Goal: Task Accomplishment & Management: Manage account settings

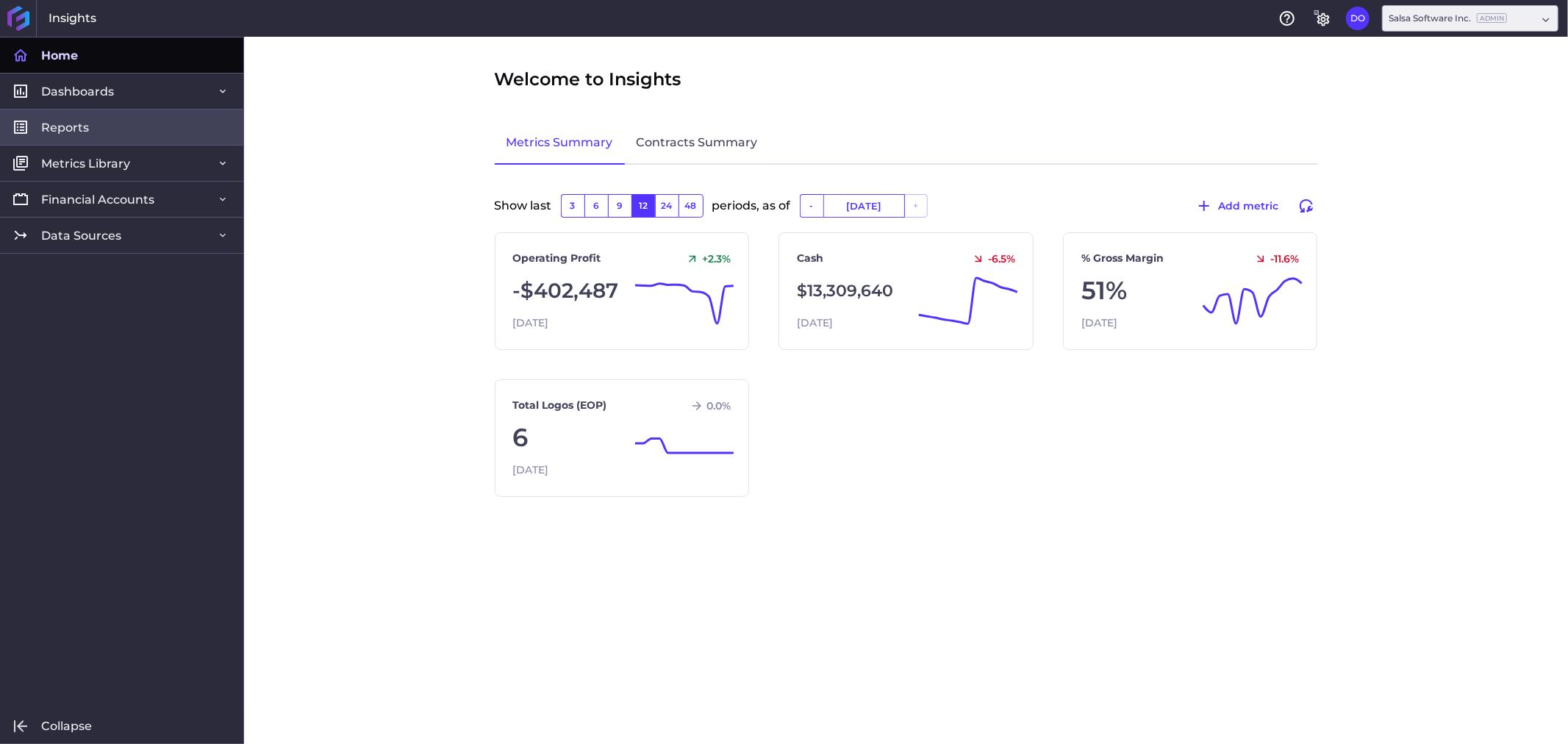
click at [115, 130] on link "Reports" at bounding box center [122, 127] width 244 height 36
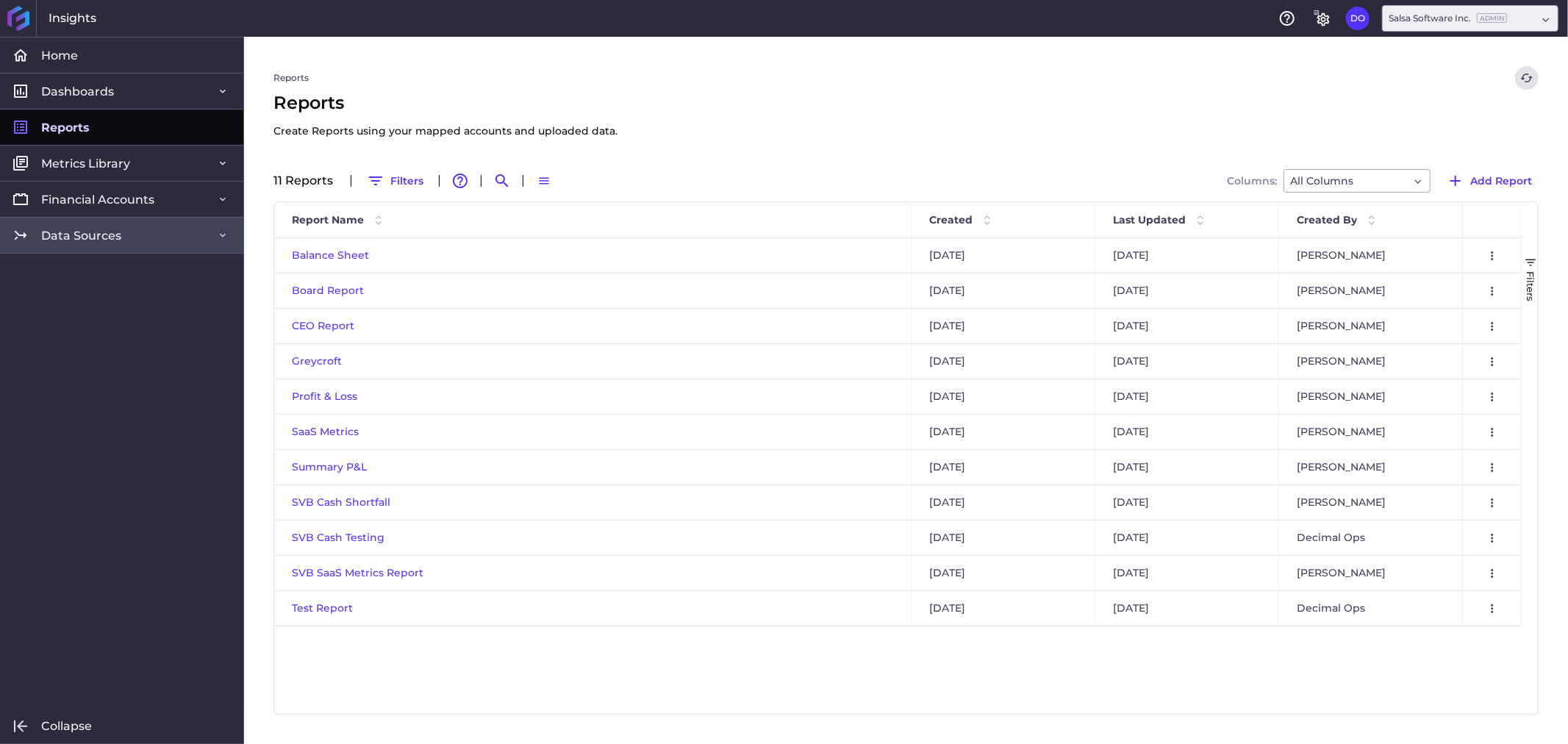
click at [99, 244] on link "Data Sources" at bounding box center [122, 234] width 244 height 36
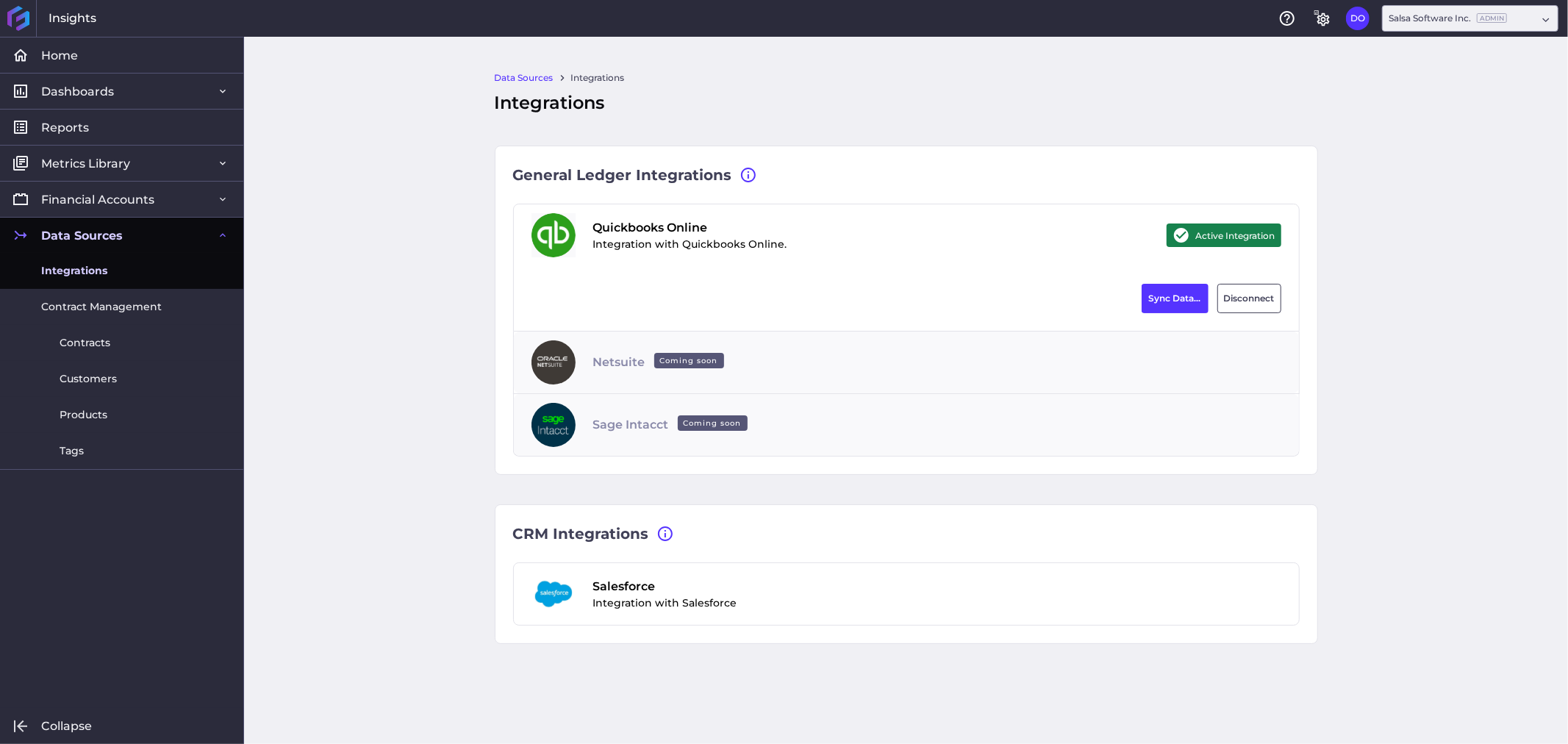
click at [101, 275] on span "Integrations" at bounding box center [74, 271] width 66 height 15
click at [1173, 302] on button "Sync Data..." at bounding box center [1175, 298] width 67 height 29
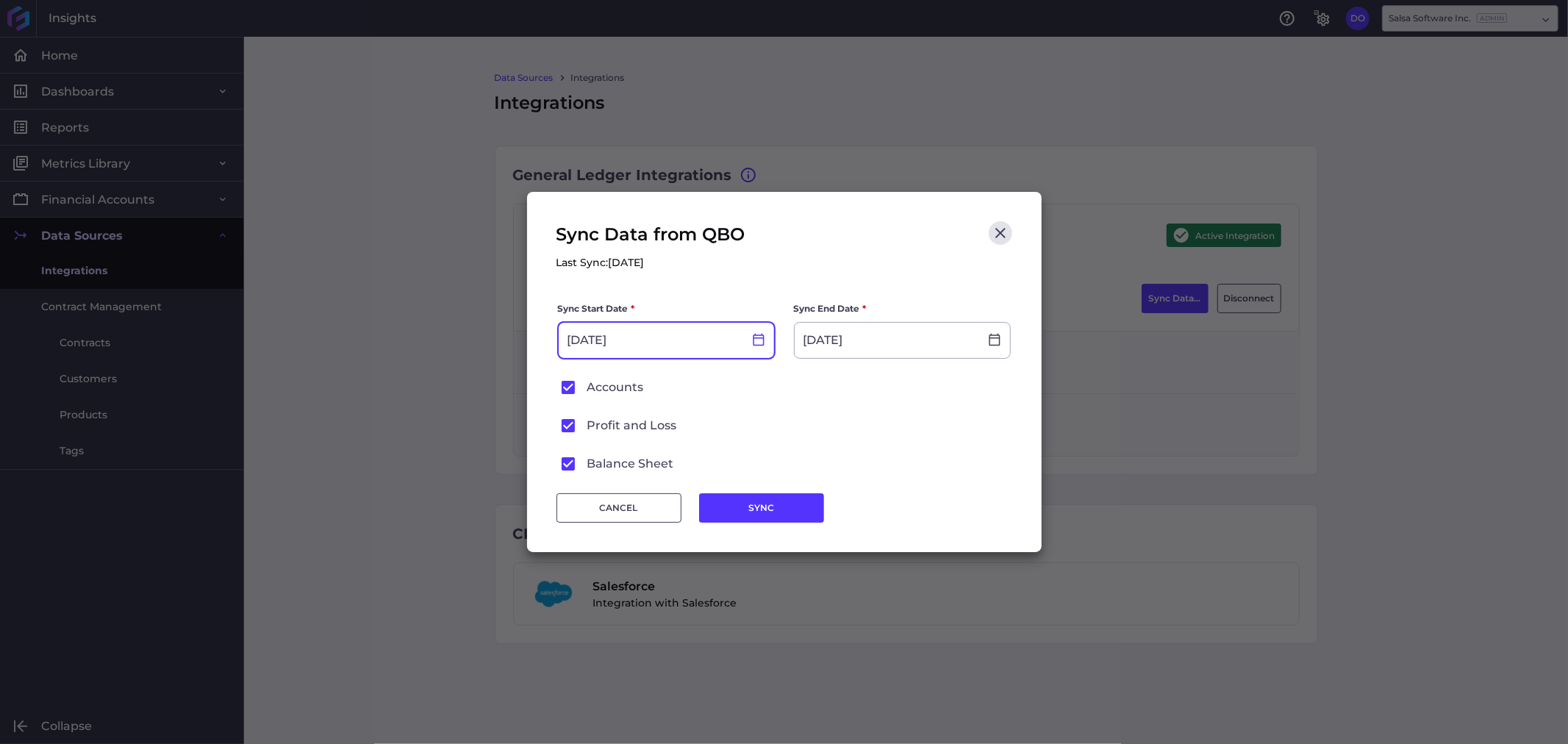
click at [762, 343] on icon at bounding box center [759, 339] width 14 height 14
click at [757, 344] on icon at bounding box center [759, 340] width 11 height 13
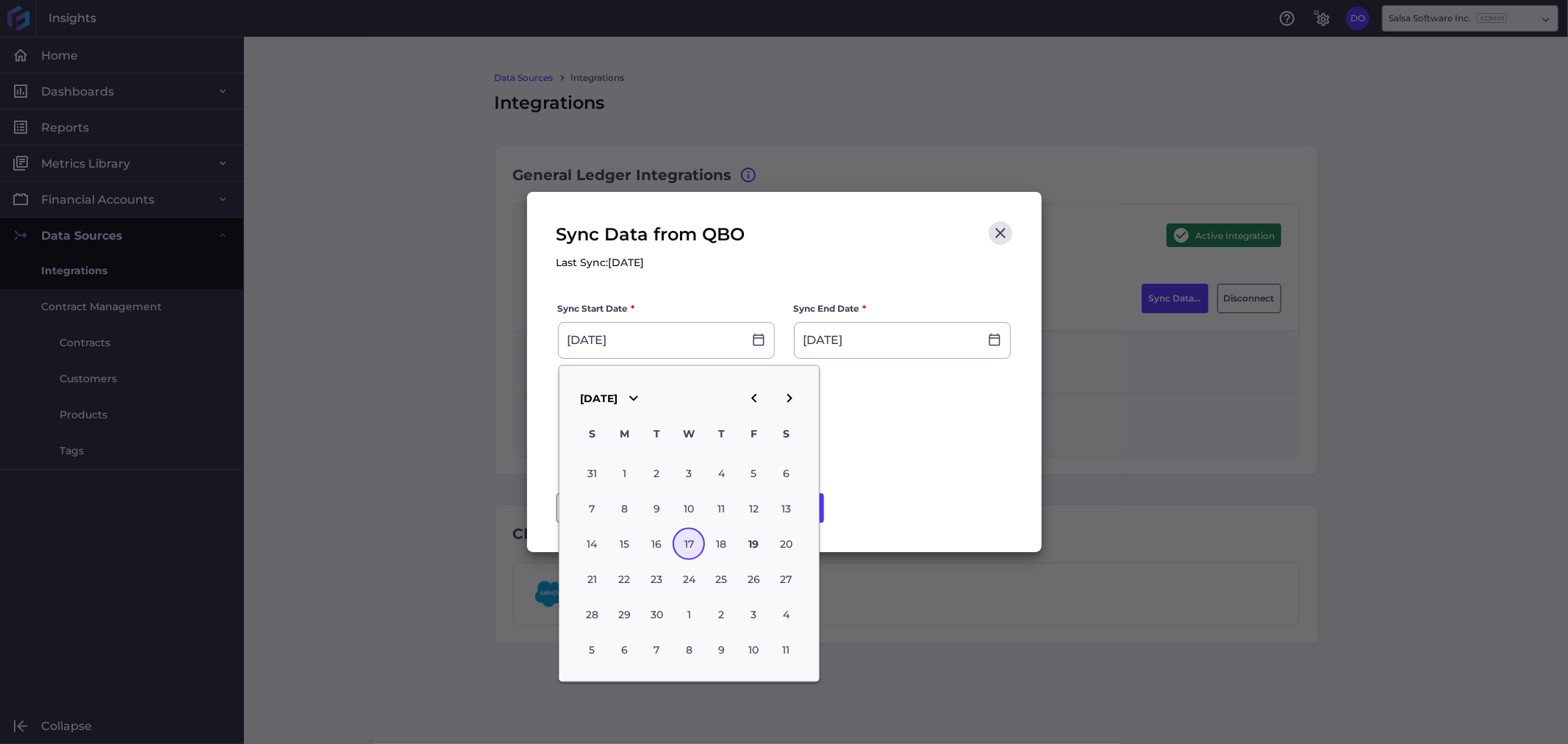
click at [755, 399] on icon "button" at bounding box center [754, 398] width 18 height 18
click at [718, 467] on div "31" at bounding box center [721, 473] width 33 height 33
type input "[DATE]"
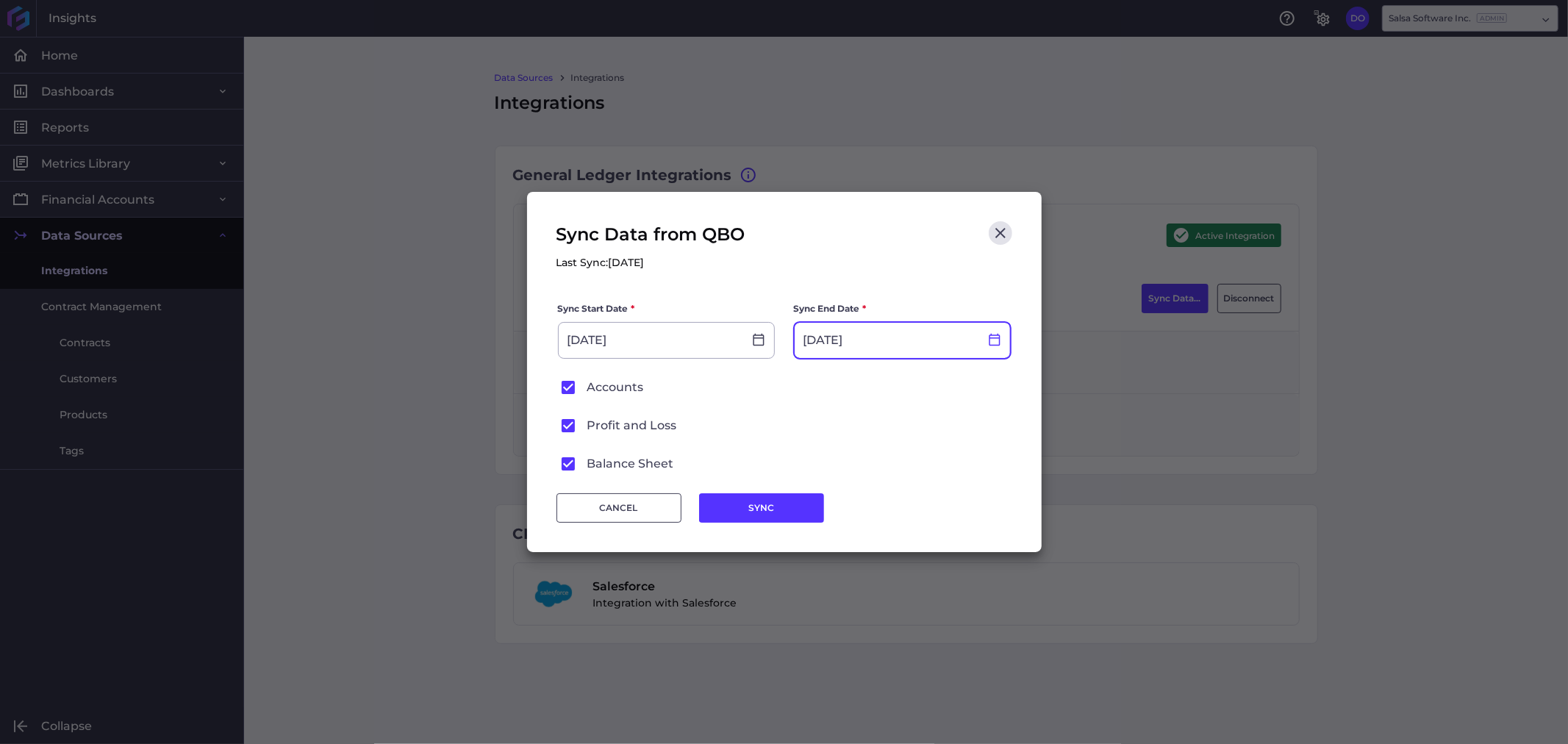
click at [998, 338] on icon at bounding box center [994, 340] width 11 height 13
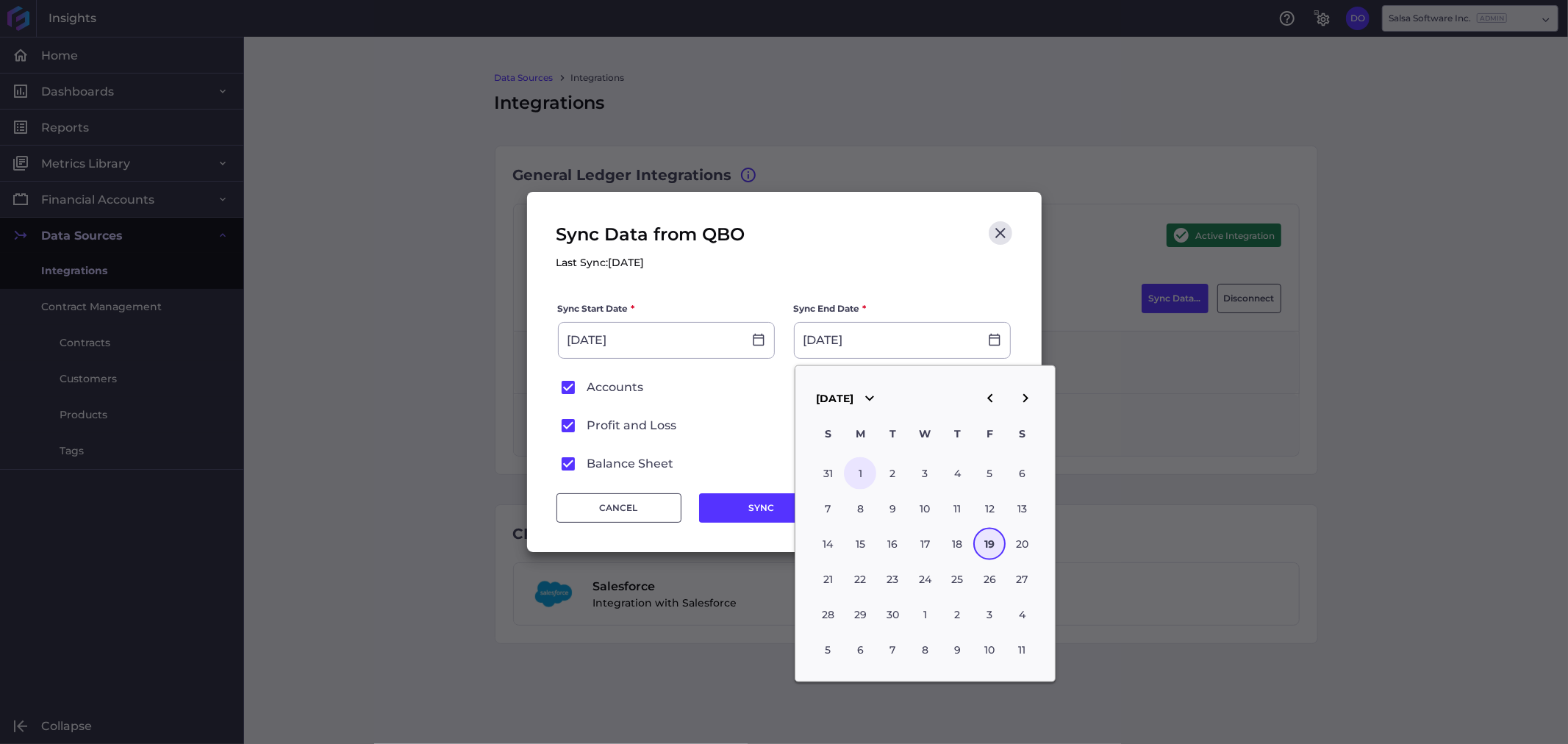
click at [866, 469] on div "1" at bounding box center [860, 473] width 33 height 33
type input "[DATE]"
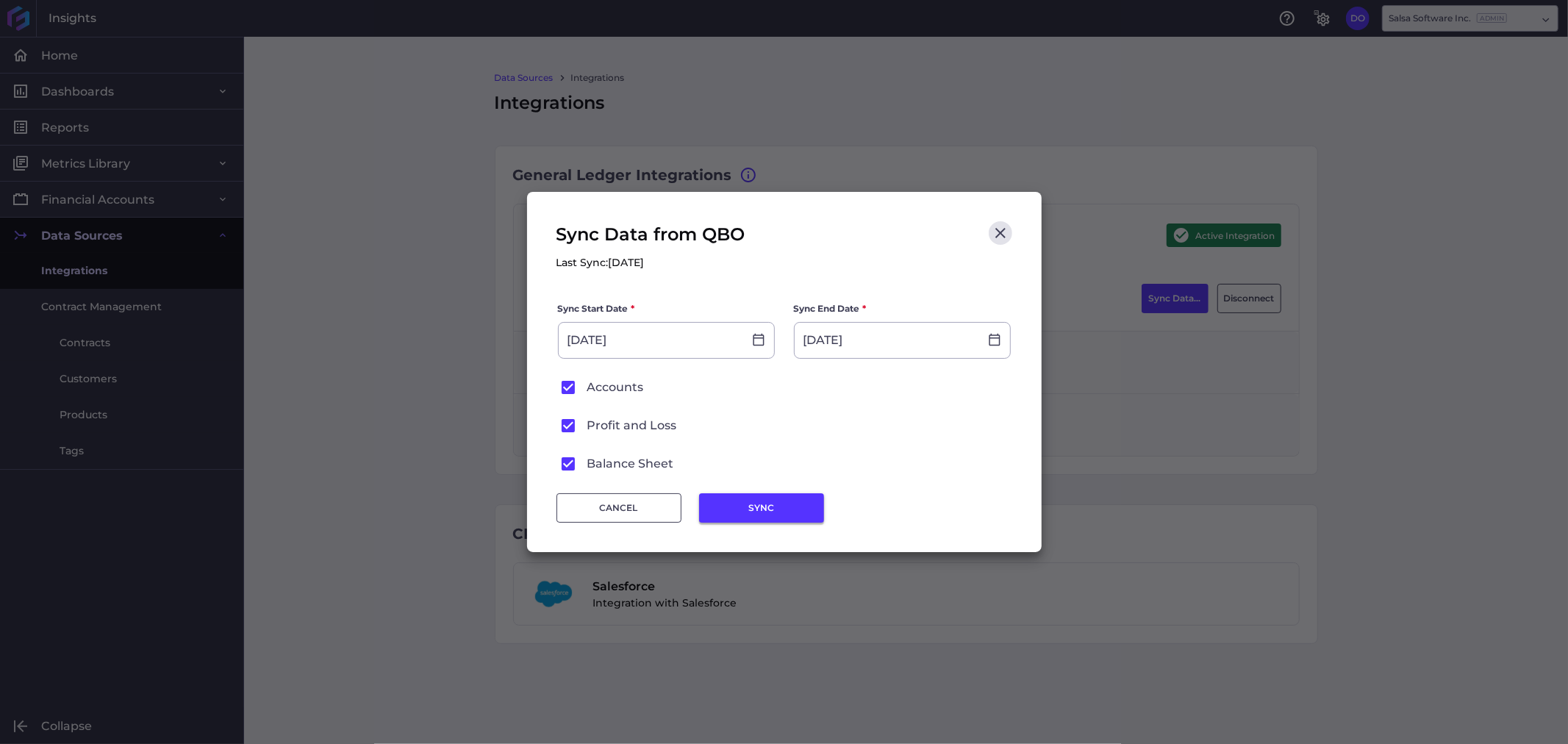
click at [743, 505] on button "SYNC" at bounding box center [761, 508] width 125 height 29
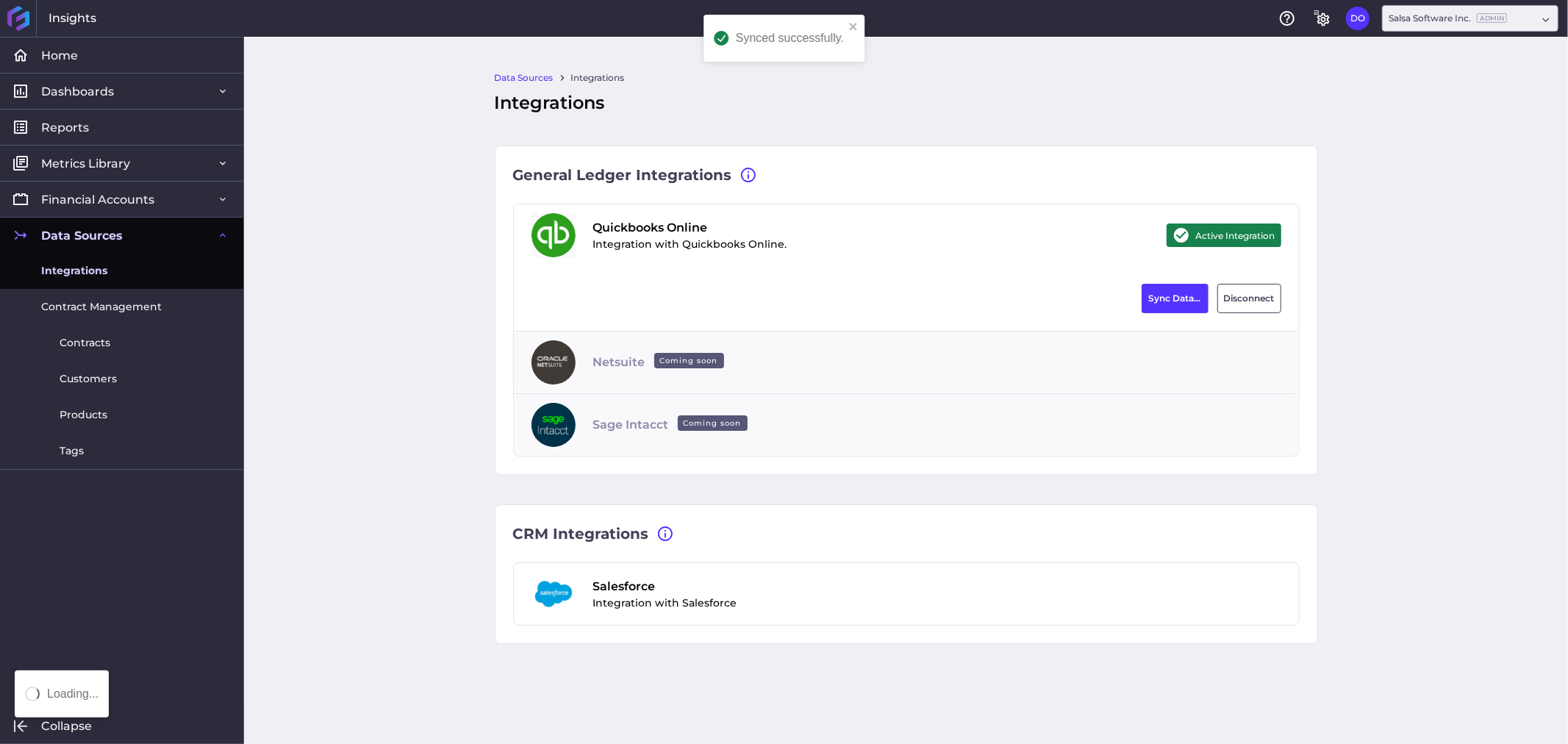
type input "[DATE]"
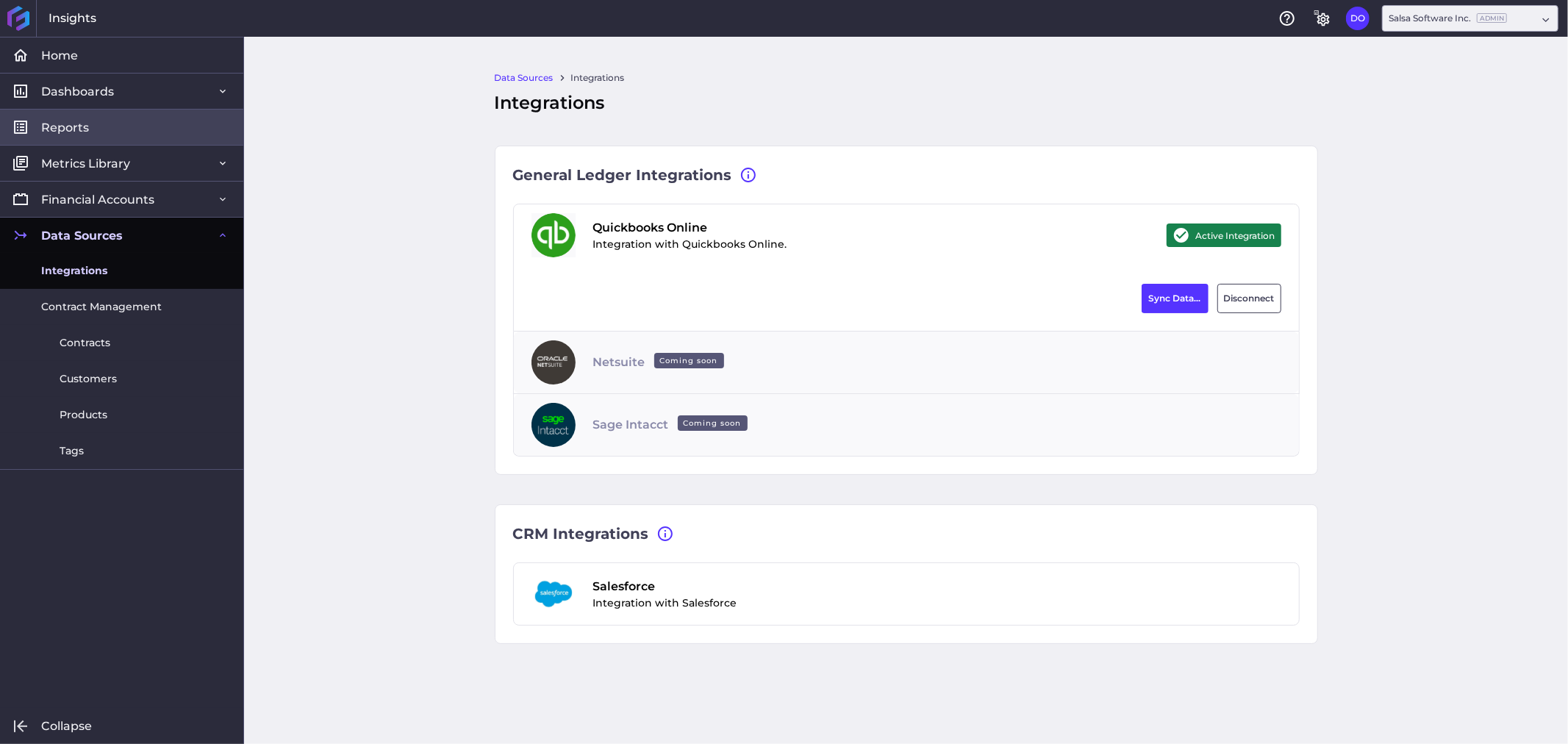
click at [111, 120] on link "Reports" at bounding box center [122, 127] width 244 height 36
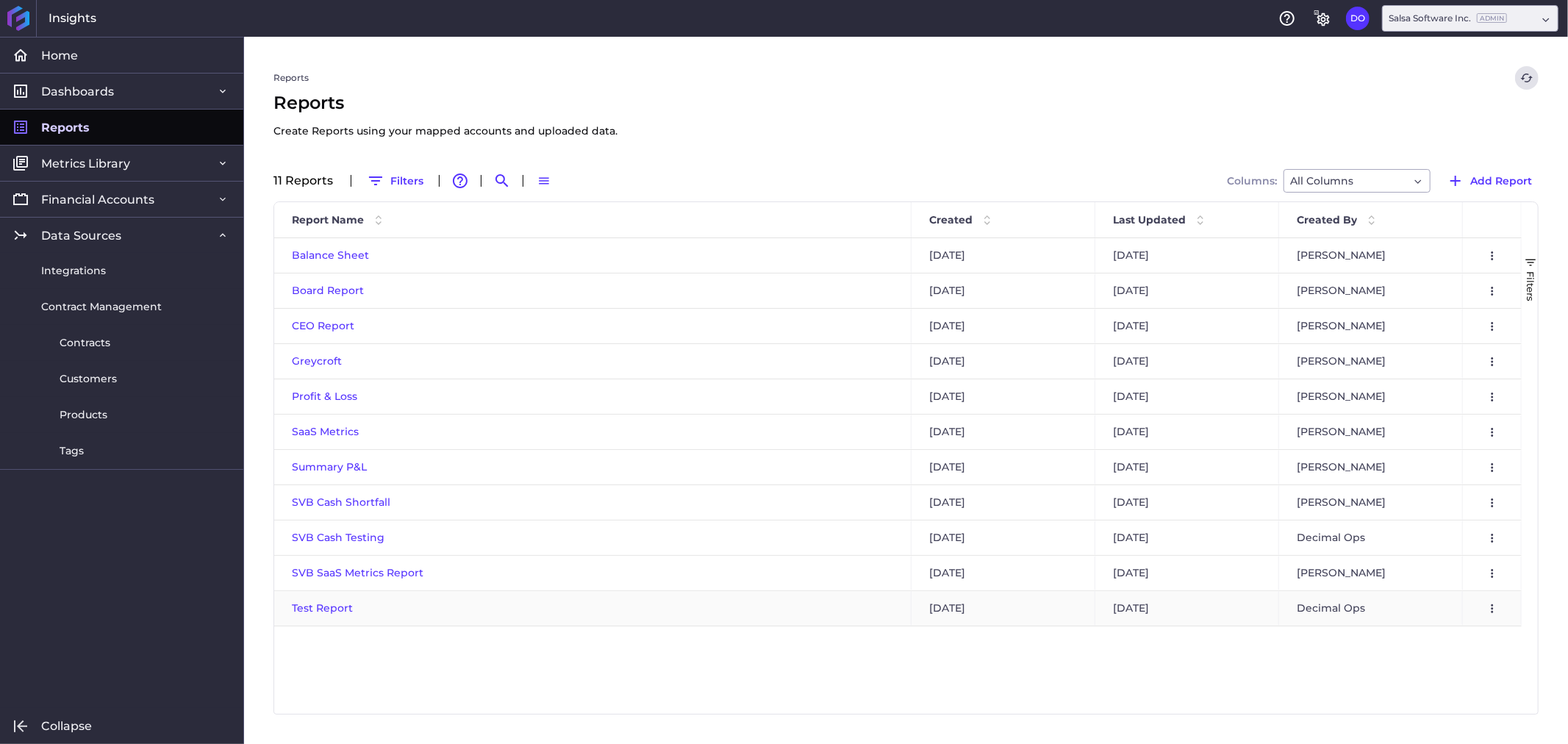
click at [339, 610] on span "Test Report" at bounding box center [322, 607] width 61 height 14
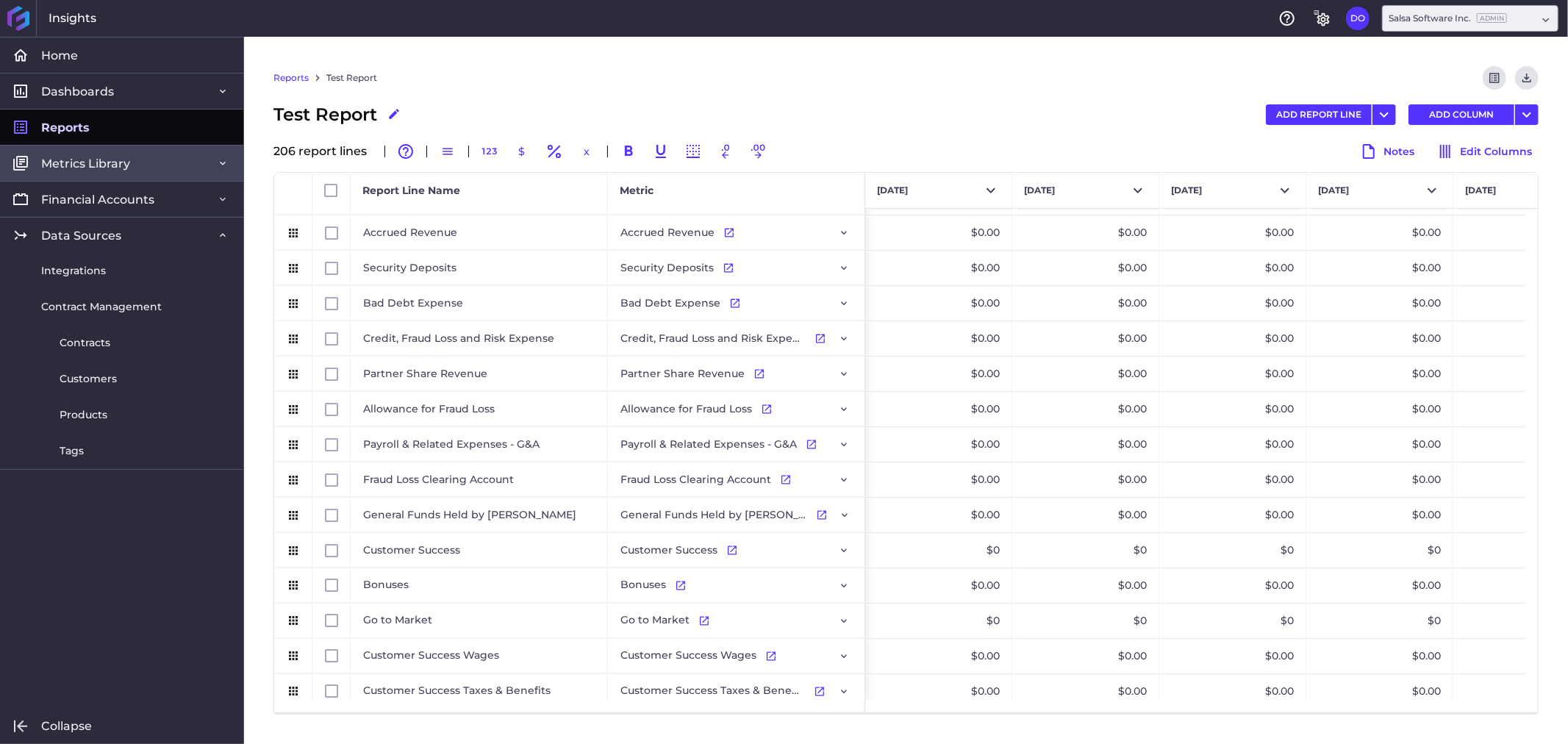
click at [103, 169] on span "Metrics Library" at bounding box center [86, 163] width 89 height 15
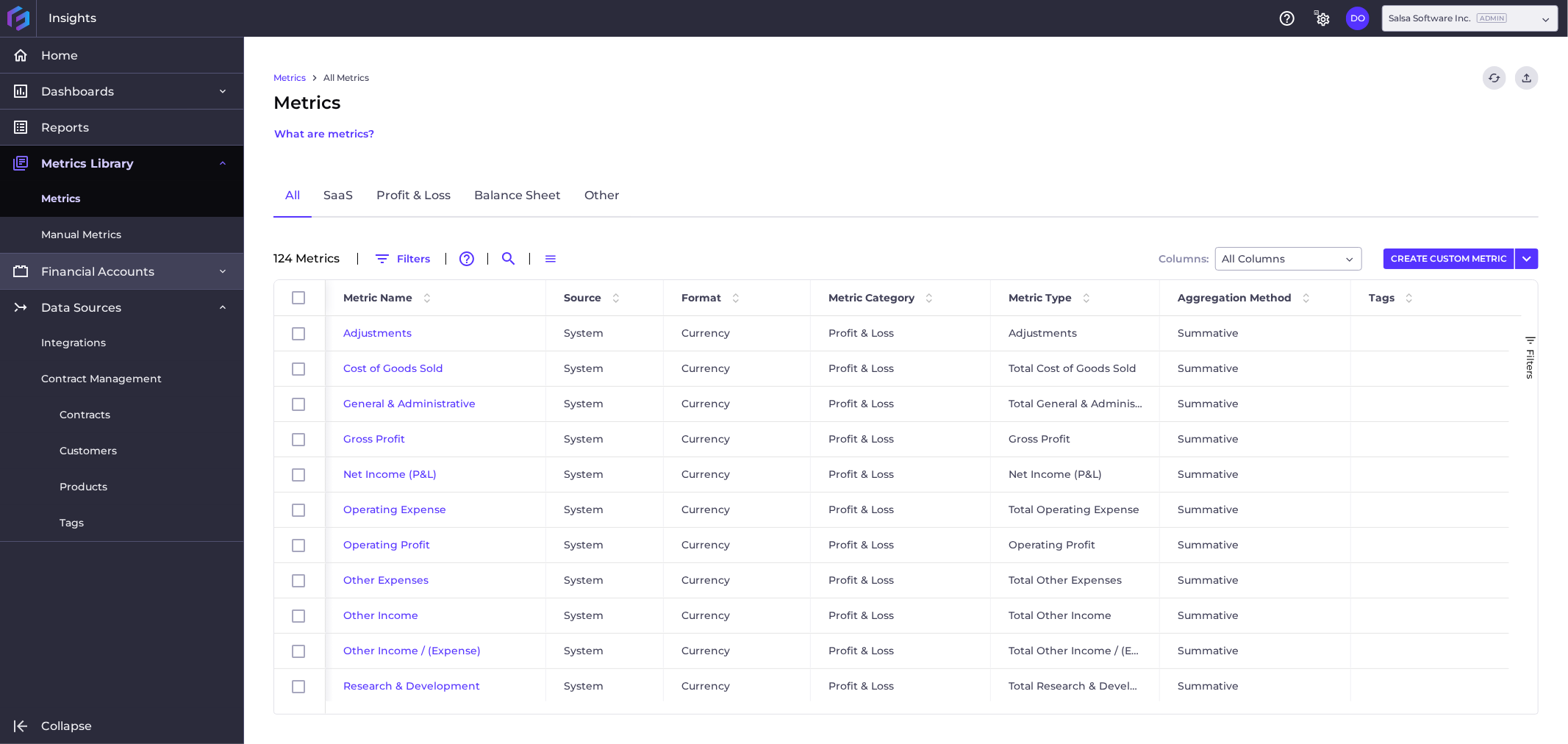
click at [120, 277] on span "Financial Accounts" at bounding box center [98, 271] width 113 height 15
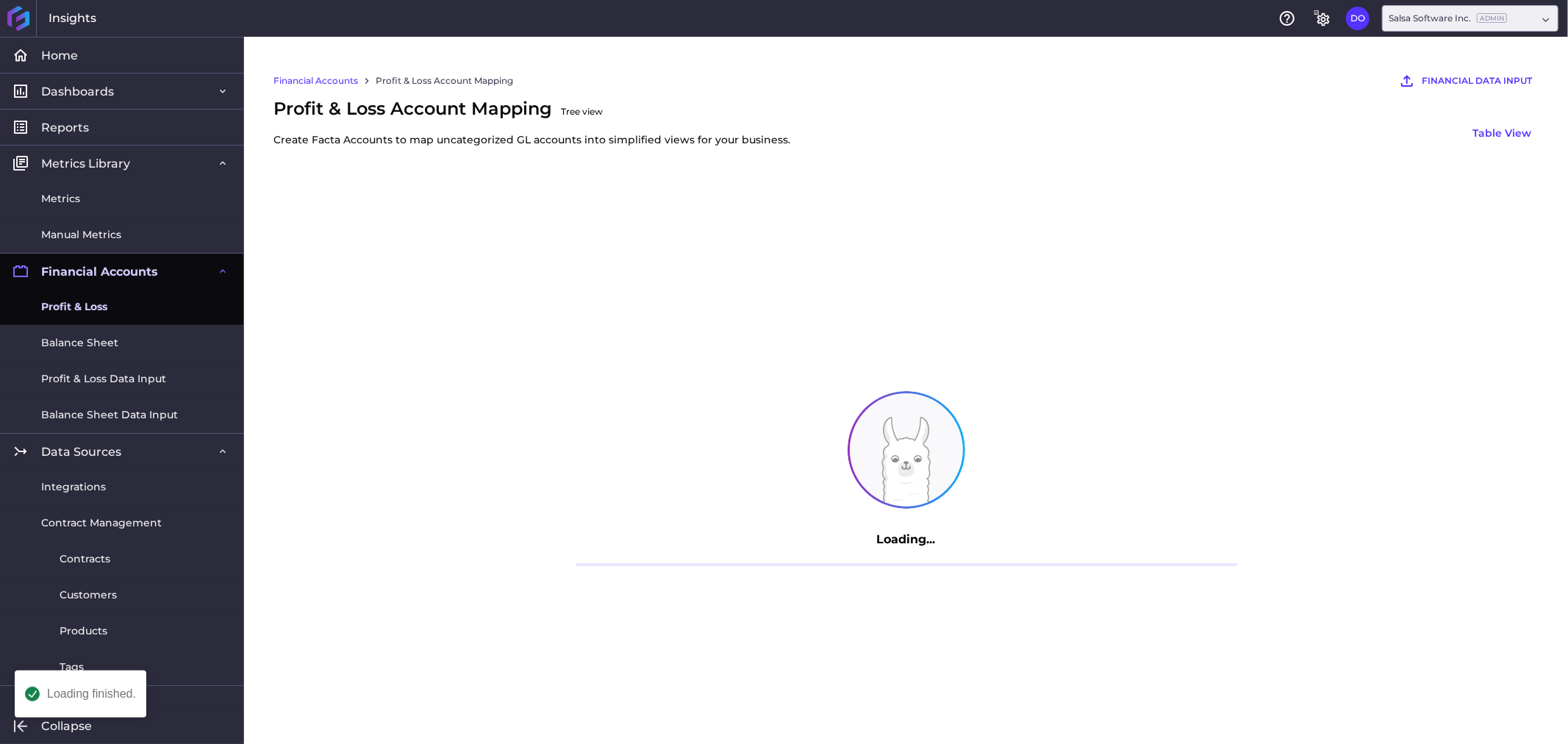
click at [97, 302] on span "Profit & Loss" at bounding box center [74, 306] width 66 height 15
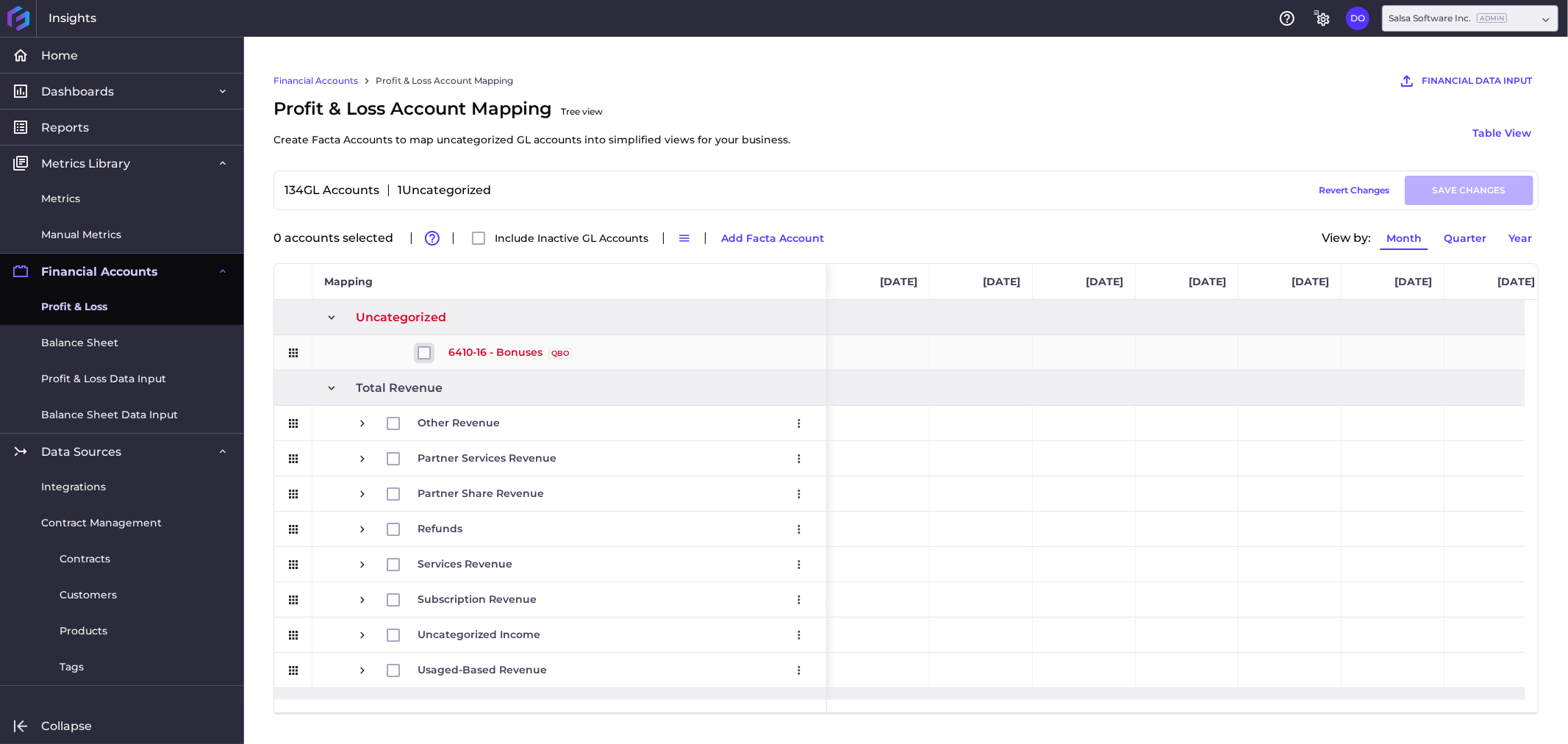
click at [421, 353] on input "Press Space to toggle row selection (unchecked)" at bounding box center [424, 353] width 14 height 14
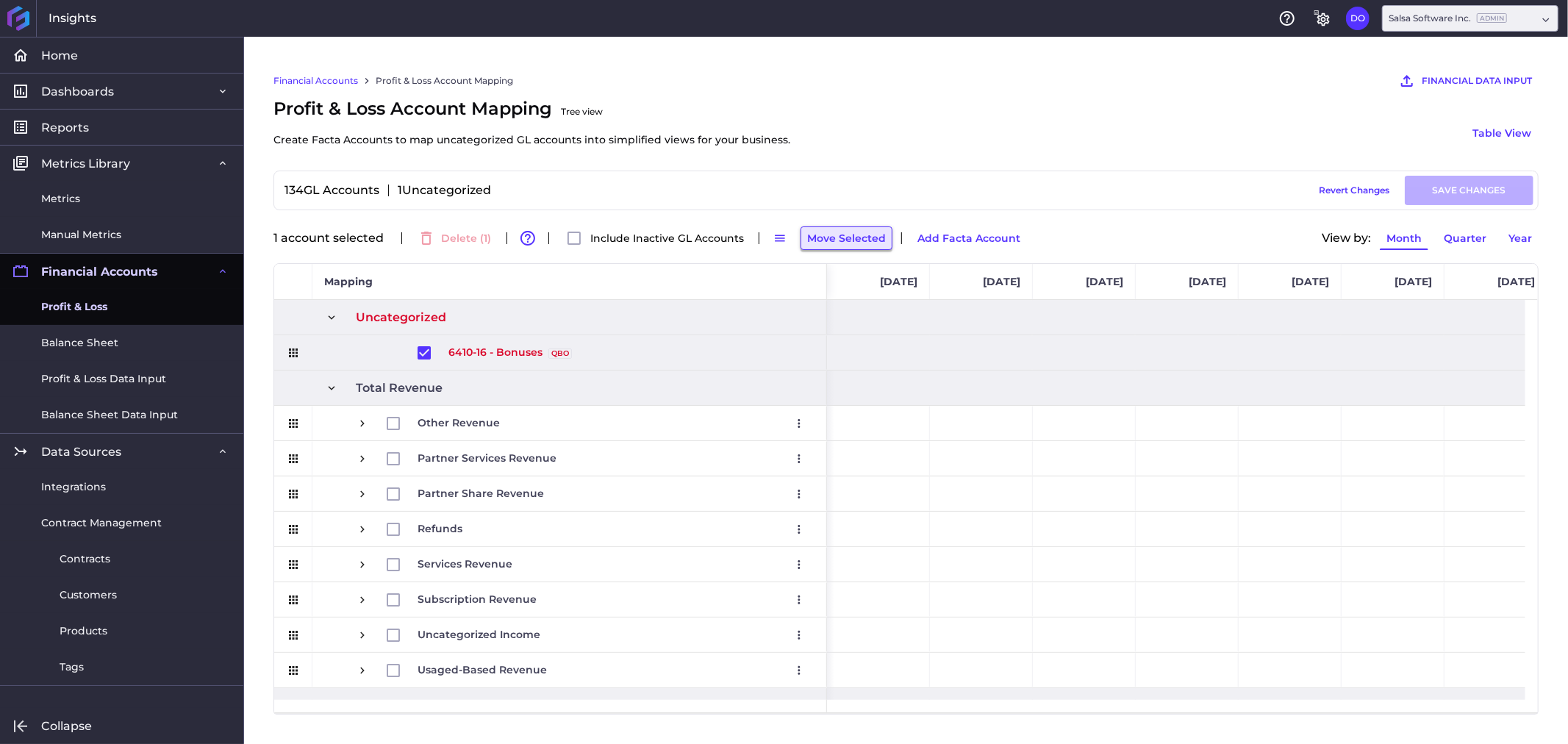
click at [844, 243] on button "Move Selected" at bounding box center [846, 238] width 92 height 24
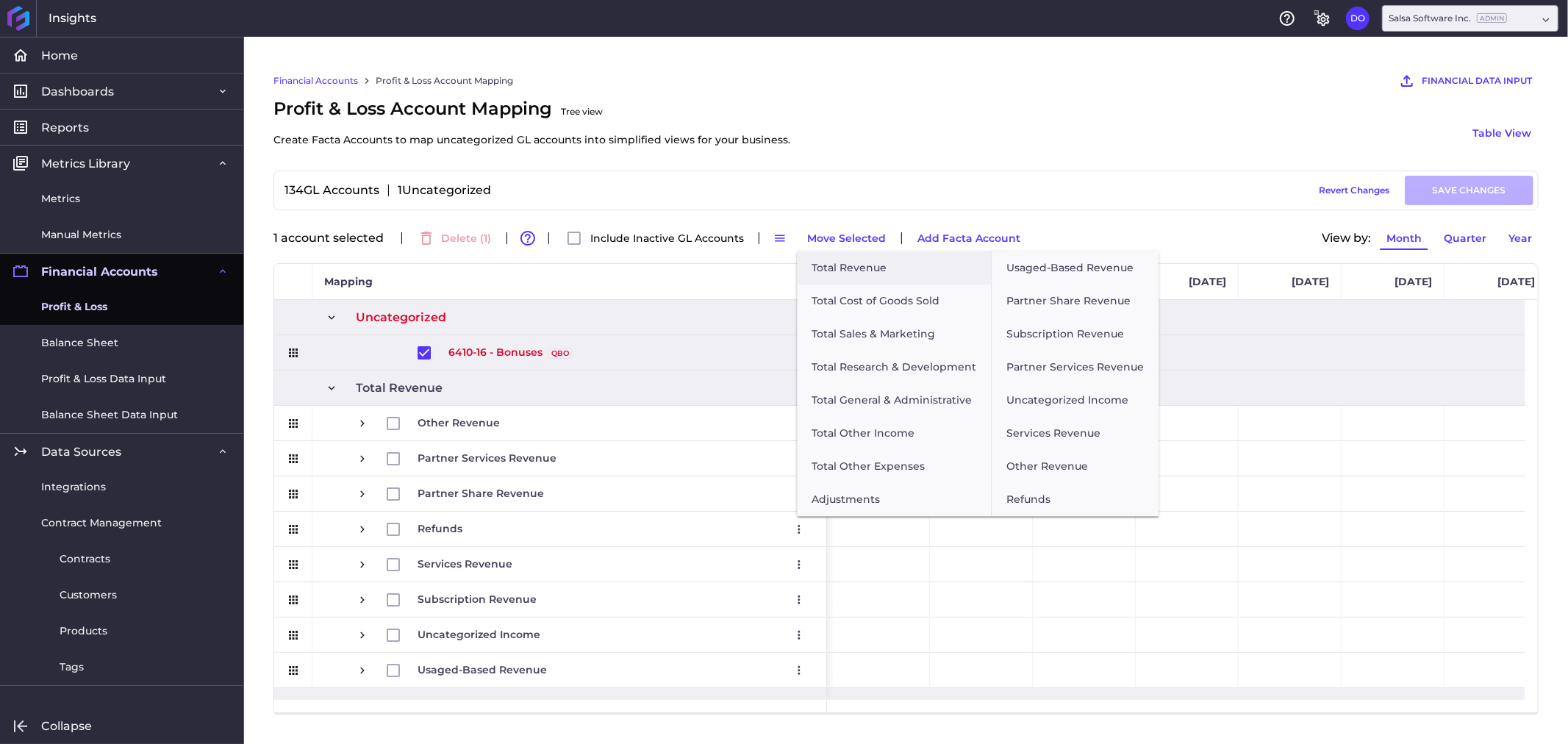
click at [930, 116] on div "Profit & Loss Account Mapping Tree view Create Facta Accounts to map uncategori…" at bounding box center [906, 133] width 1265 height 75
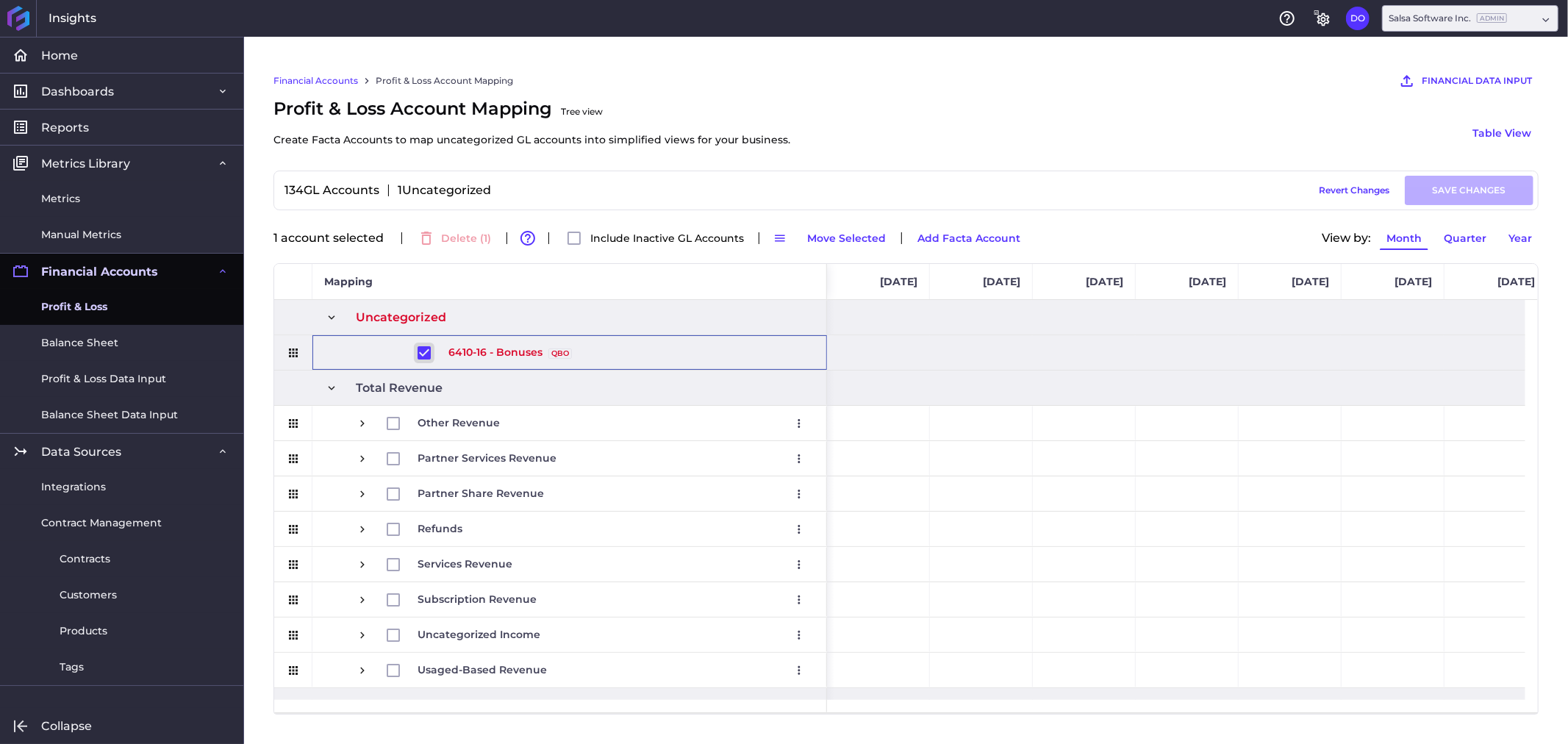
click at [423, 355] on input "Press Space to toggle row selection (checked)" at bounding box center [424, 353] width 14 height 14
checkbox input "false"
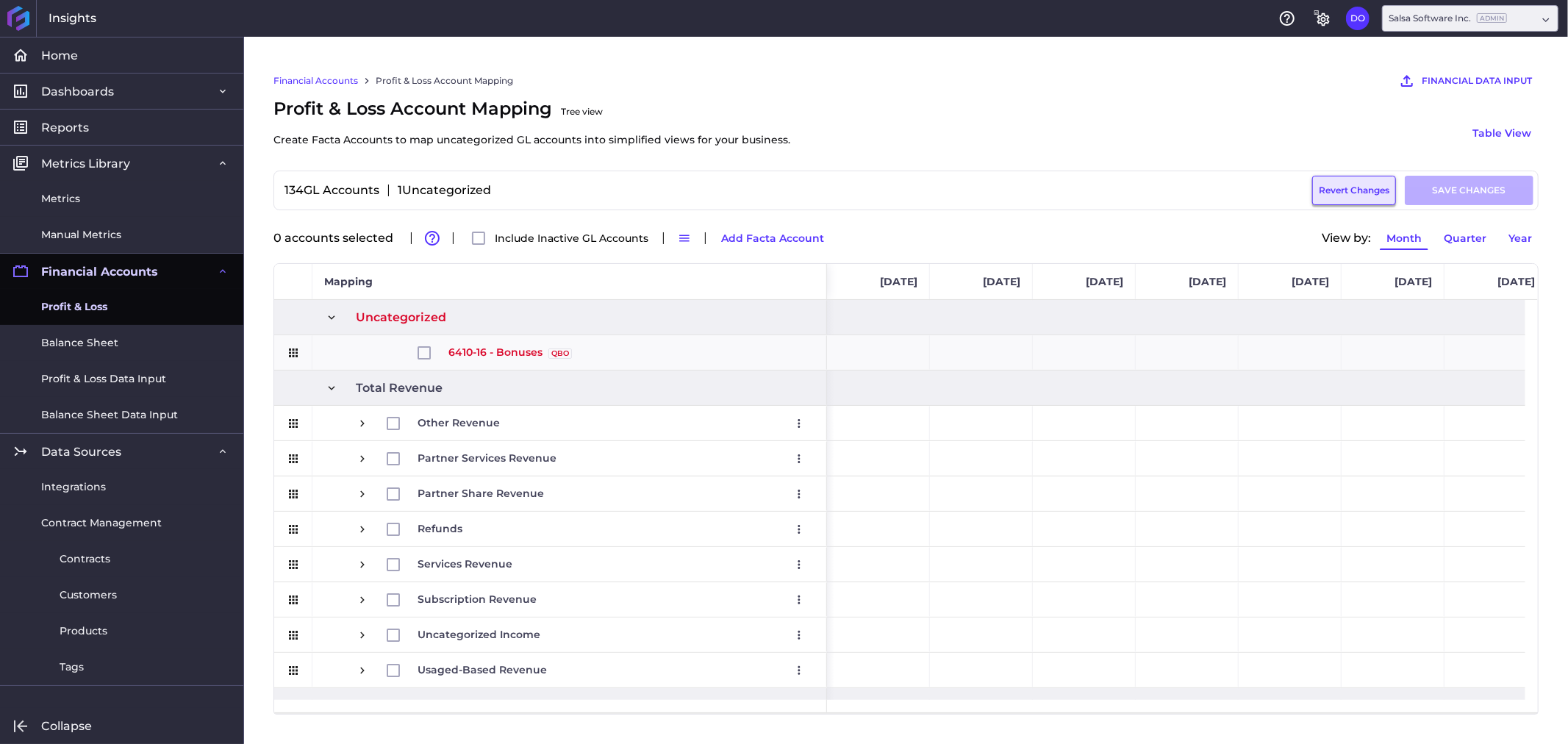
click at [1370, 187] on button "Revert Changes" at bounding box center [1353, 190] width 84 height 29
click at [770, 237] on button "Add Facta Account" at bounding box center [773, 238] width 116 height 24
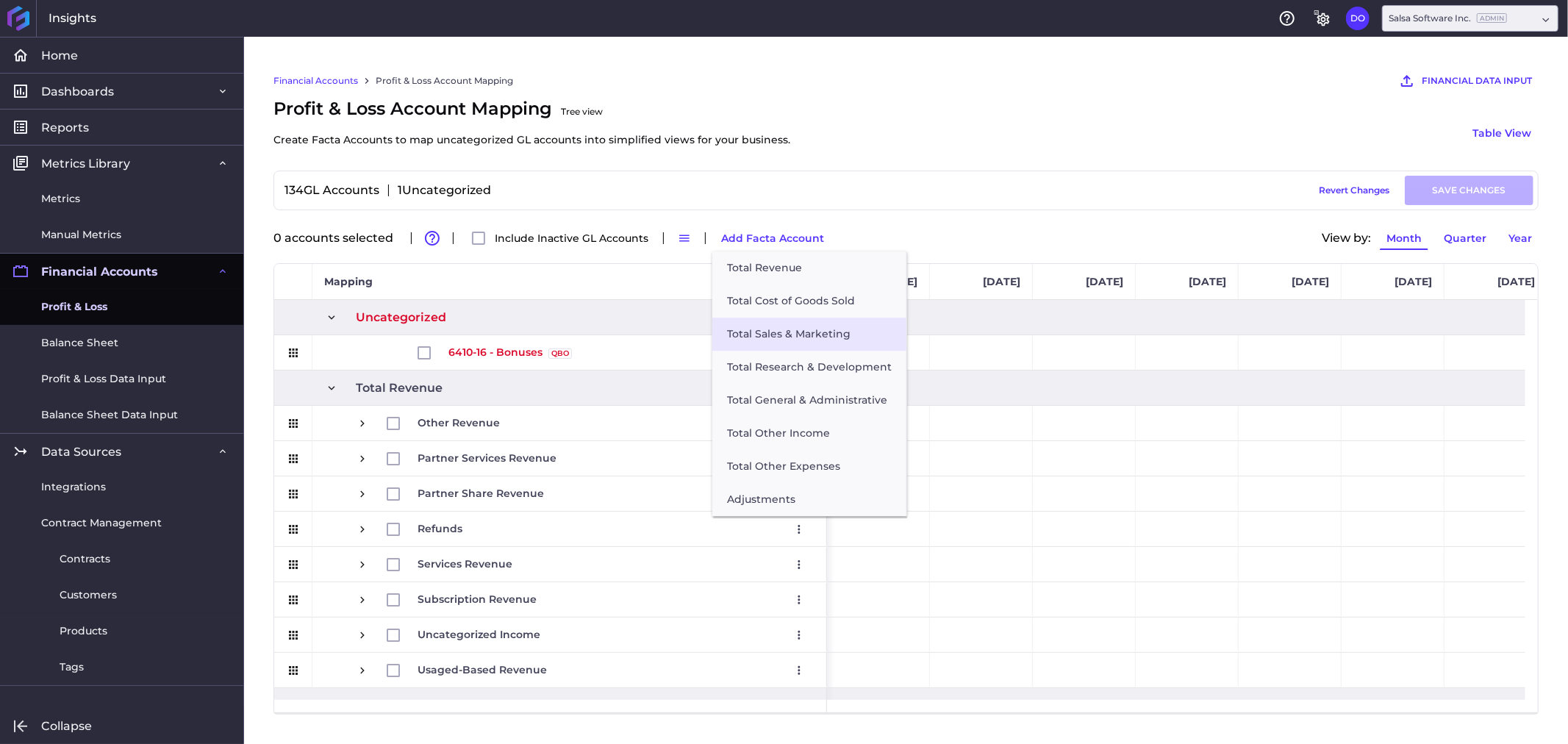
click at [794, 320] on button "Total Sales & Marketing" at bounding box center [809, 334] width 194 height 33
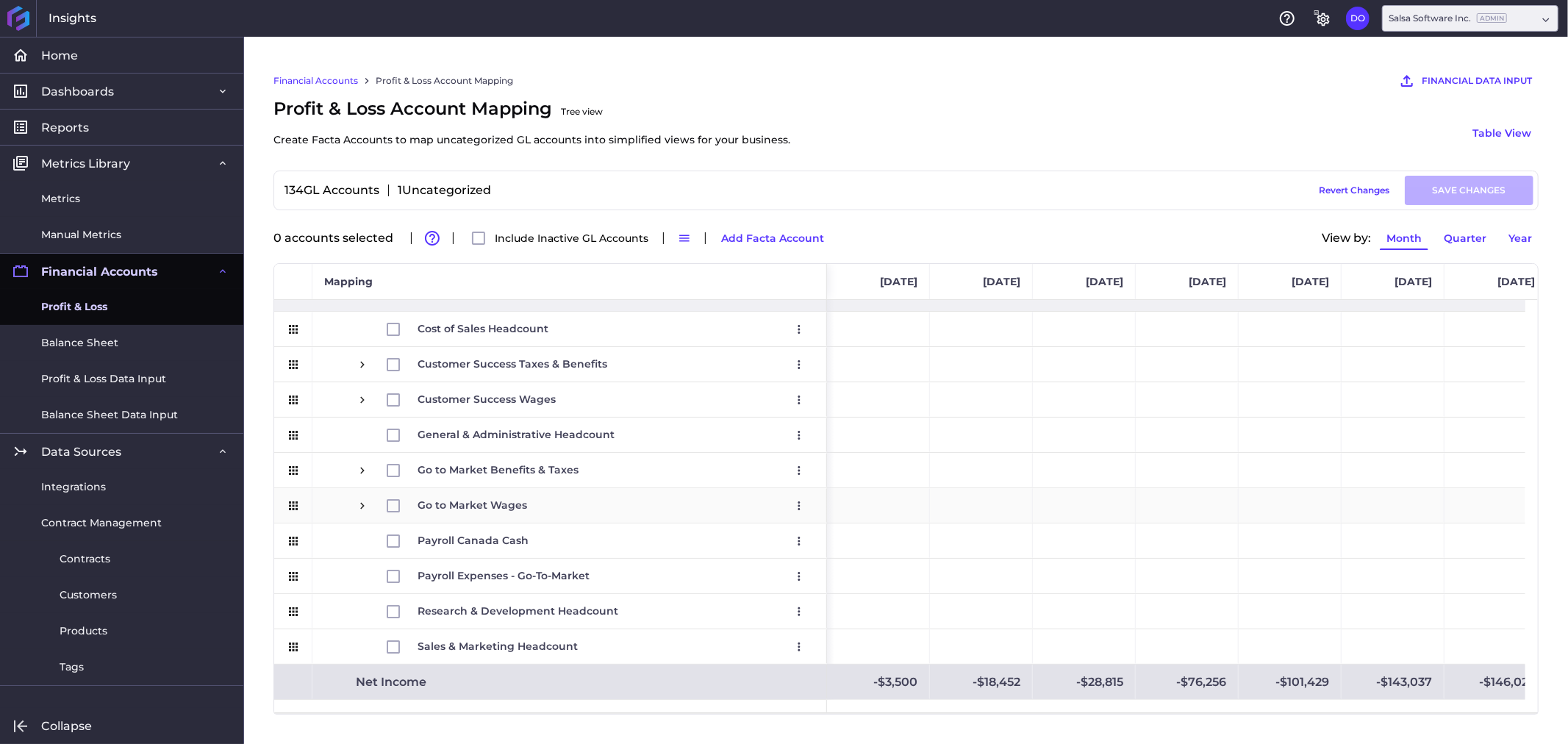
scroll to position [2105, 0]
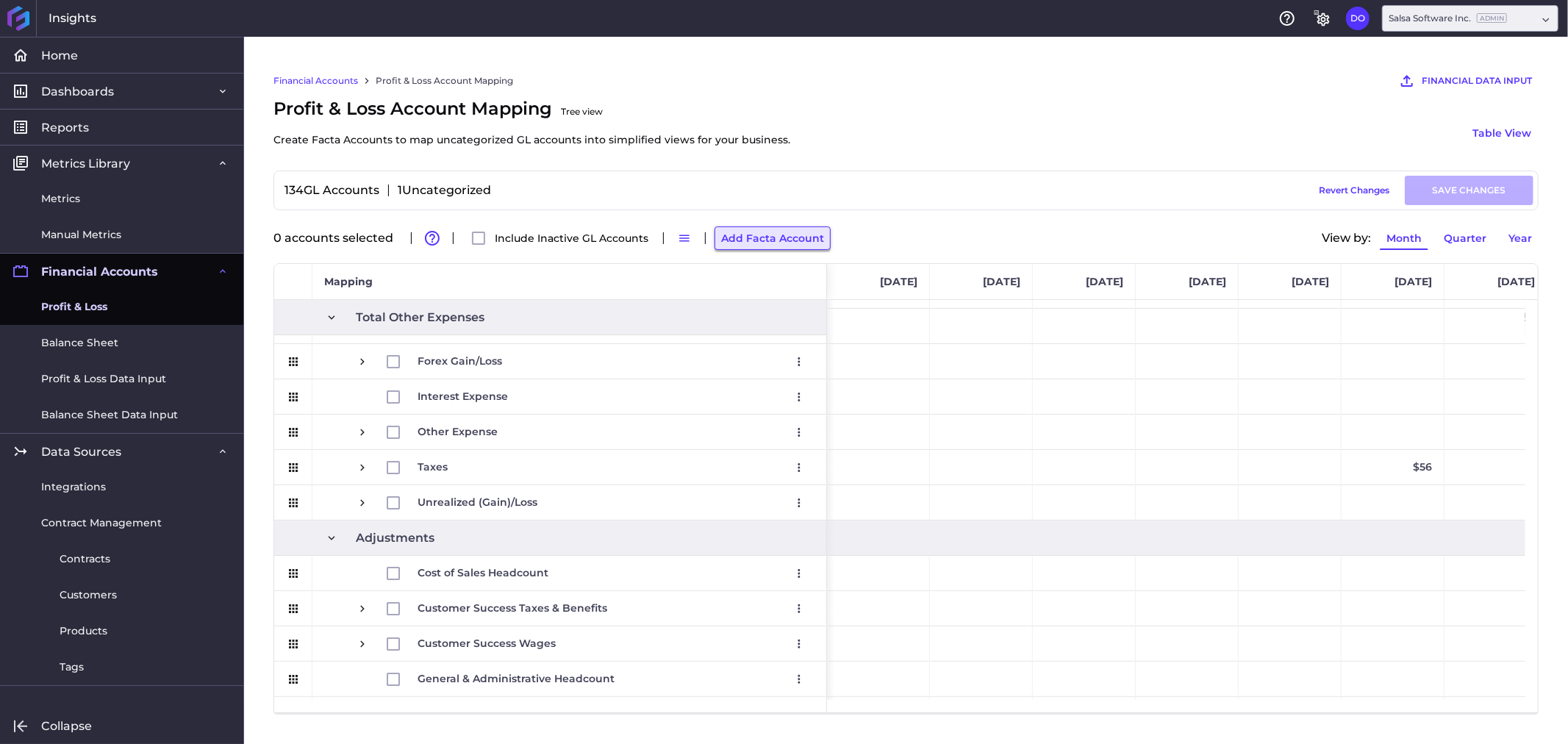
click at [735, 237] on button "Add Facta Account" at bounding box center [773, 238] width 116 height 24
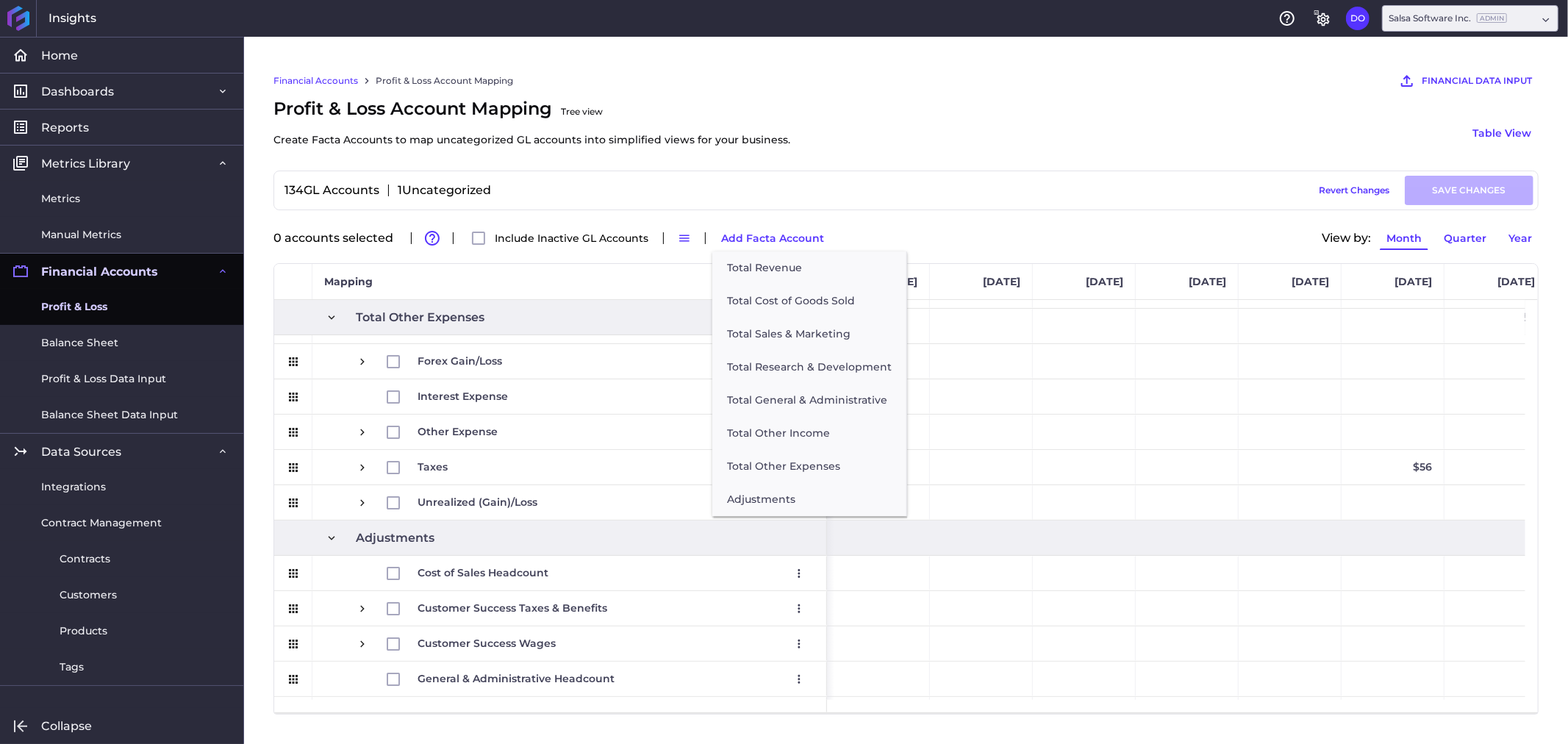
click at [956, 87] on div "Financial Accounts Profit & Loss Account Mapping FINANCIAL DATA INPUT AI Assist…" at bounding box center [906, 80] width 1265 height 29
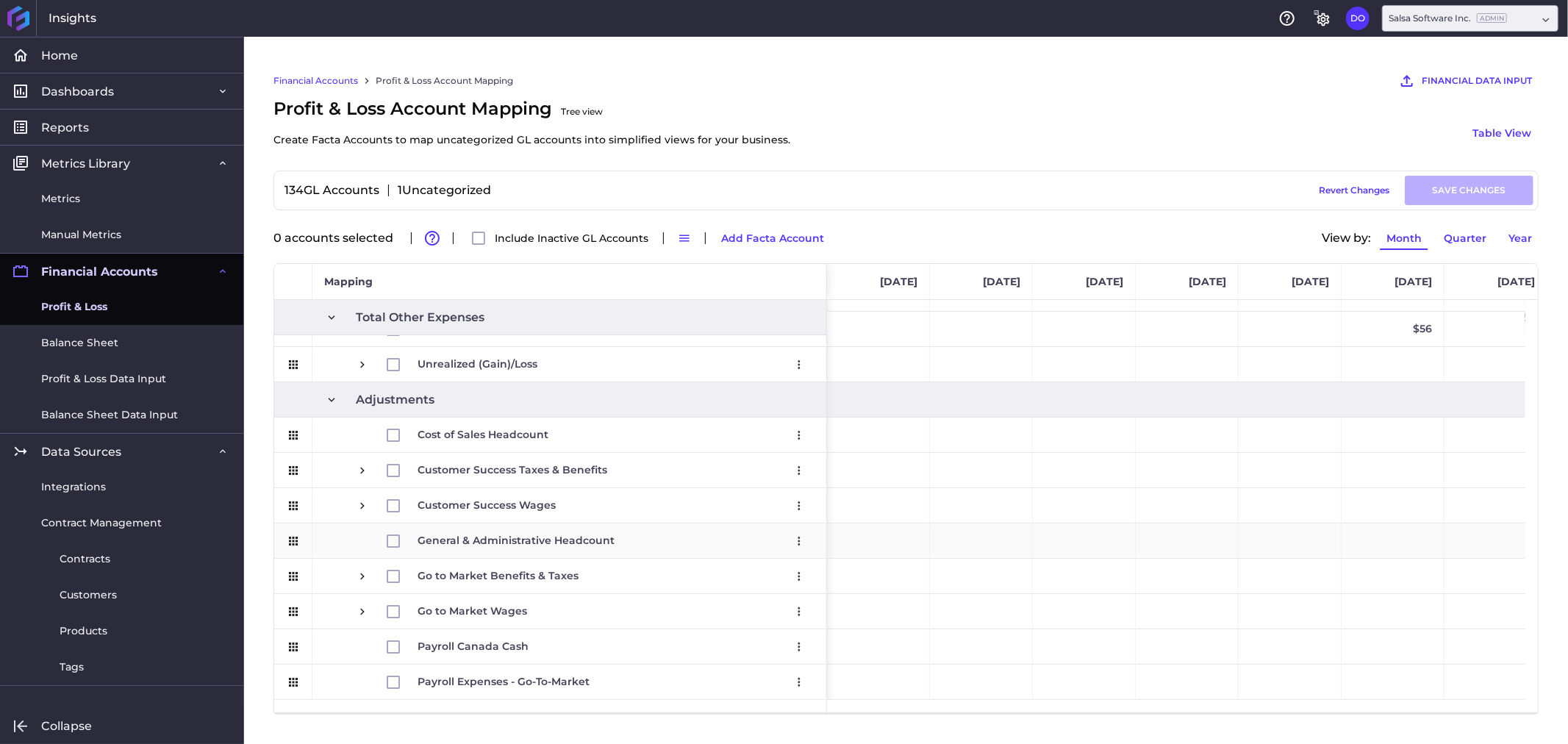
scroll to position [2024, 0]
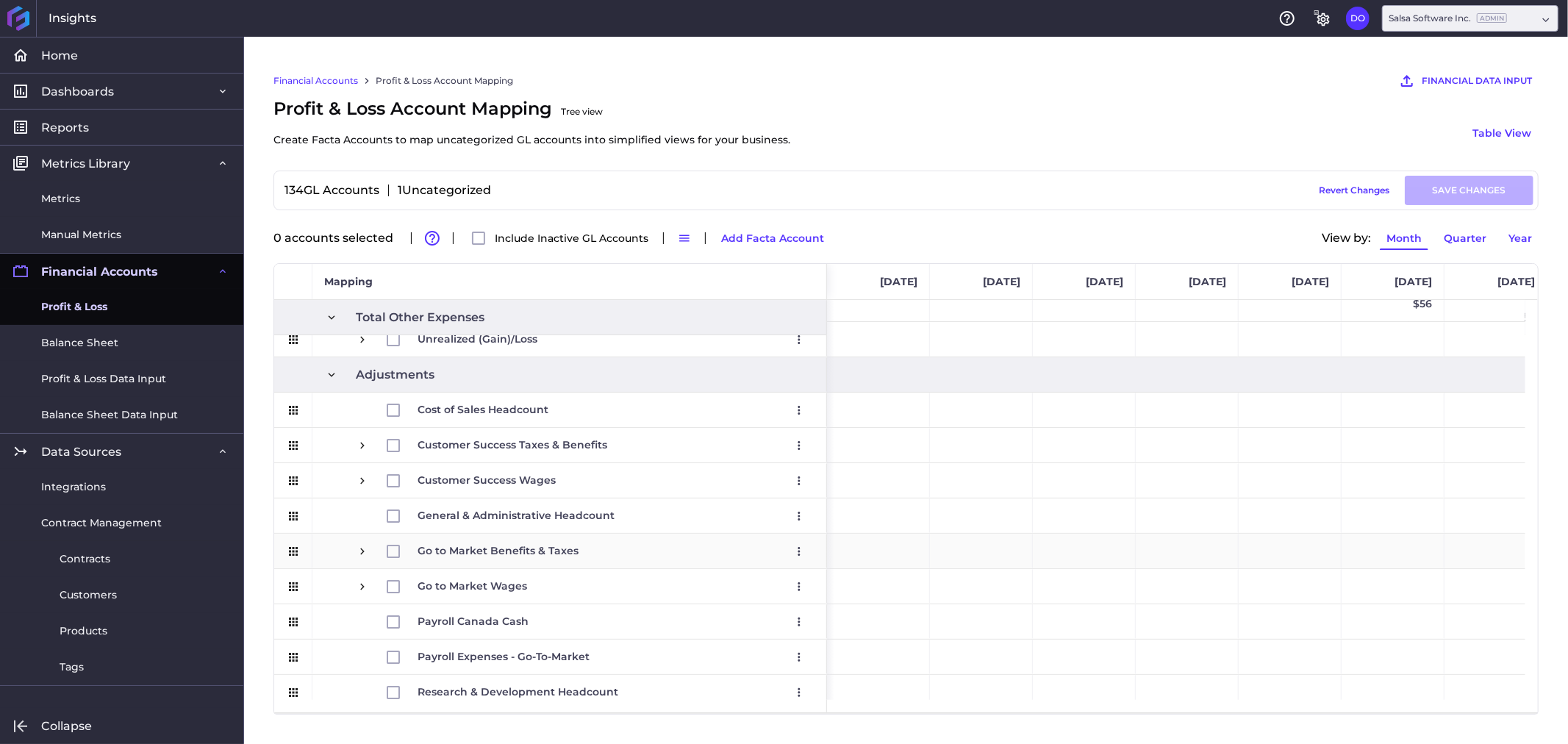
click at [362, 551] on span "Press SPACE to select this row." at bounding box center [362, 551] width 14 height 14
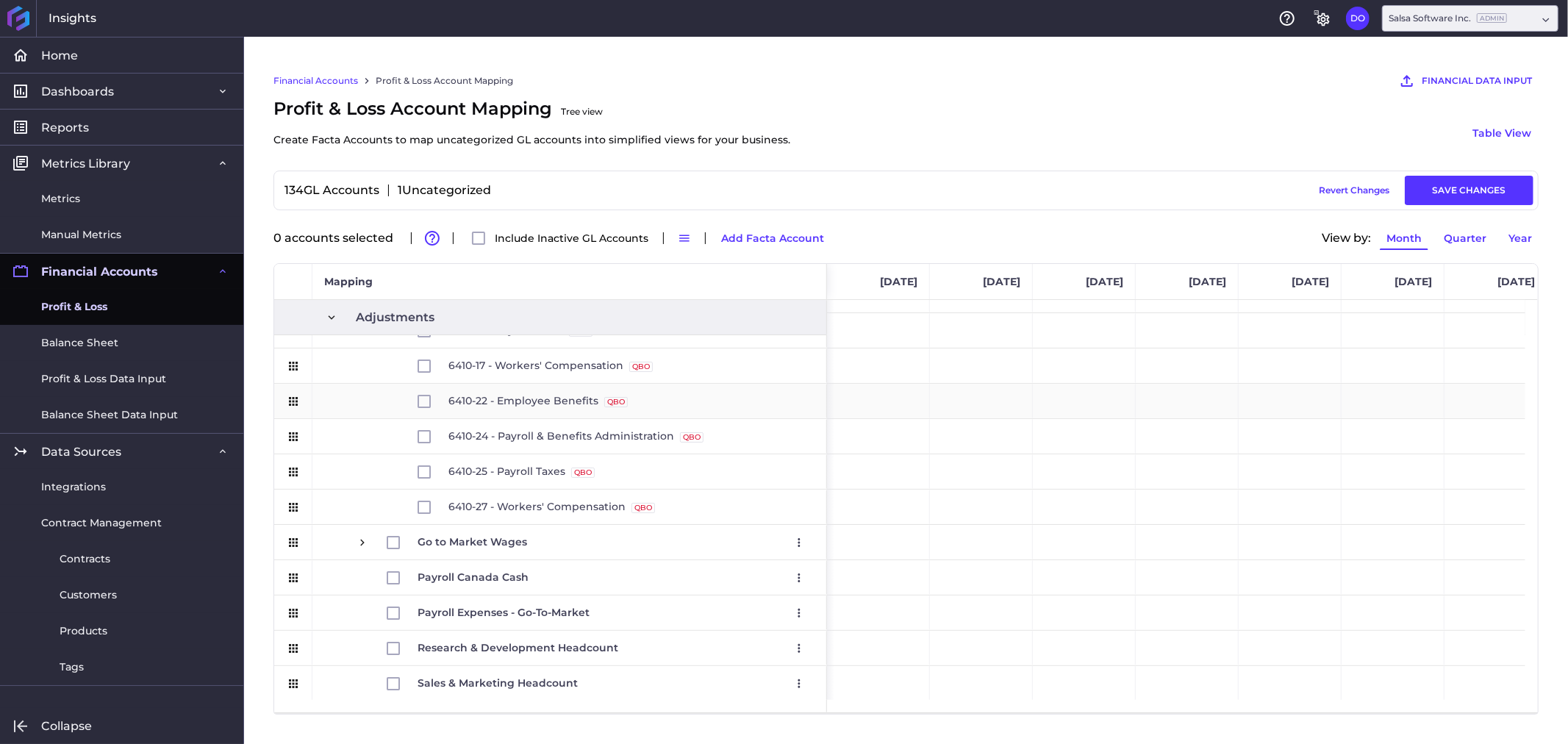
scroll to position [2105, 0]
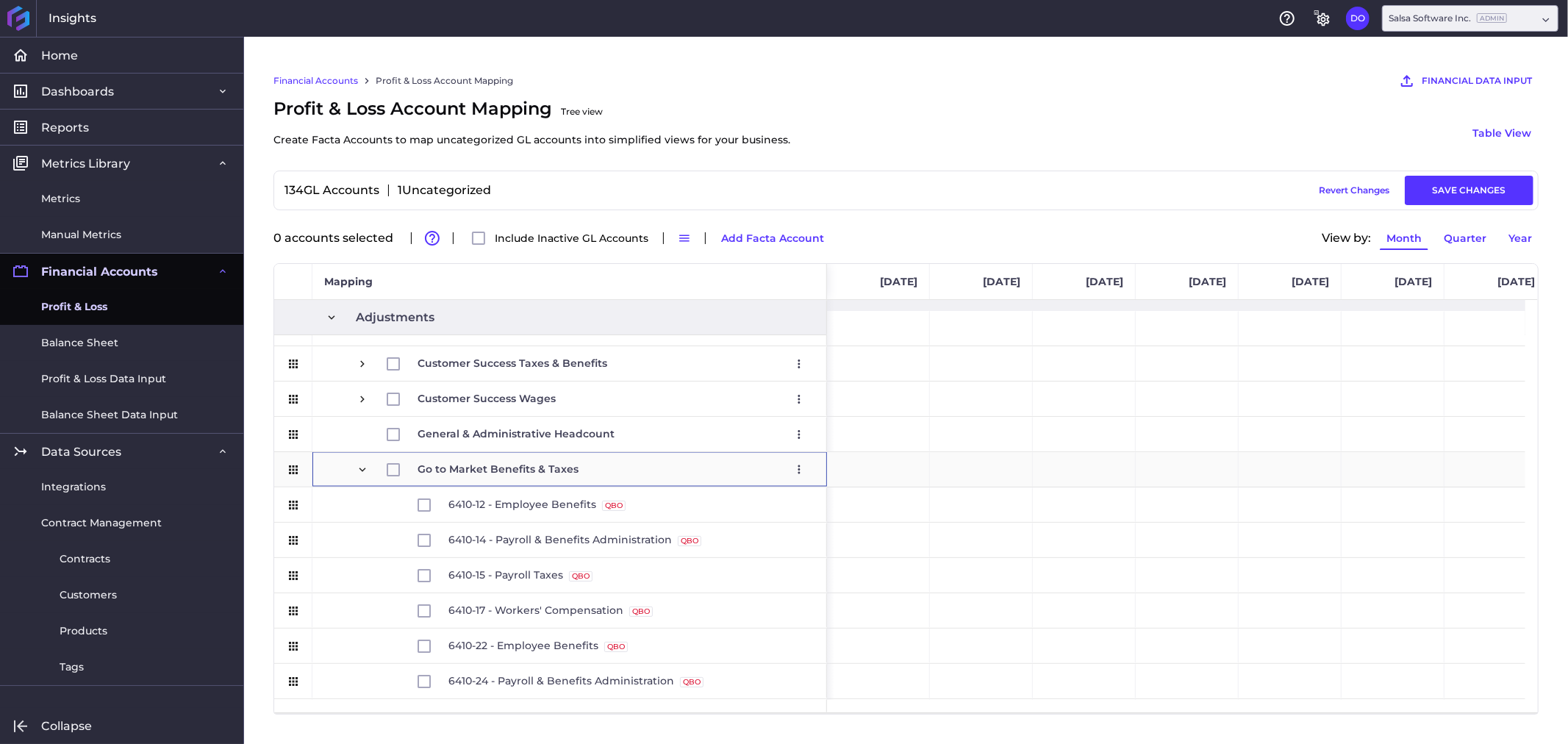
click at [361, 467] on span "Press SPACE to select this row." at bounding box center [362, 469] width 14 height 14
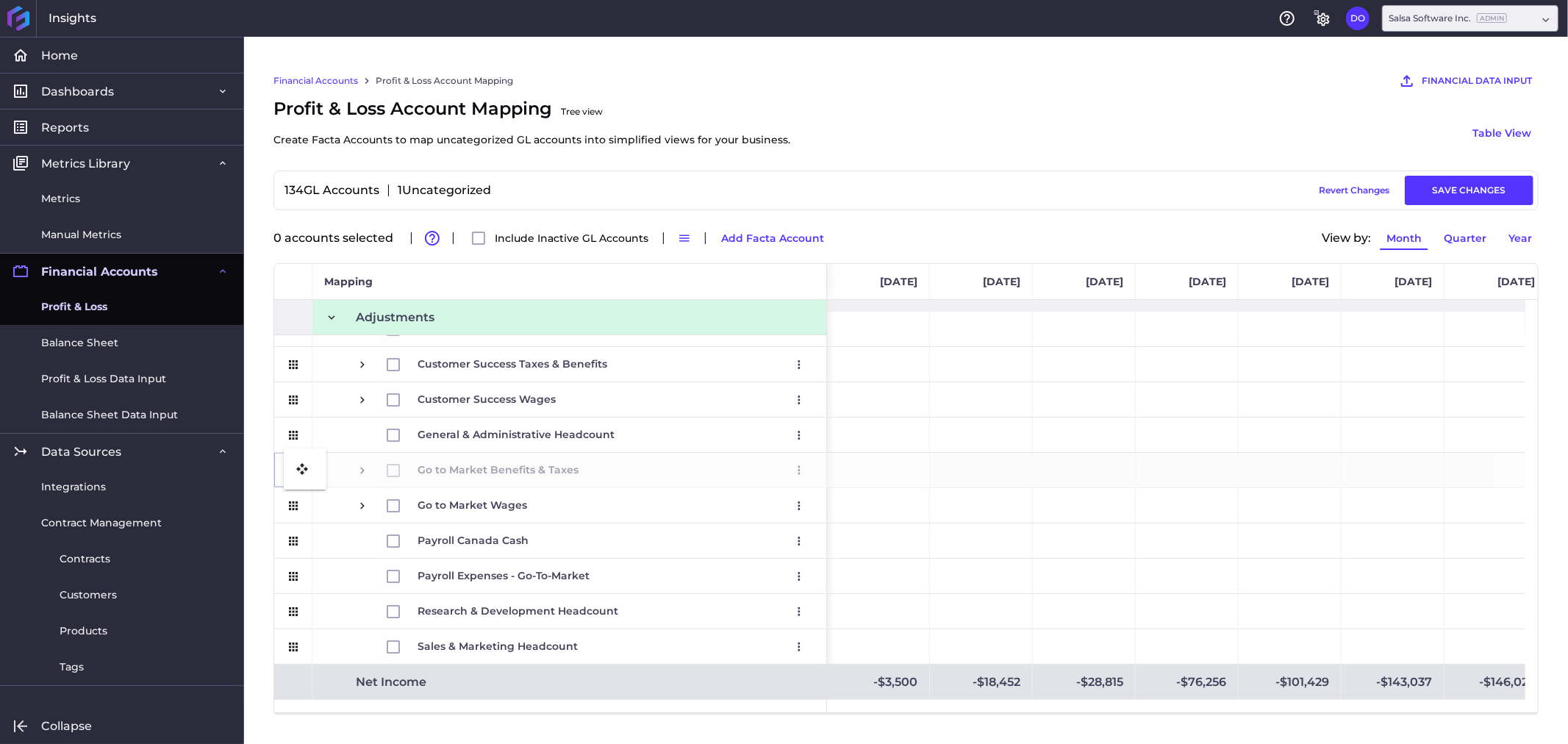
drag, startPoint x: 293, startPoint y: 467, endPoint x: 291, endPoint y: 458, distance: 9.2
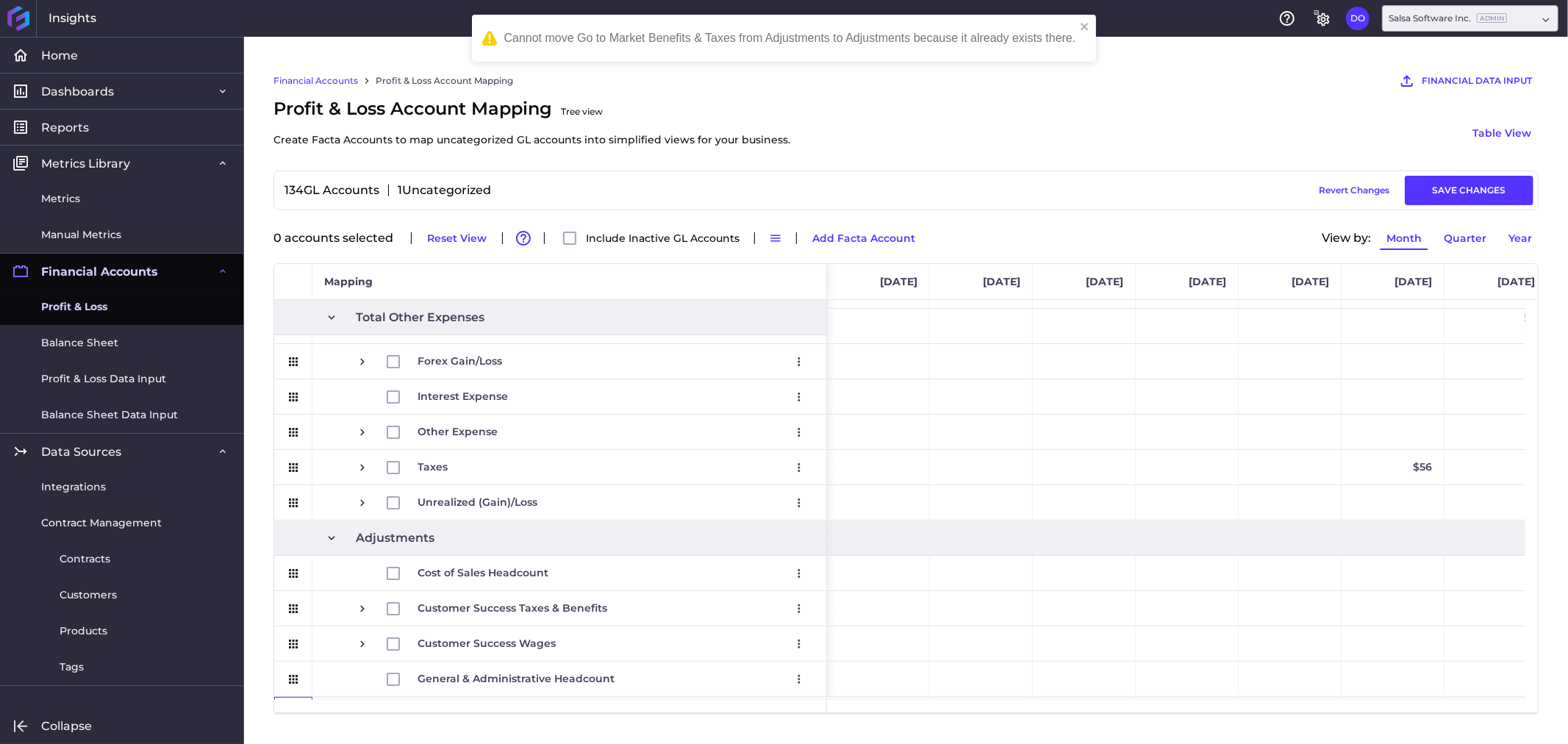
scroll to position [1942, 0]
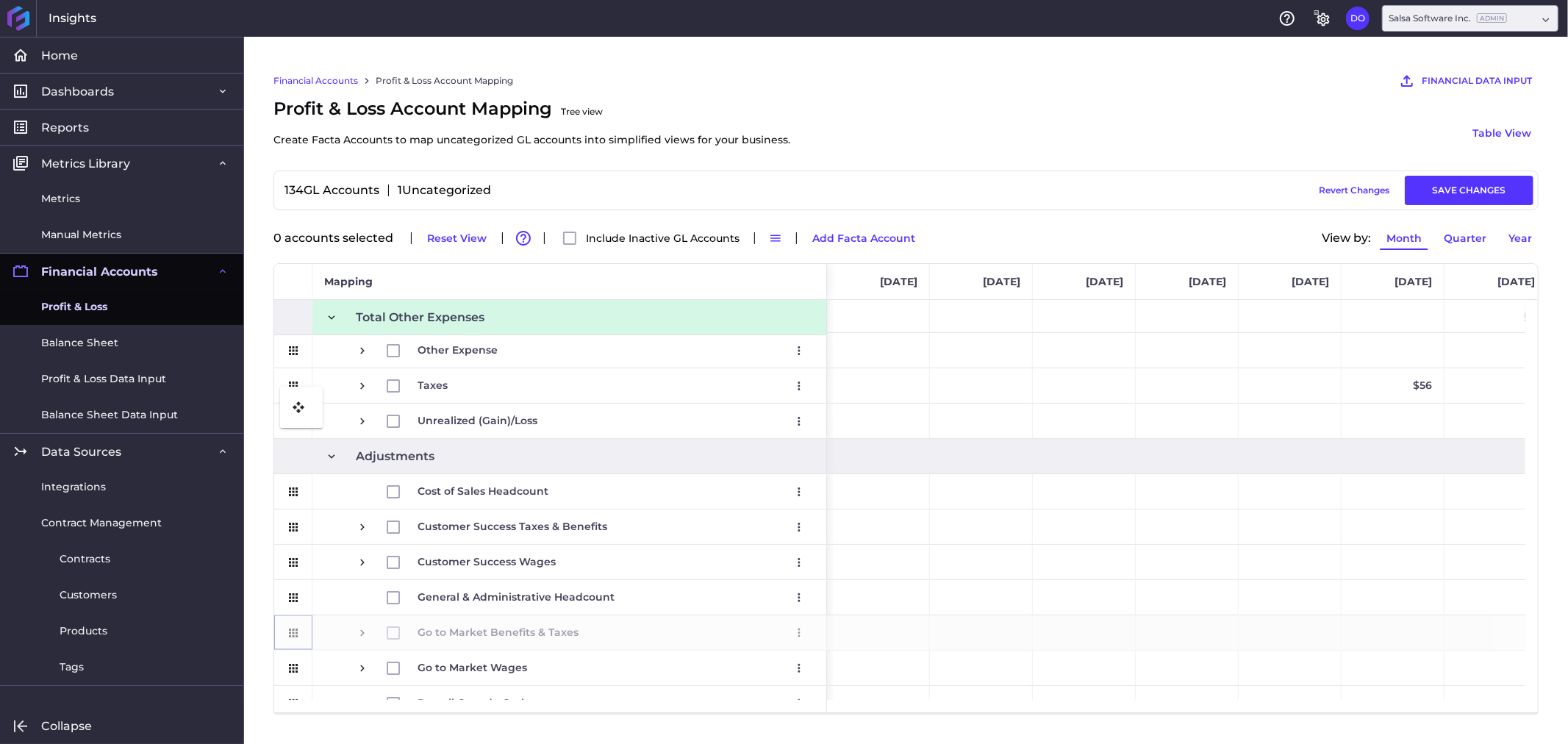
drag, startPoint x: 290, startPoint y: 634, endPoint x: 287, endPoint y: 395, distance: 239.0
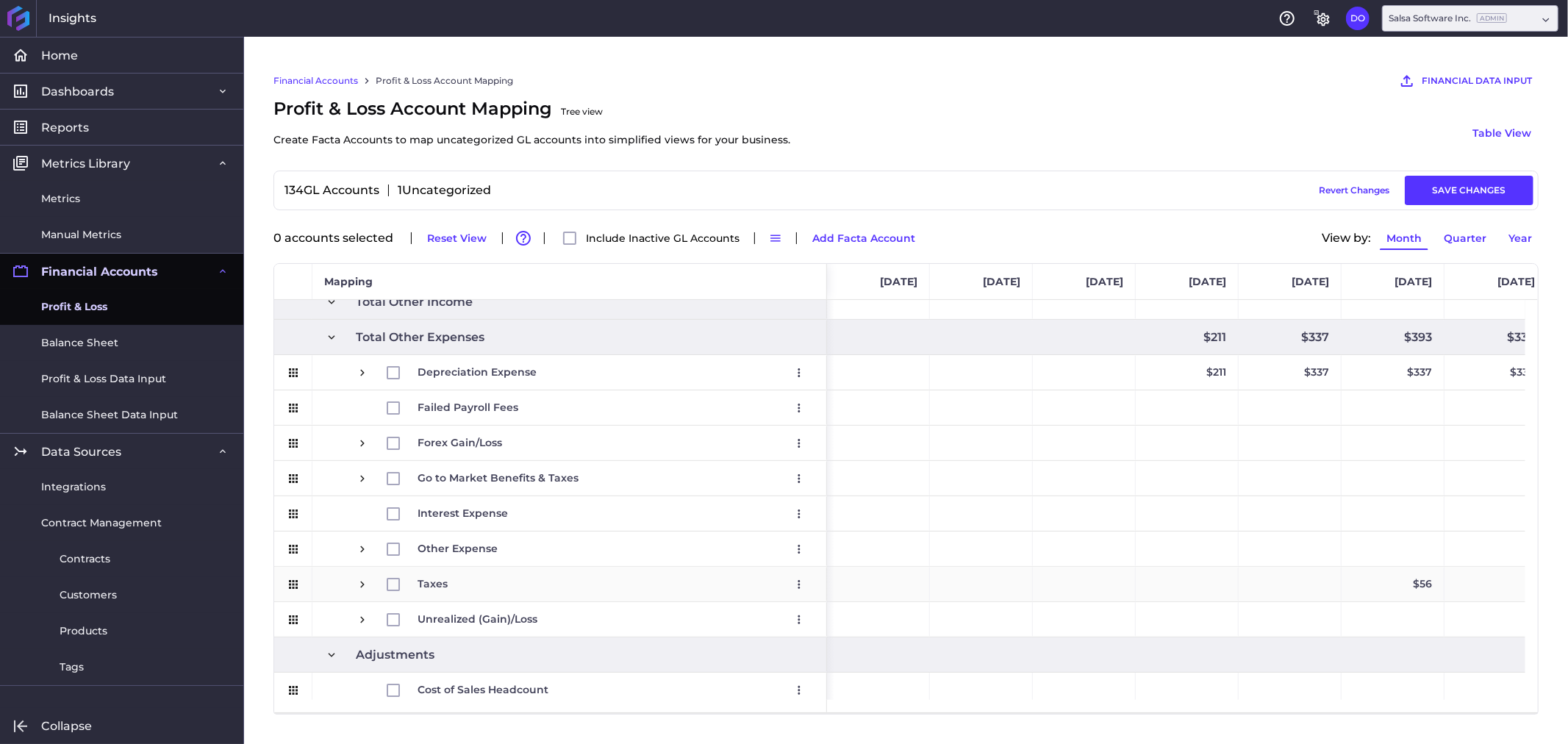
scroll to position [1701, 0]
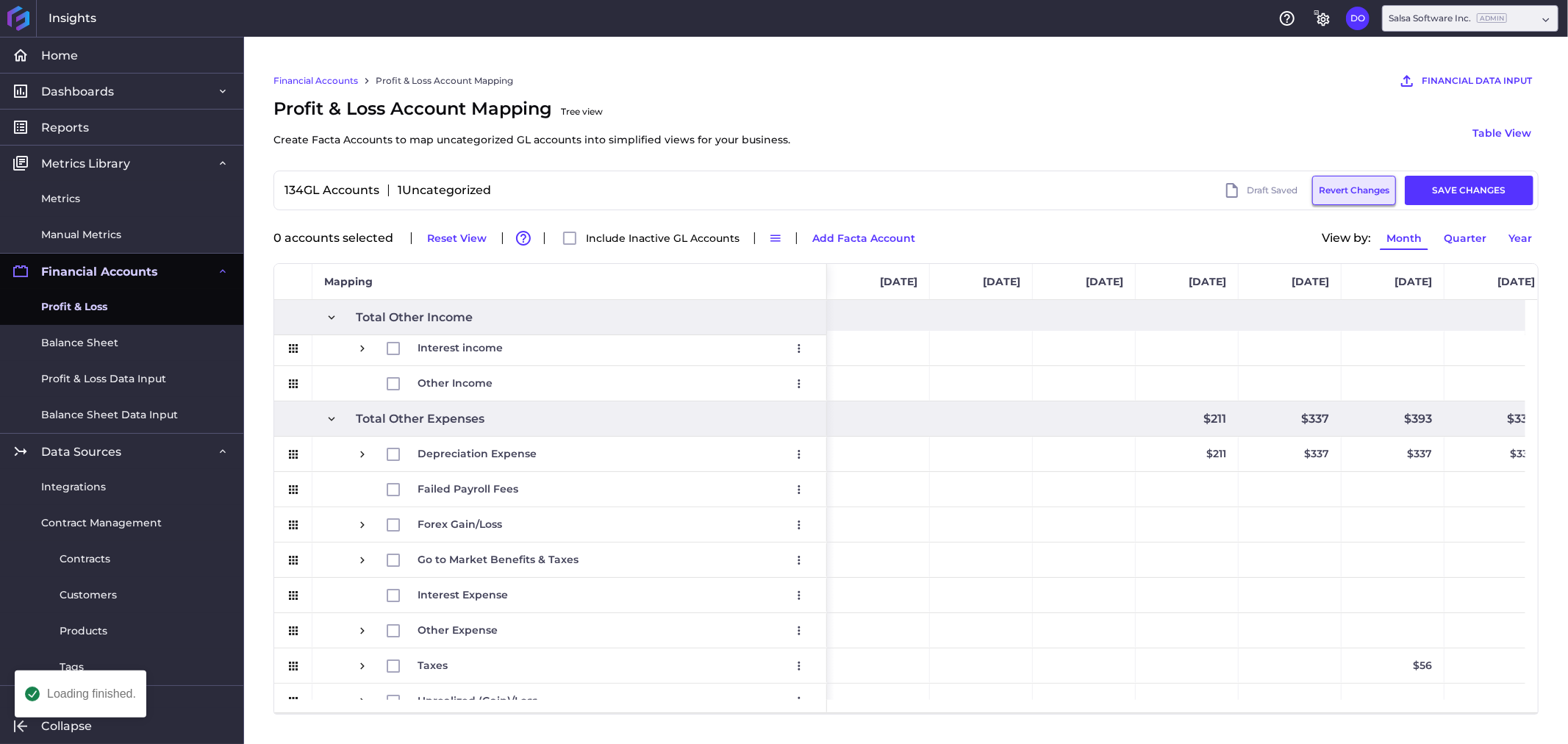
click at [1355, 191] on button "Revert Changes" at bounding box center [1353, 190] width 84 height 29
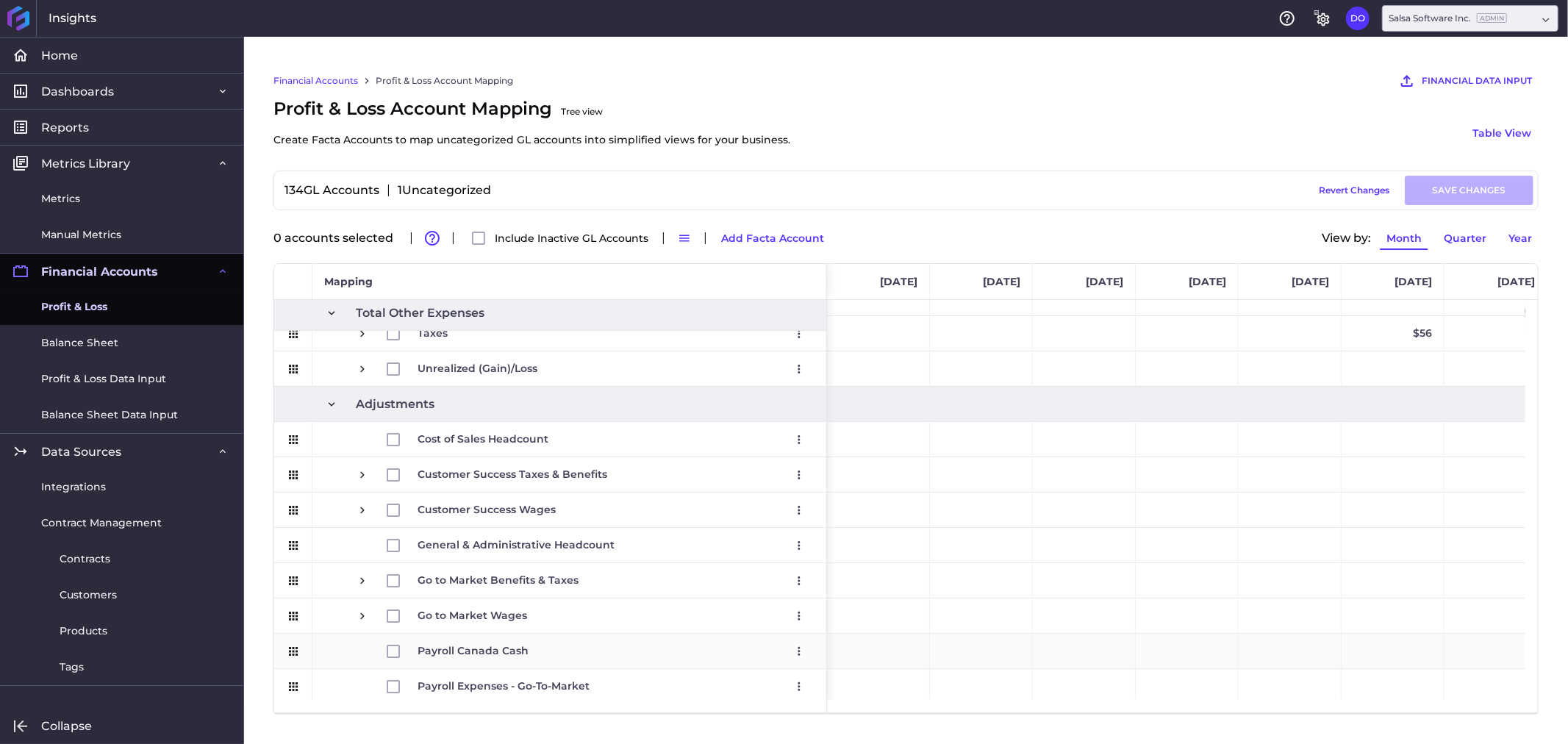
scroll to position [2040, 0]
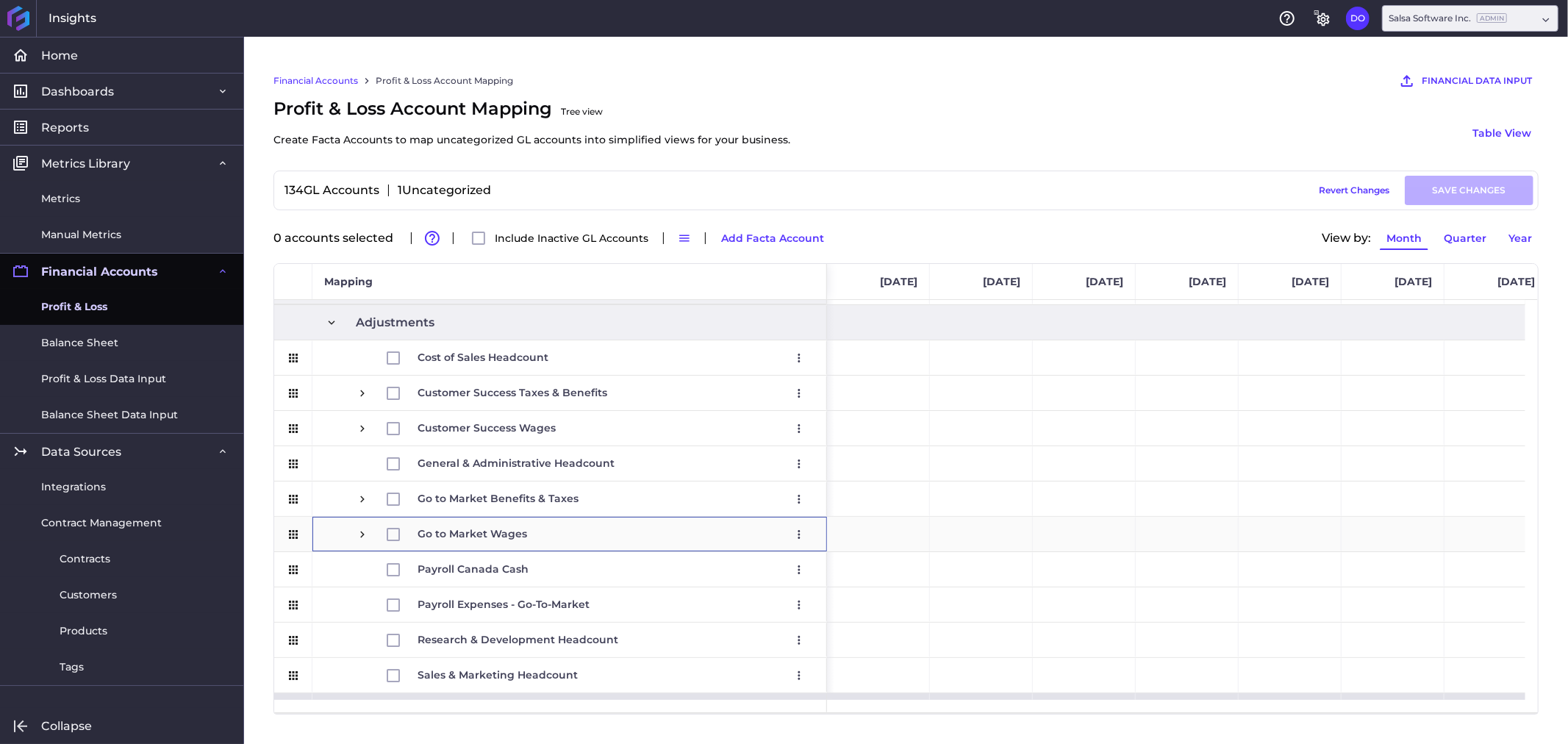
click at [359, 534] on span "Press SPACE to select this row." at bounding box center [362, 534] width 14 height 14
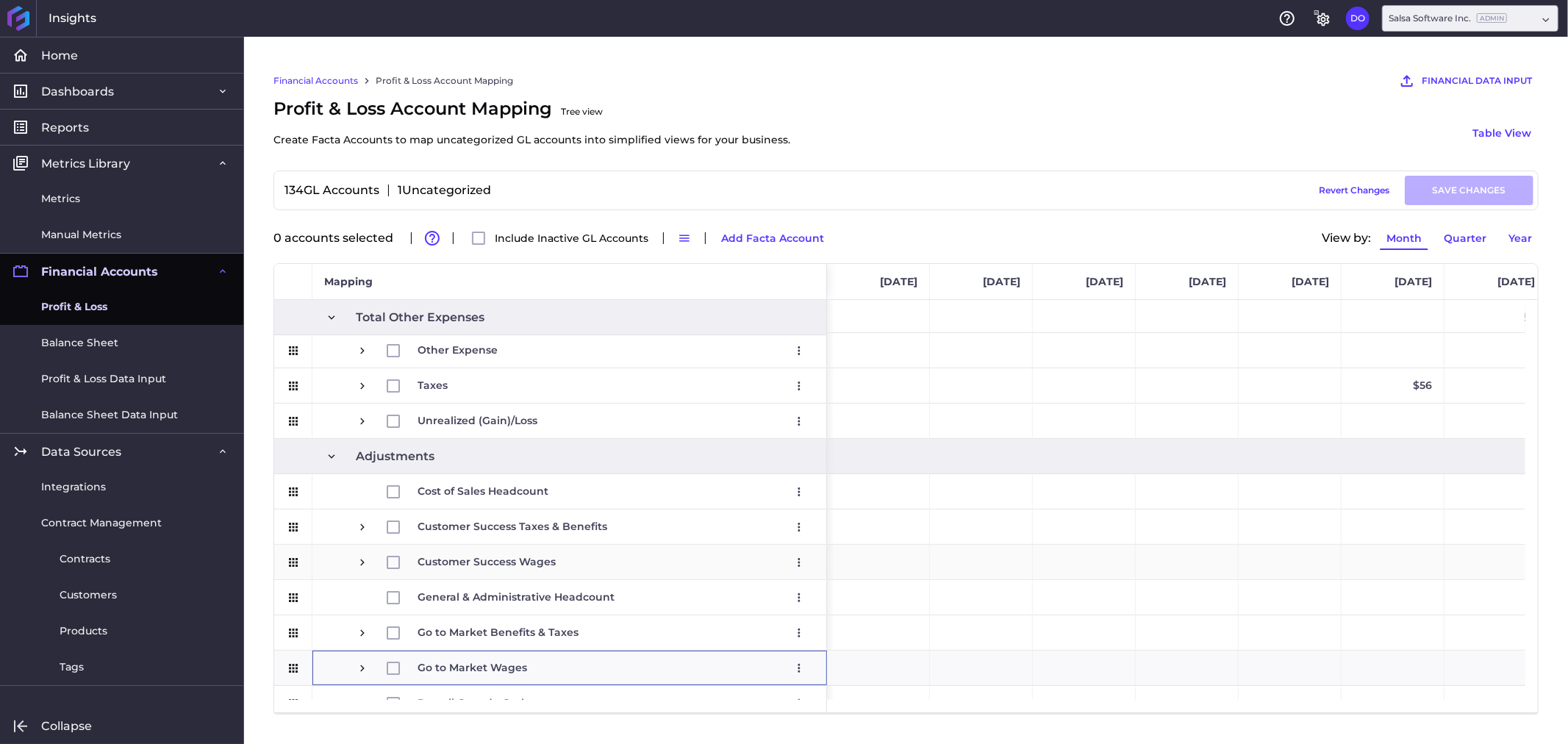
scroll to position [1989, 0]
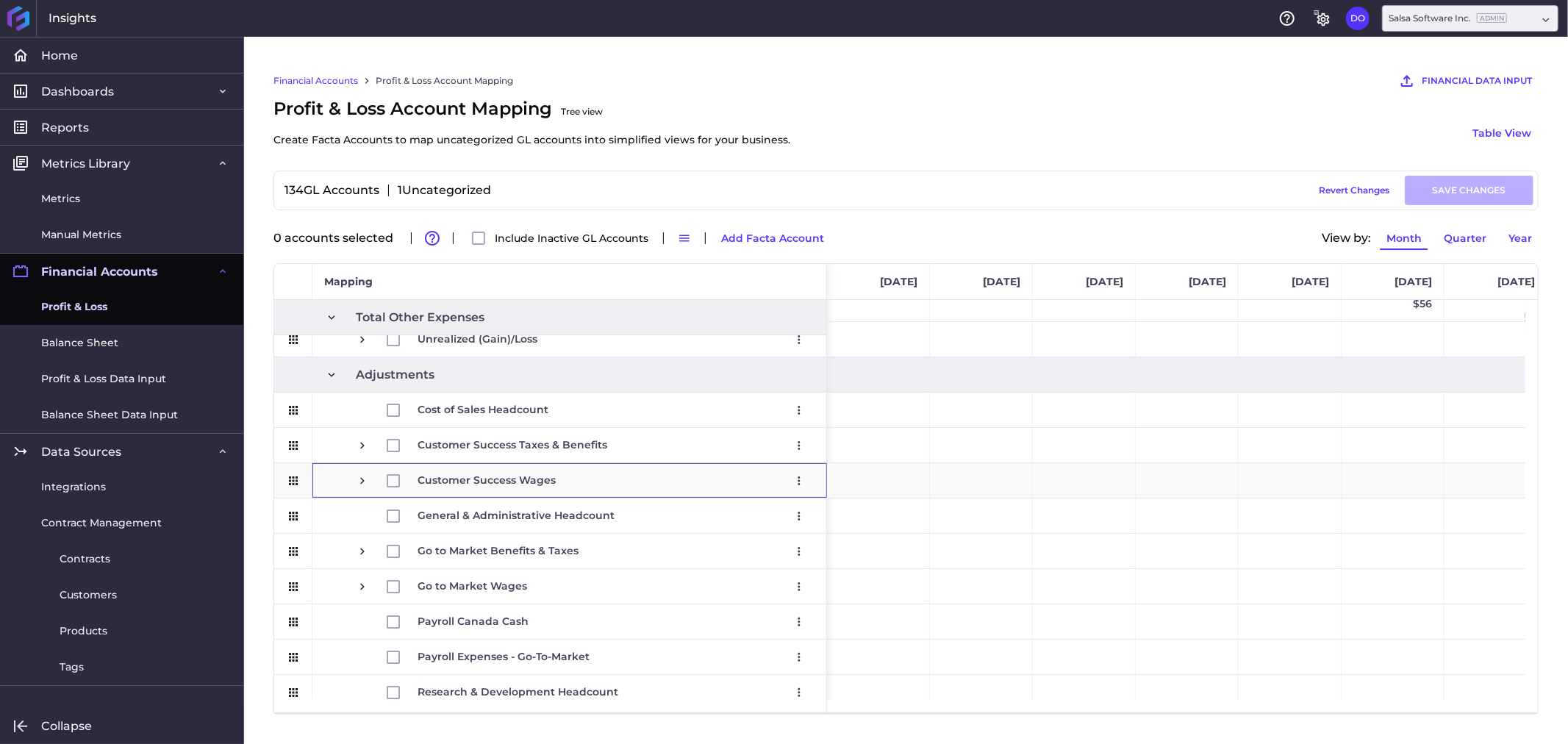
click at [361, 479] on span "Press SPACE to select this row." at bounding box center [362, 481] width 14 height 14
click at [359, 585] on span "Press SPACE to select this row." at bounding box center [362, 586] width 14 height 14
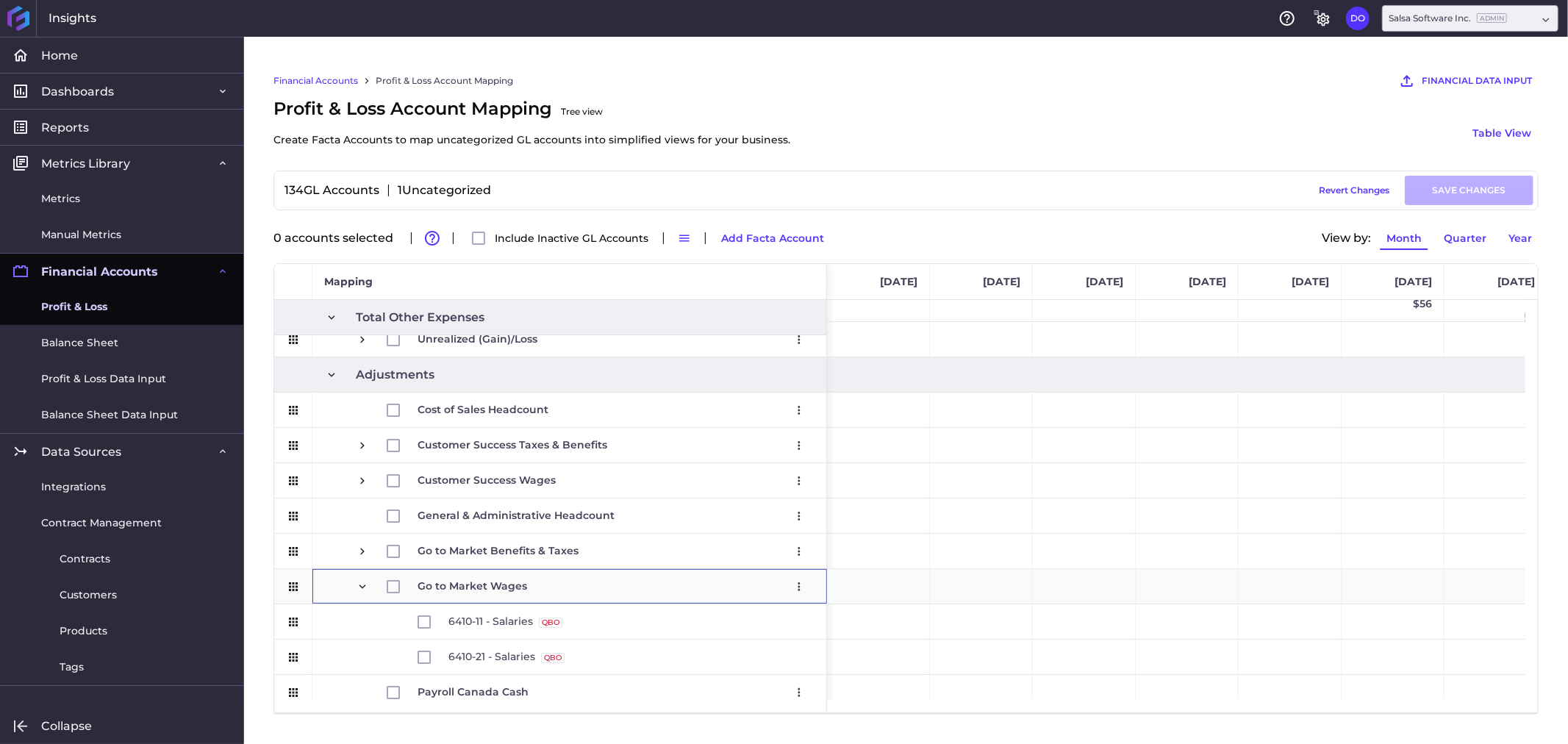
click at [359, 585] on span "Press SPACE to select this row." at bounding box center [362, 586] width 14 height 14
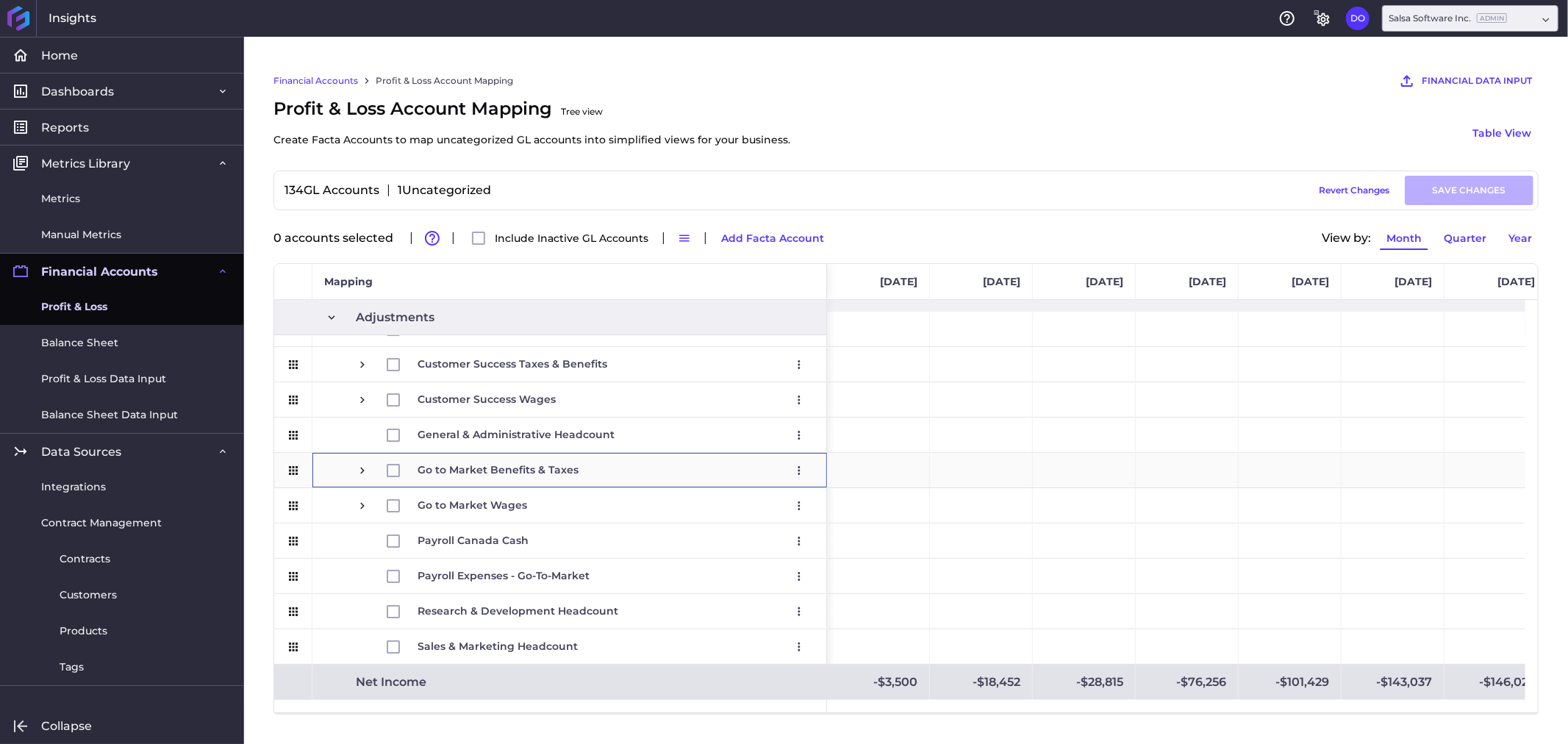
click at [359, 465] on span "Press SPACE to select this row." at bounding box center [362, 470] width 14 height 14
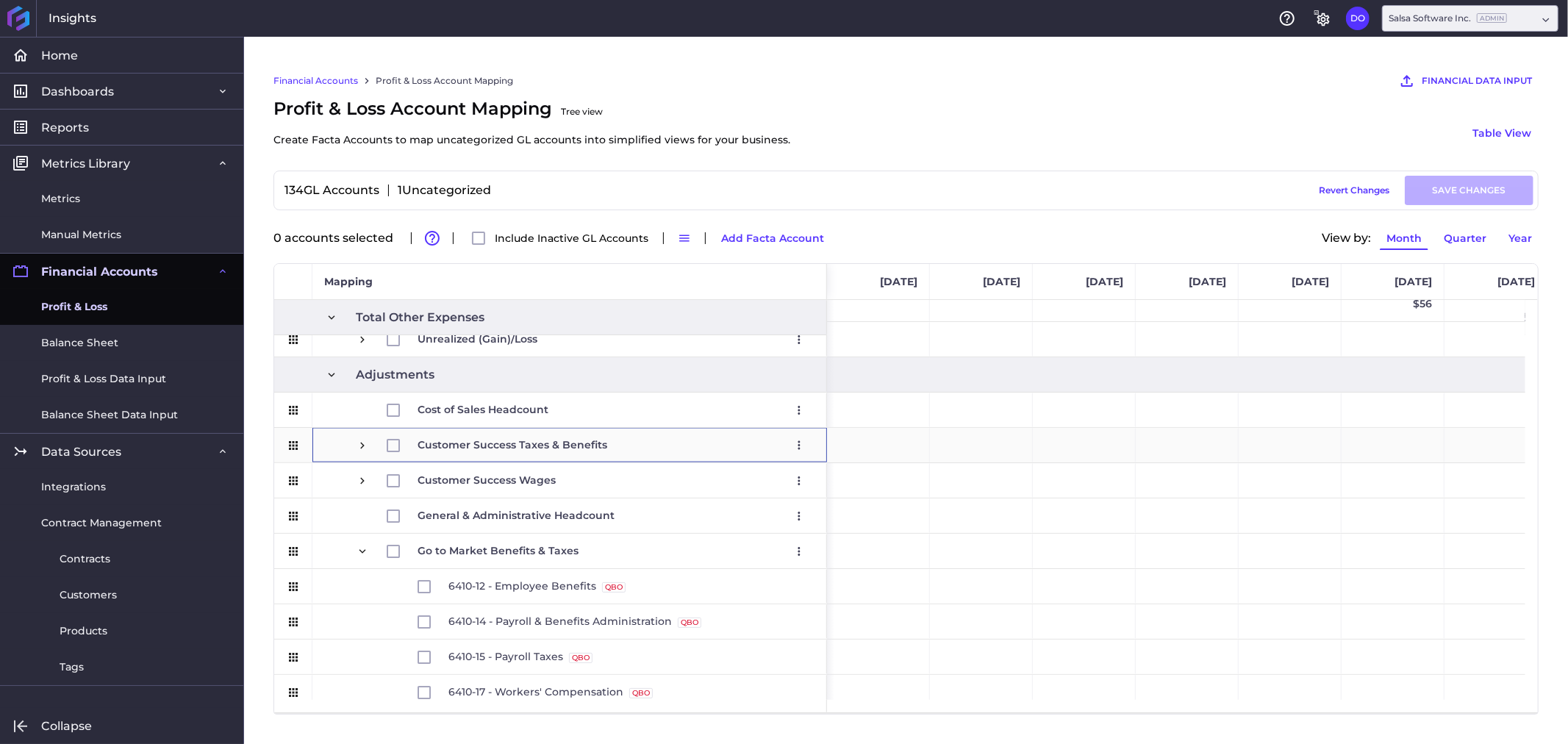
click at [361, 446] on span "Press SPACE to select this row." at bounding box center [362, 445] width 14 height 14
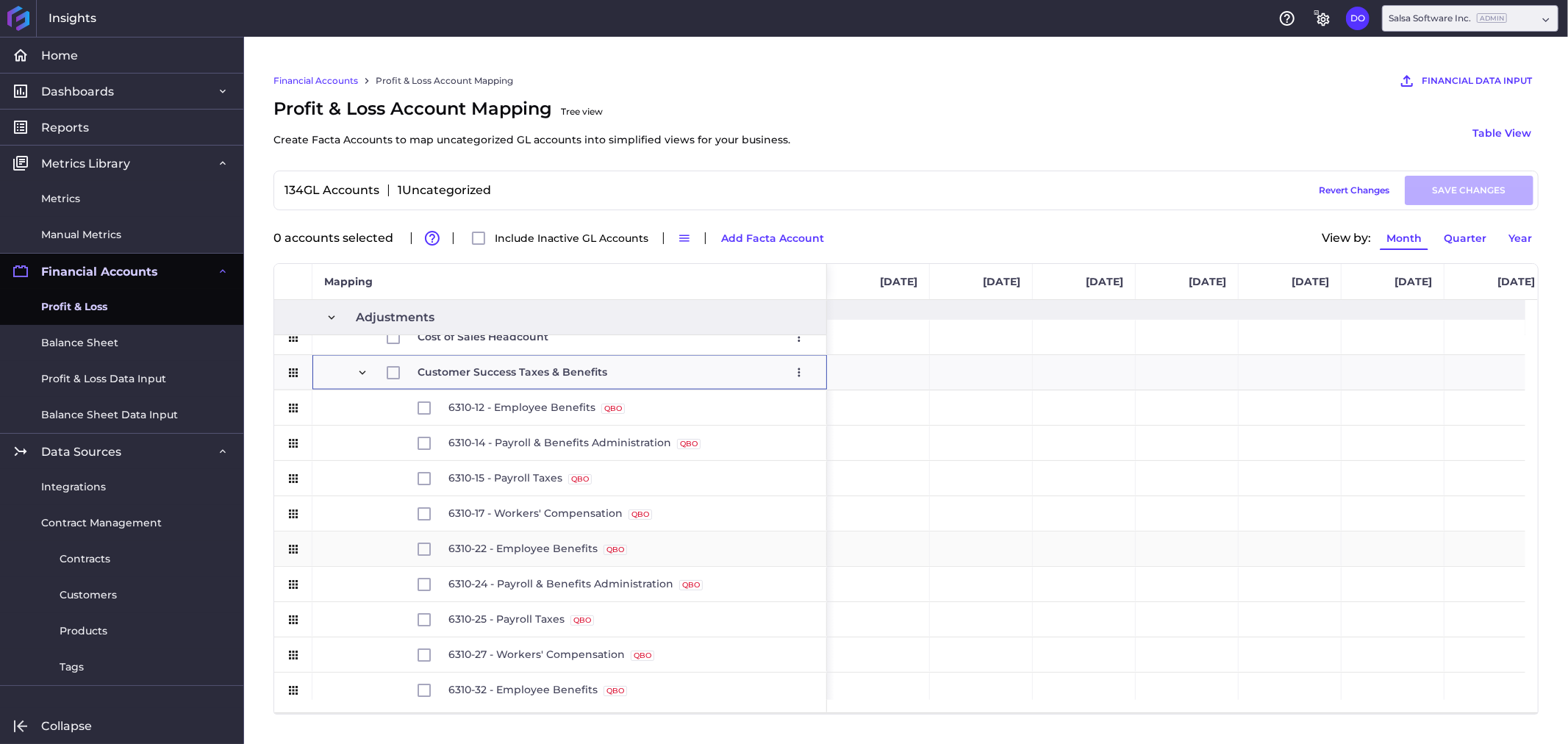
scroll to position [2070, 0]
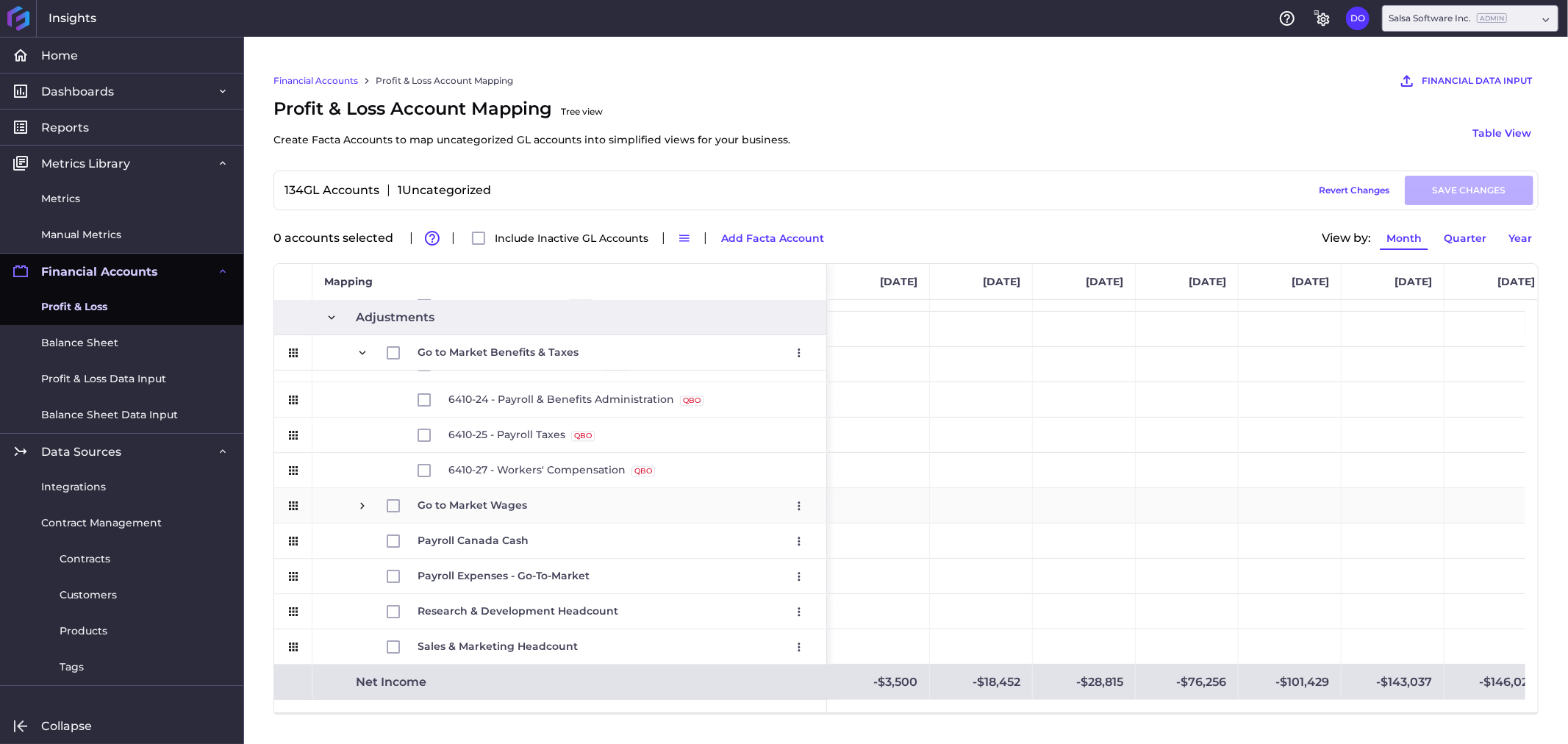
click at [359, 500] on span "Press SPACE to select this row." at bounding box center [362, 505] width 14 height 14
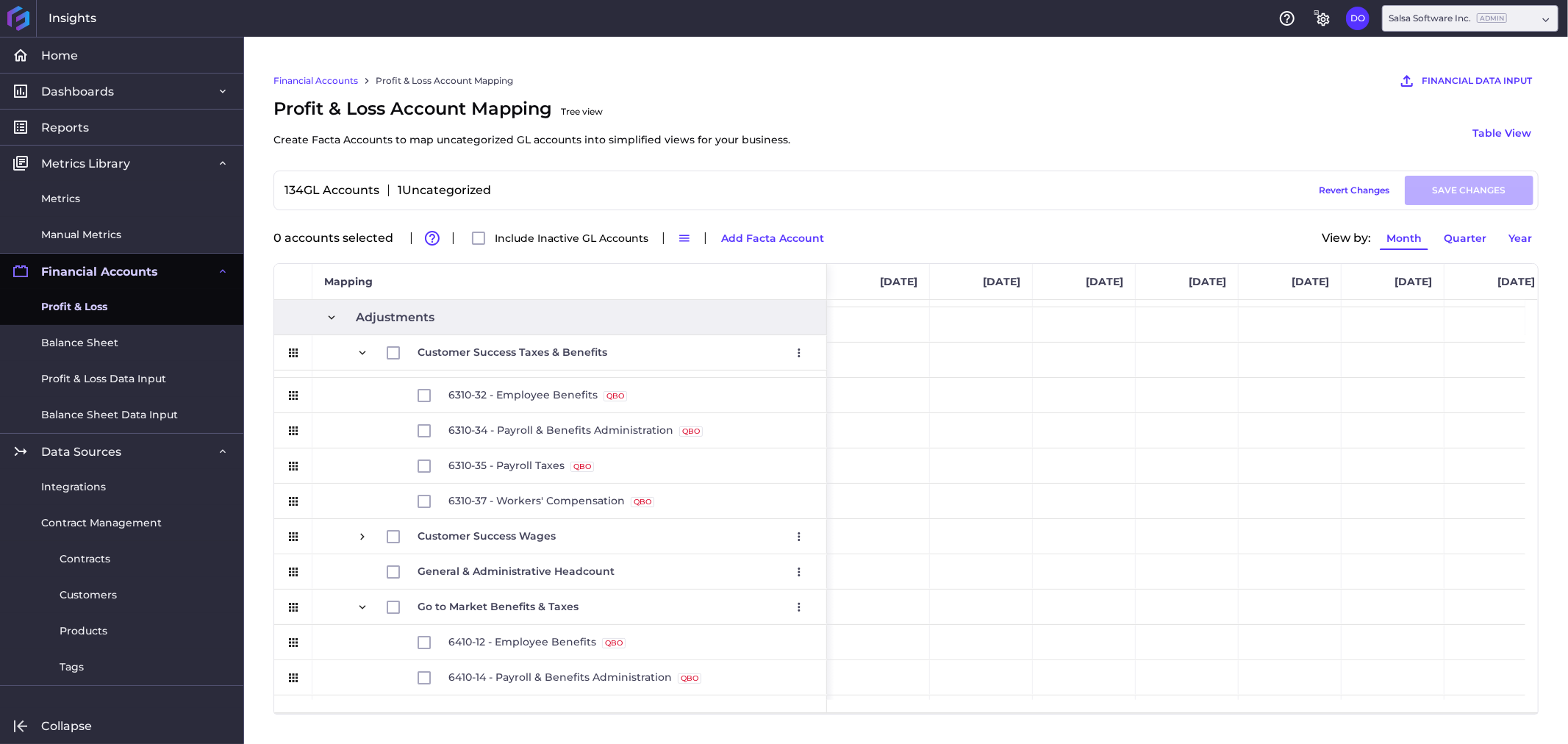
click at [944, 31] on div "Insights Help General Settings DO Decimal Ops [EMAIL_ADDRESS][DOMAIN_NAME] Sett…" at bounding box center [784, 18] width 1568 height 37
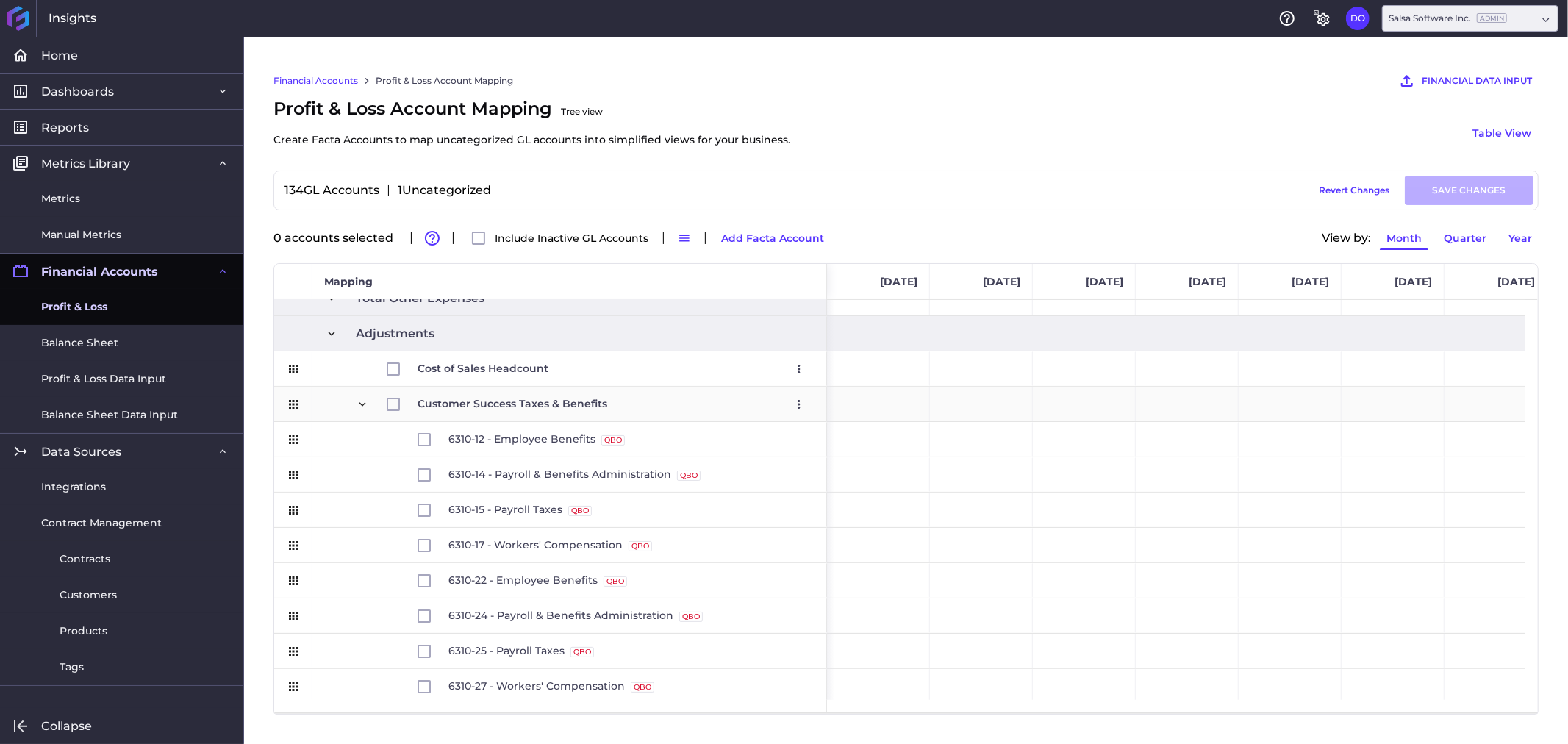
click at [356, 402] on span "Press SPACE to select this row." at bounding box center [362, 404] width 14 height 14
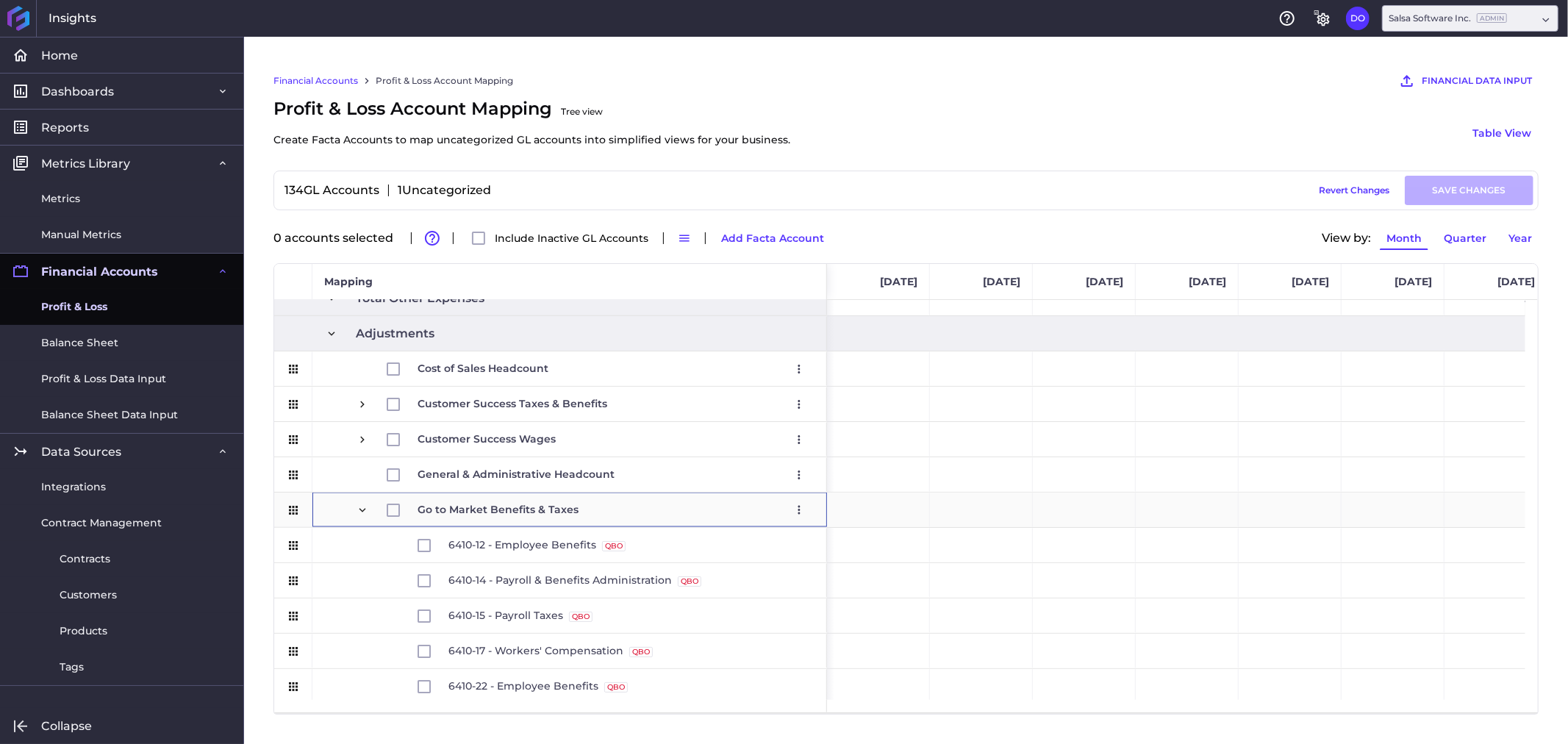
click at [363, 508] on span "Press SPACE to select this row." at bounding box center [362, 510] width 14 height 14
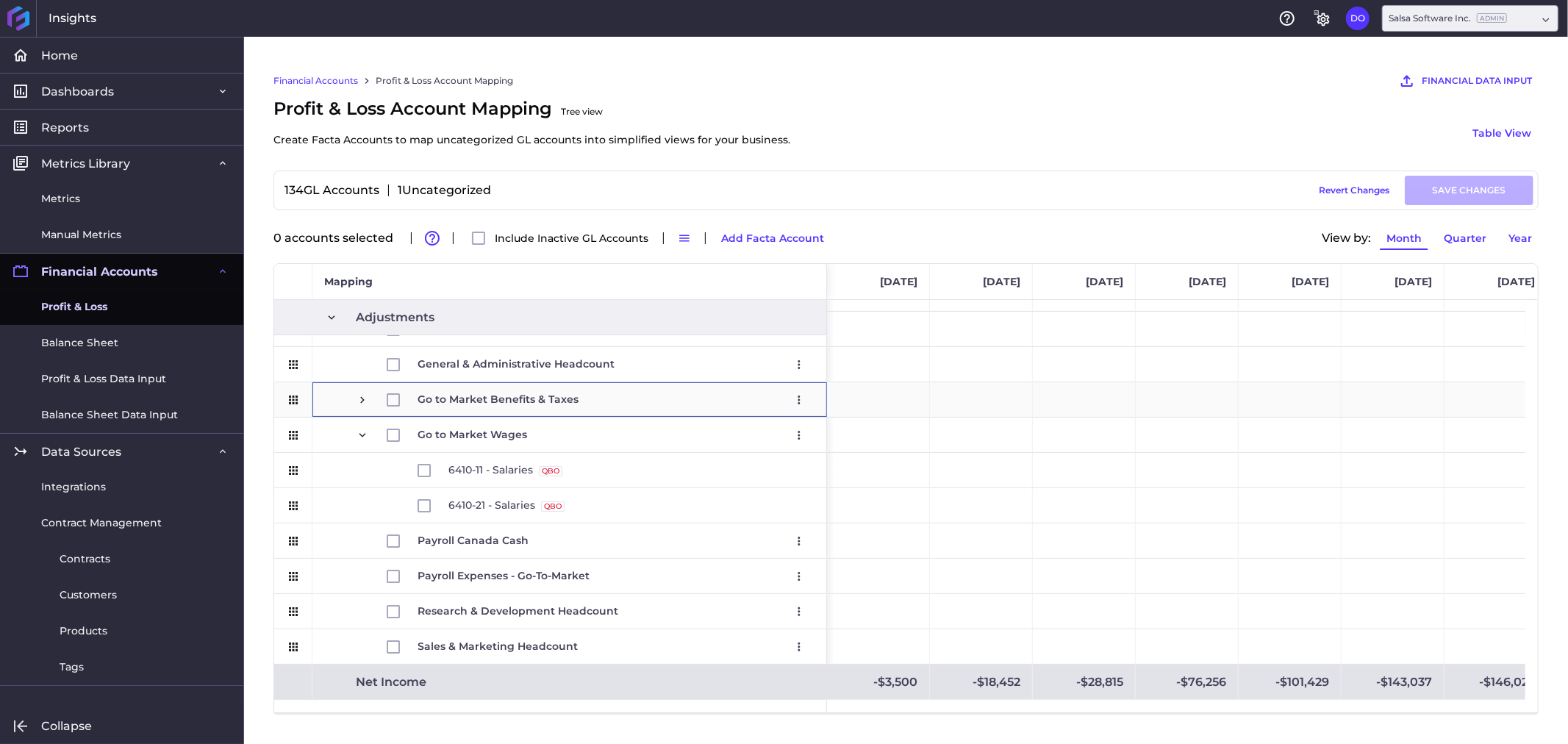
click at [366, 407] on span "Press SPACE to select this row." at bounding box center [362, 399] width 14 height 33
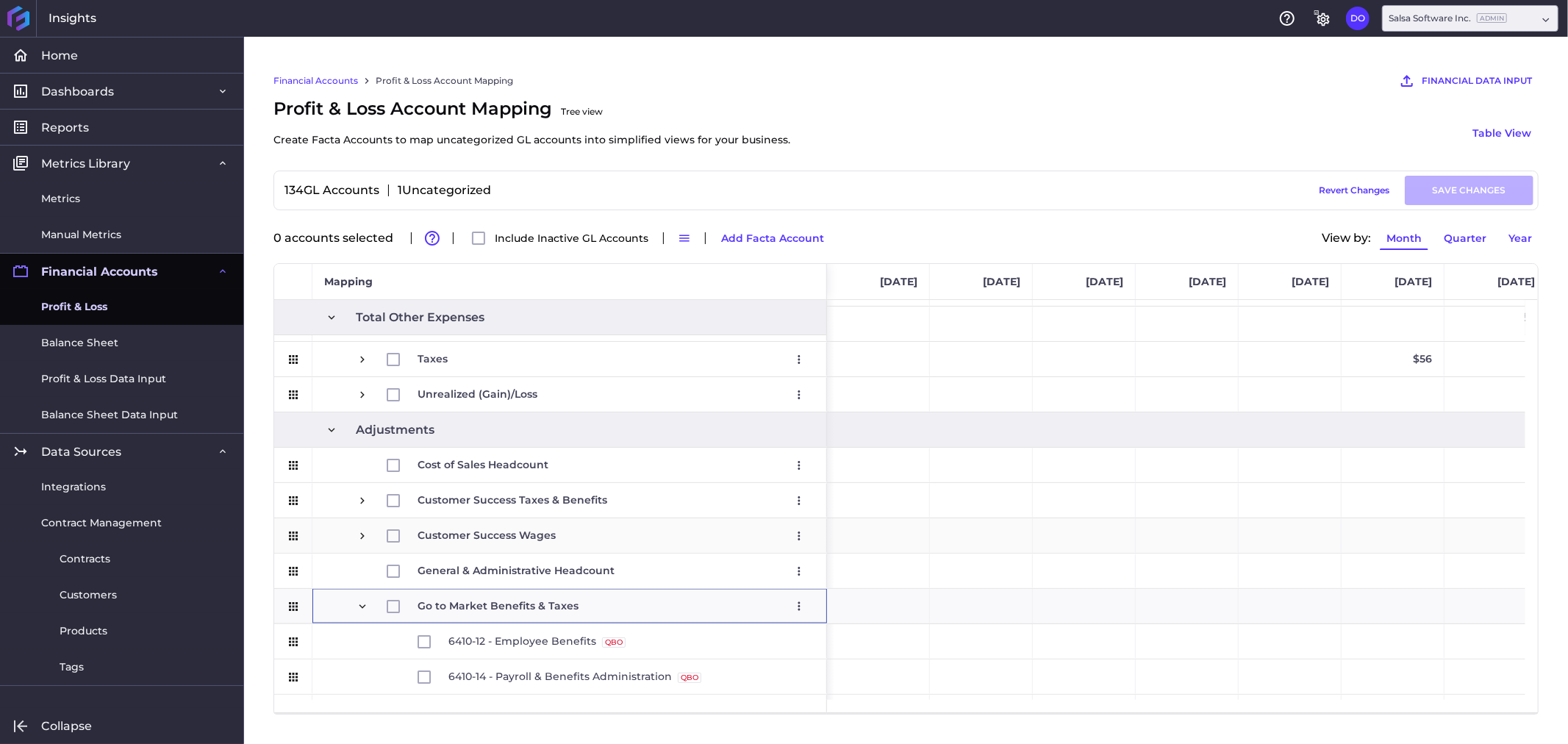
click at [359, 535] on span "Press SPACE to select this row." at bounding box center [362, 536] width 14 height 14
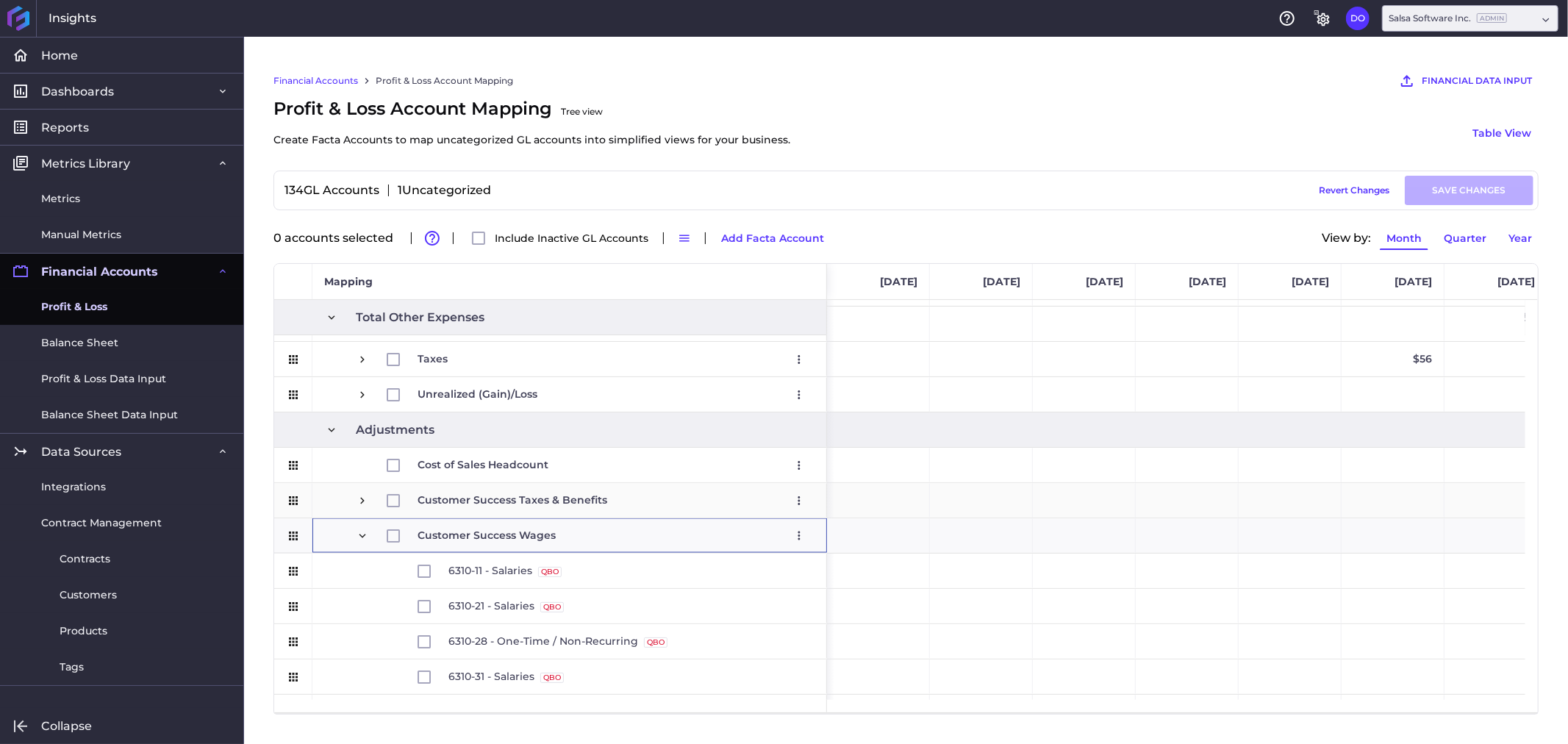
click at [365, 497] on span "Press SPACE to select this row." at bounding box center [362, 501] width 14 height 14
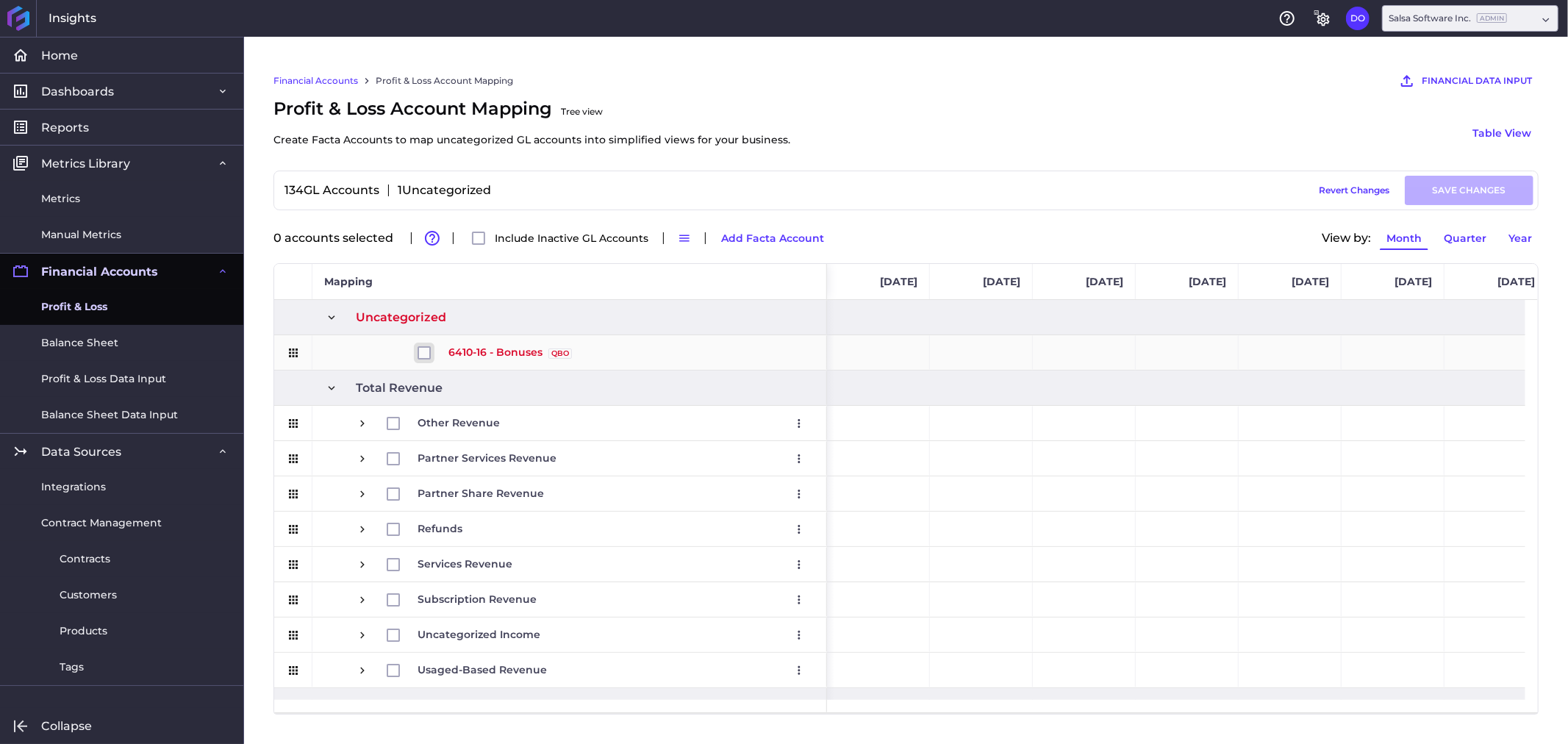
click at [422, 359] on input "Press Space to toggle row selection (unchecked)" at bounding box center [424, 353] width 14 height 14
checkbox input "true"
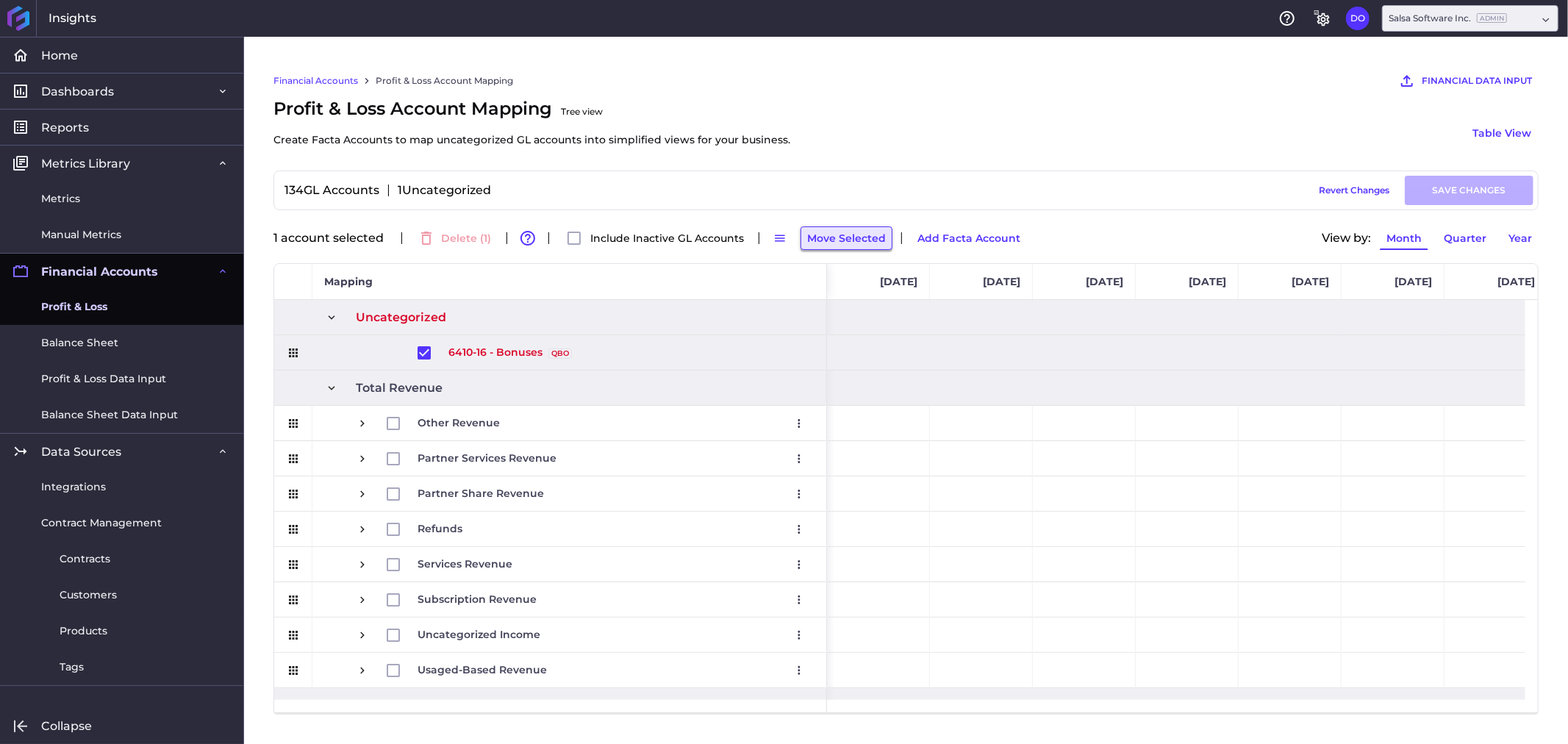
click at [850, 248] on button "Move Selected" at bounding box center [846, 238] width 92 height 24
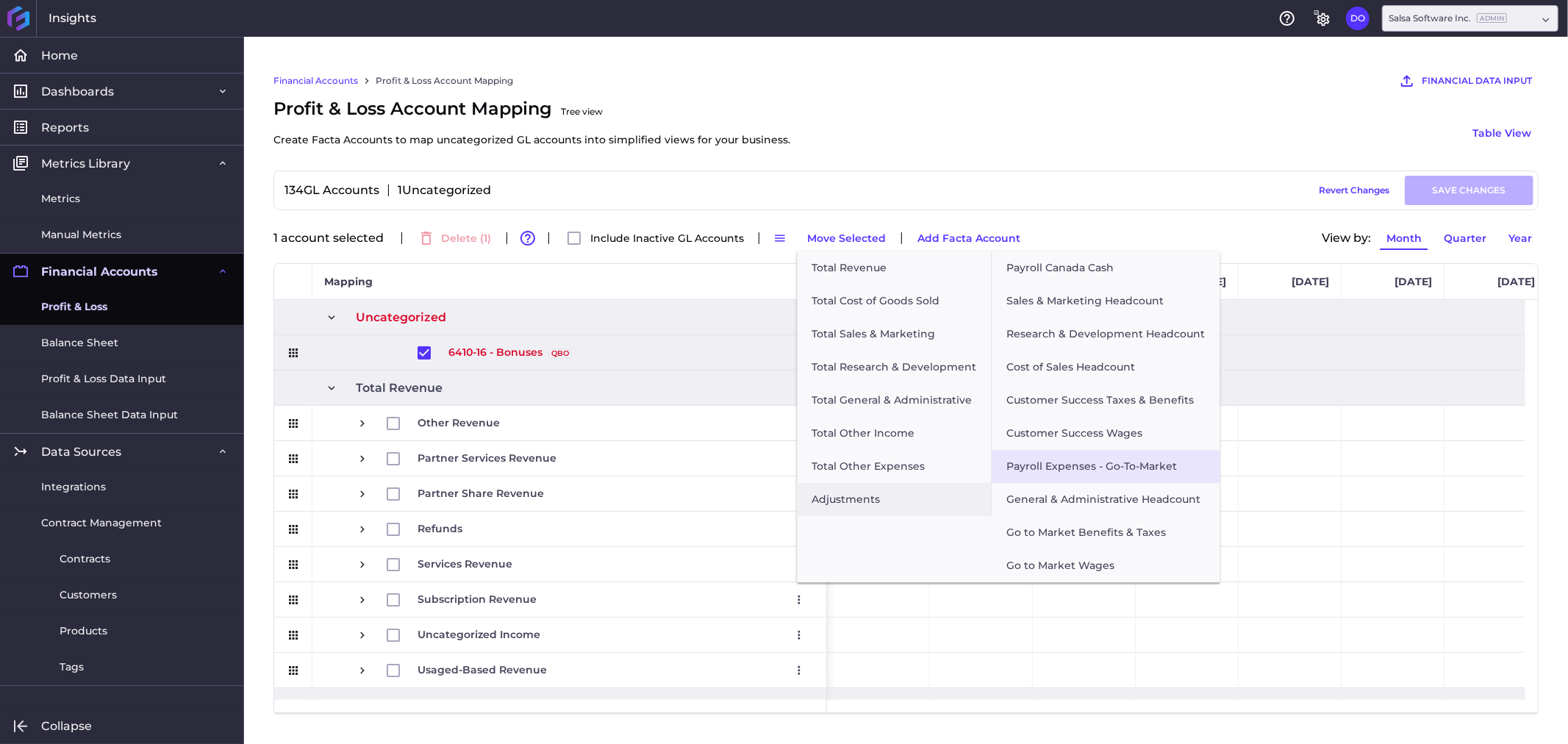
click at [1103, 465] on button "Payroll Expenses - Go-To-Market" at bounding box center [1106, 466] width 228 height 33
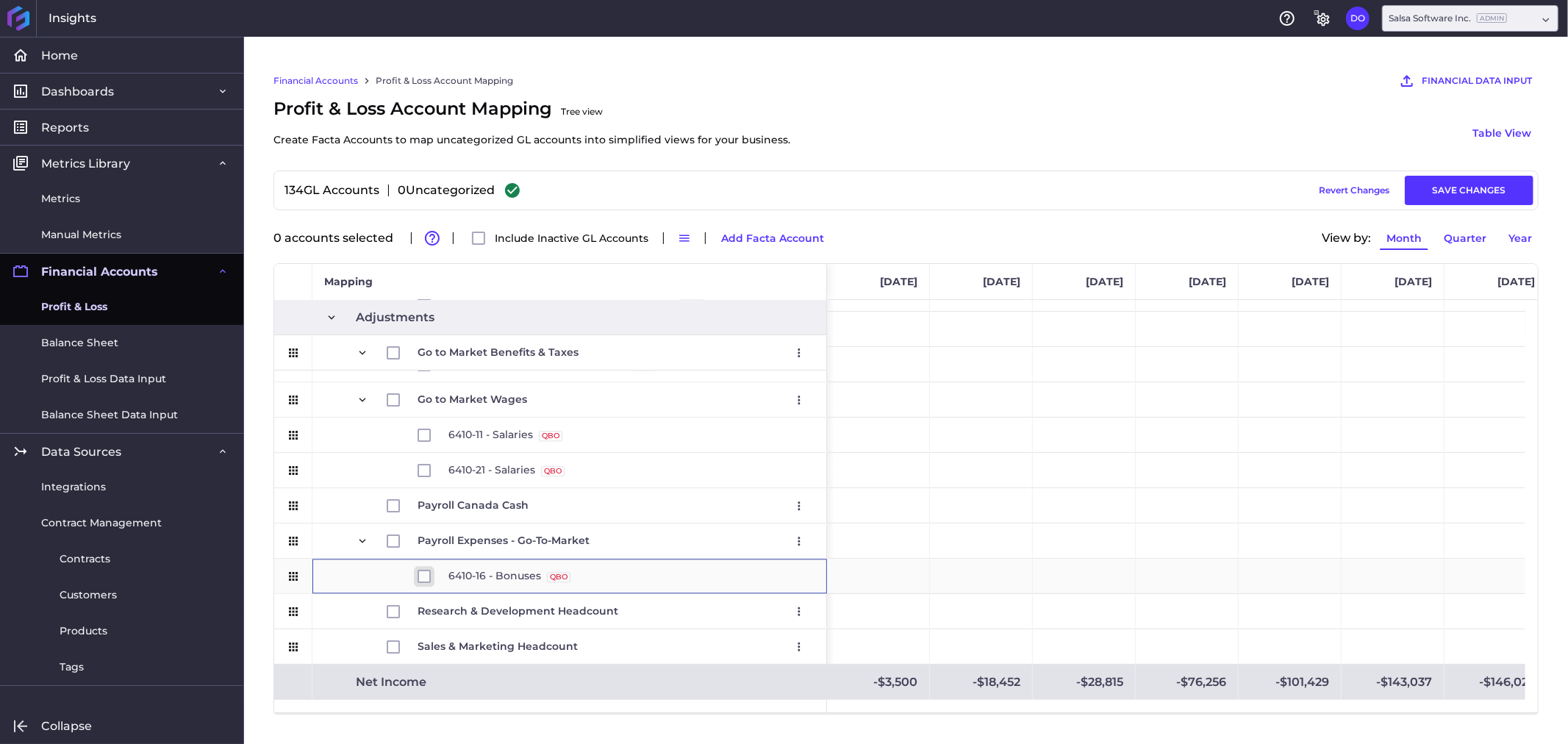
click at [420, 578] on input "Press Space to toggle row selection (unchecked)" at bounding box center [424, 576] width 14 height 14
checkbox input "true"
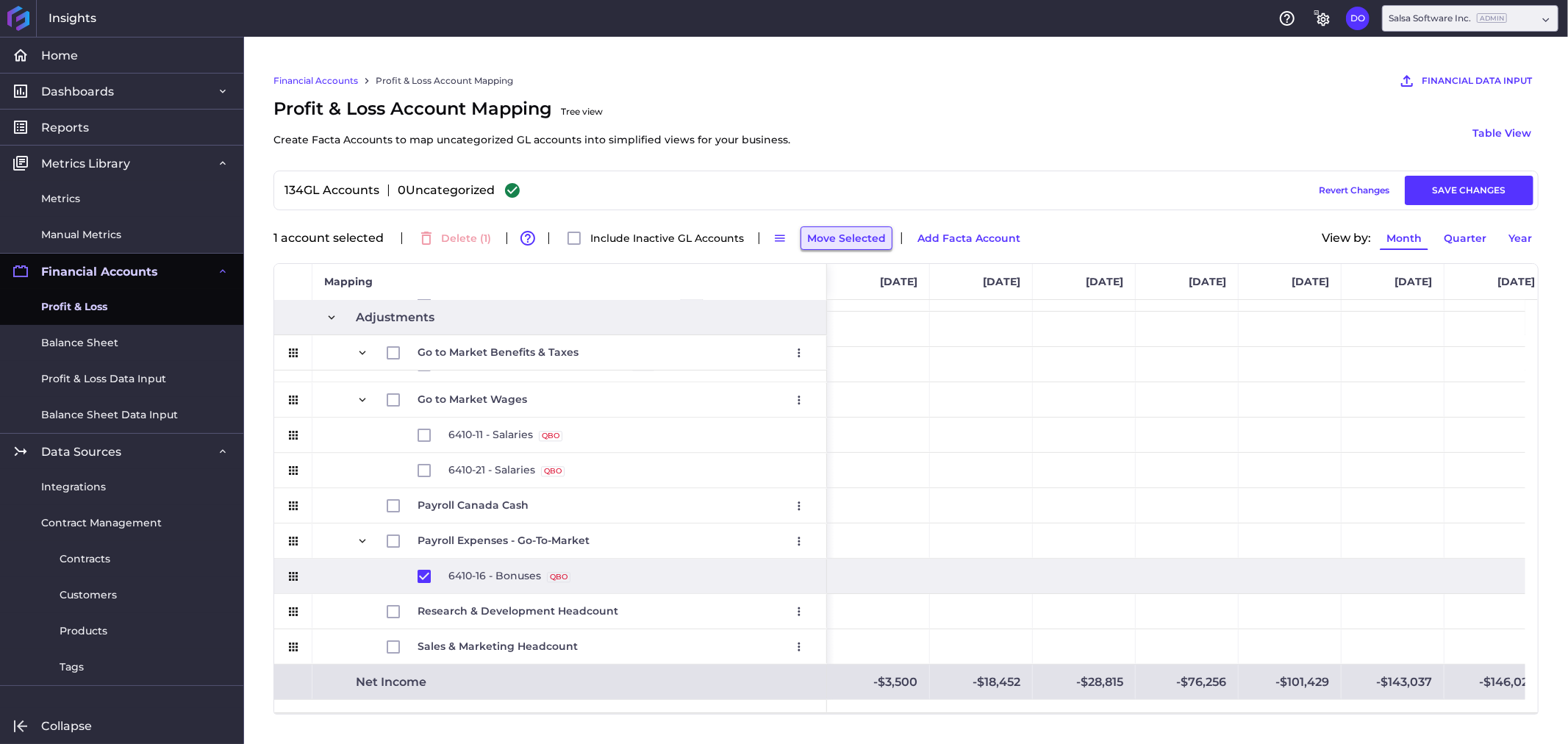
click at [855, 237] on button "Move Selected" at bounding box center [846, 238] width 92 height 24
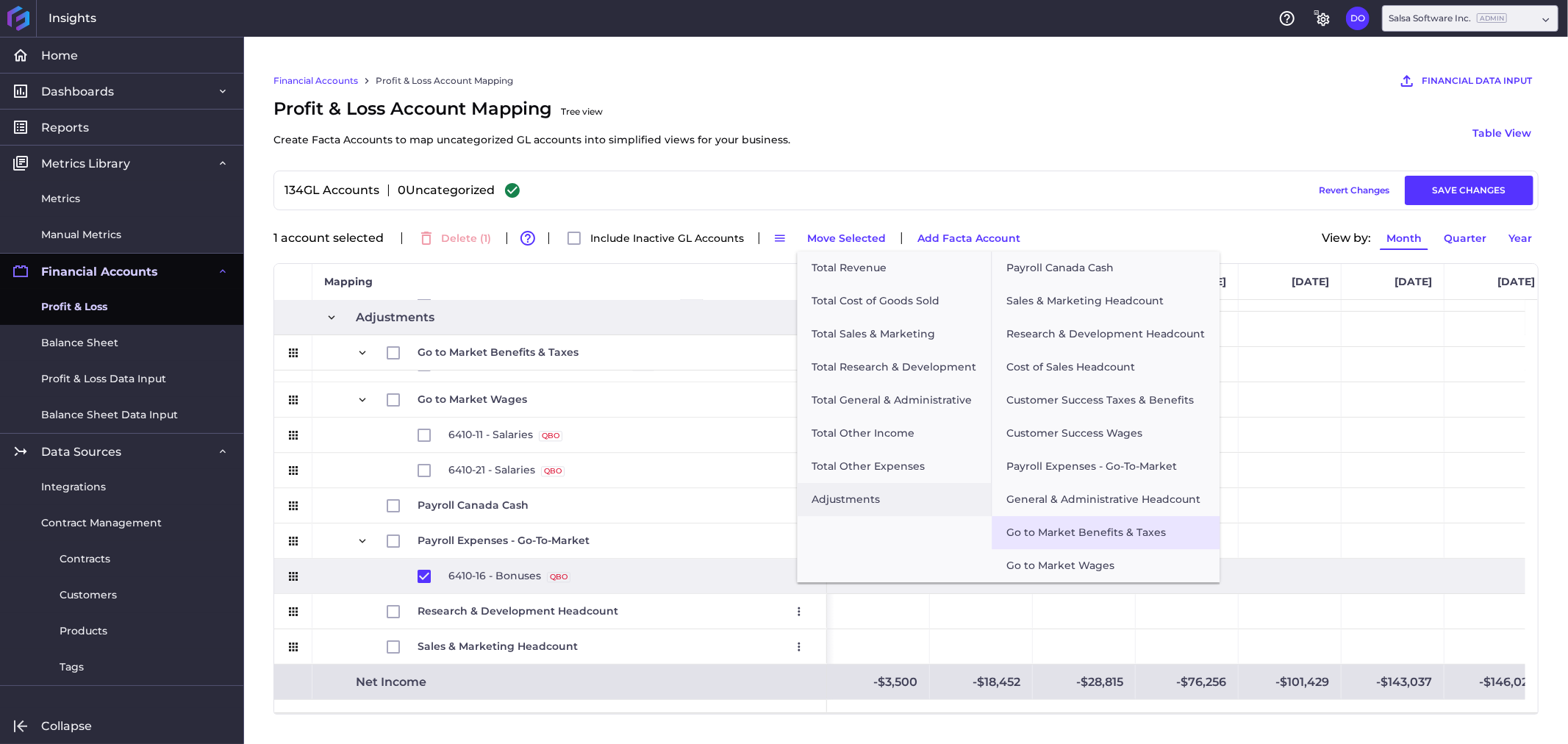
click at [1061, 534] on button "Go to Market Benefits & Taxes" at bounding box center [1106, 532] width 228 height 33
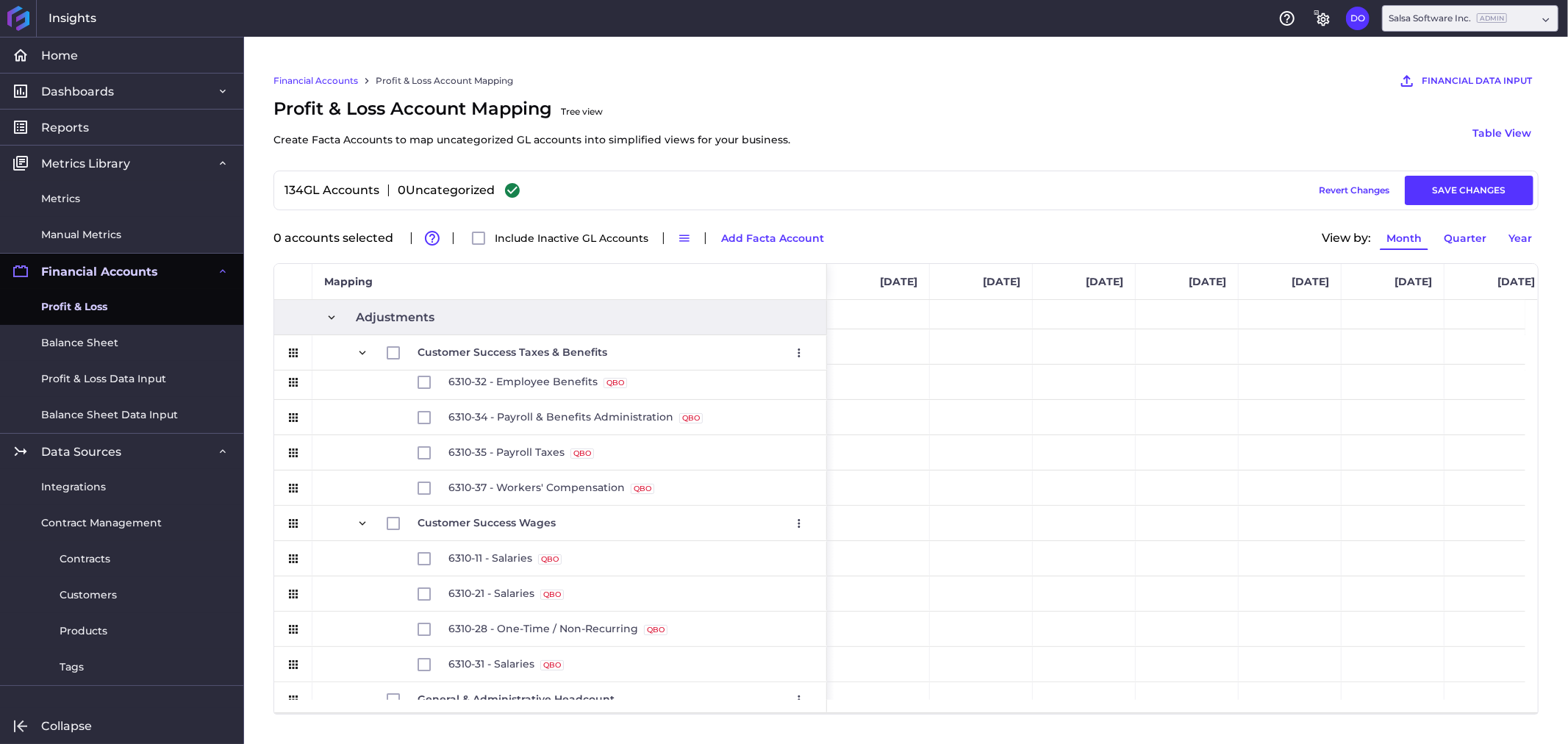
scroll to position [2334, 0]
click at [1475, 188] on button "SAVE CHANGES" at bounding box center [1469, 190] width 129 height 29
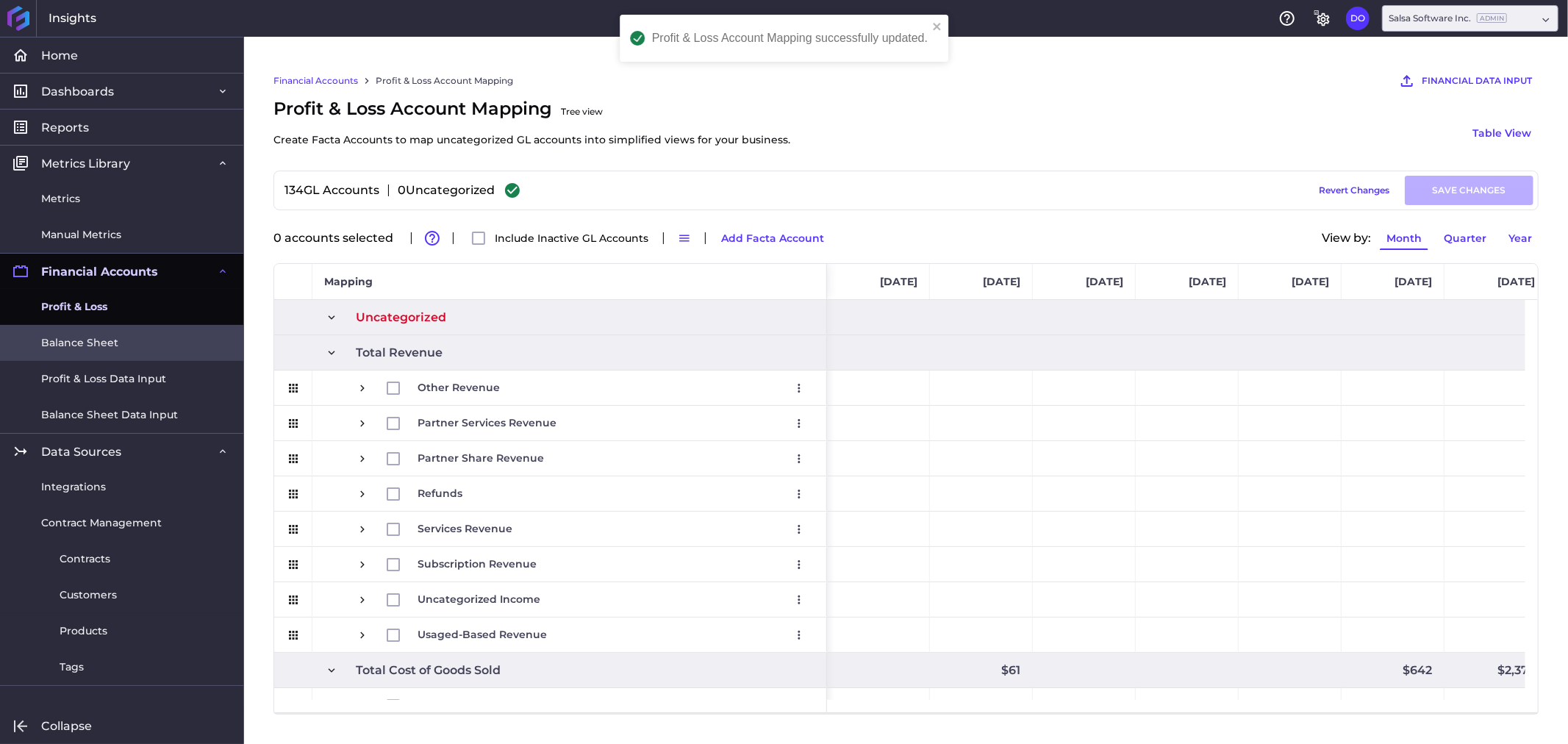
click at [128, 341] on link "Balance Sheet" at bounding box center [122, 342] width 244 height 36
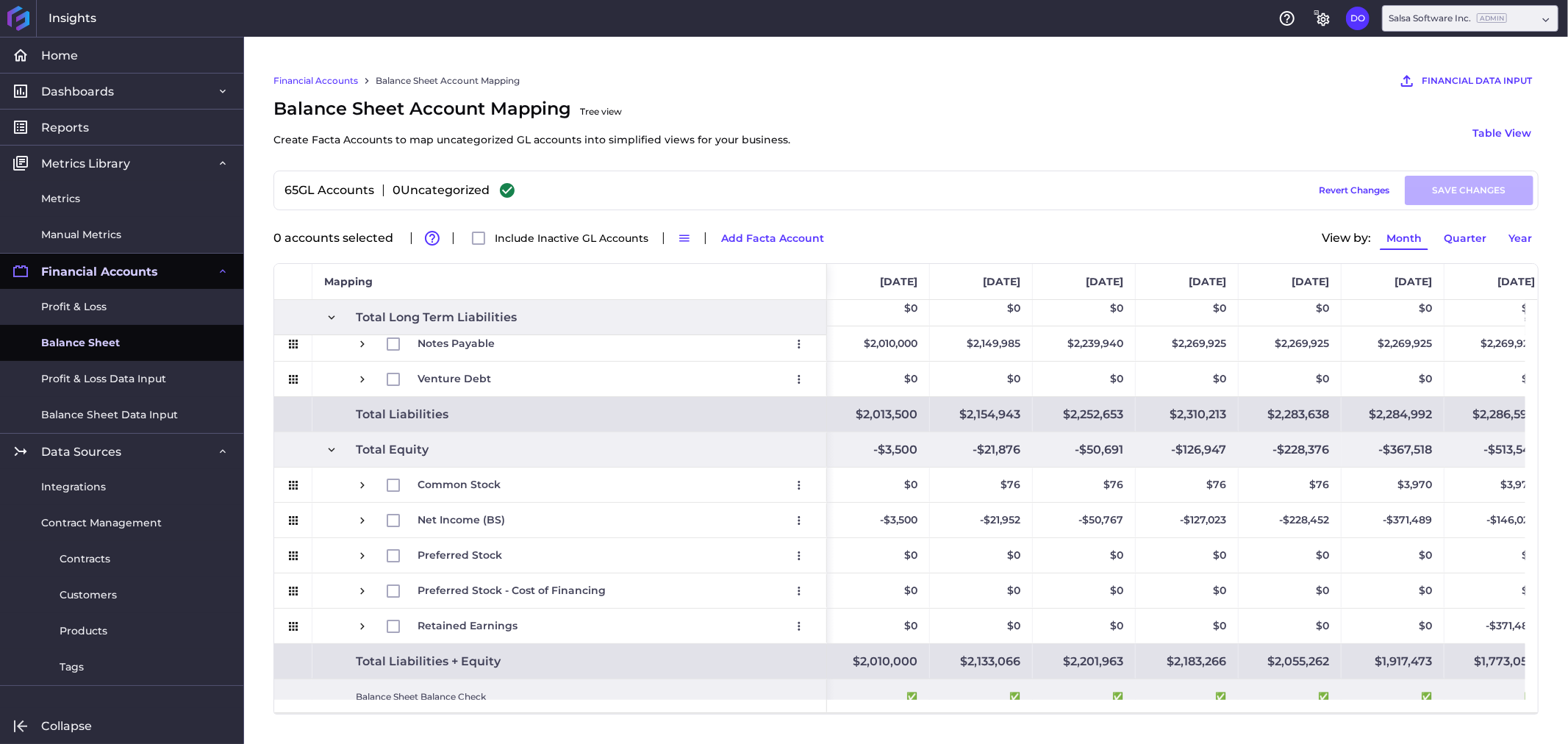
scroll to position [1188, 0]
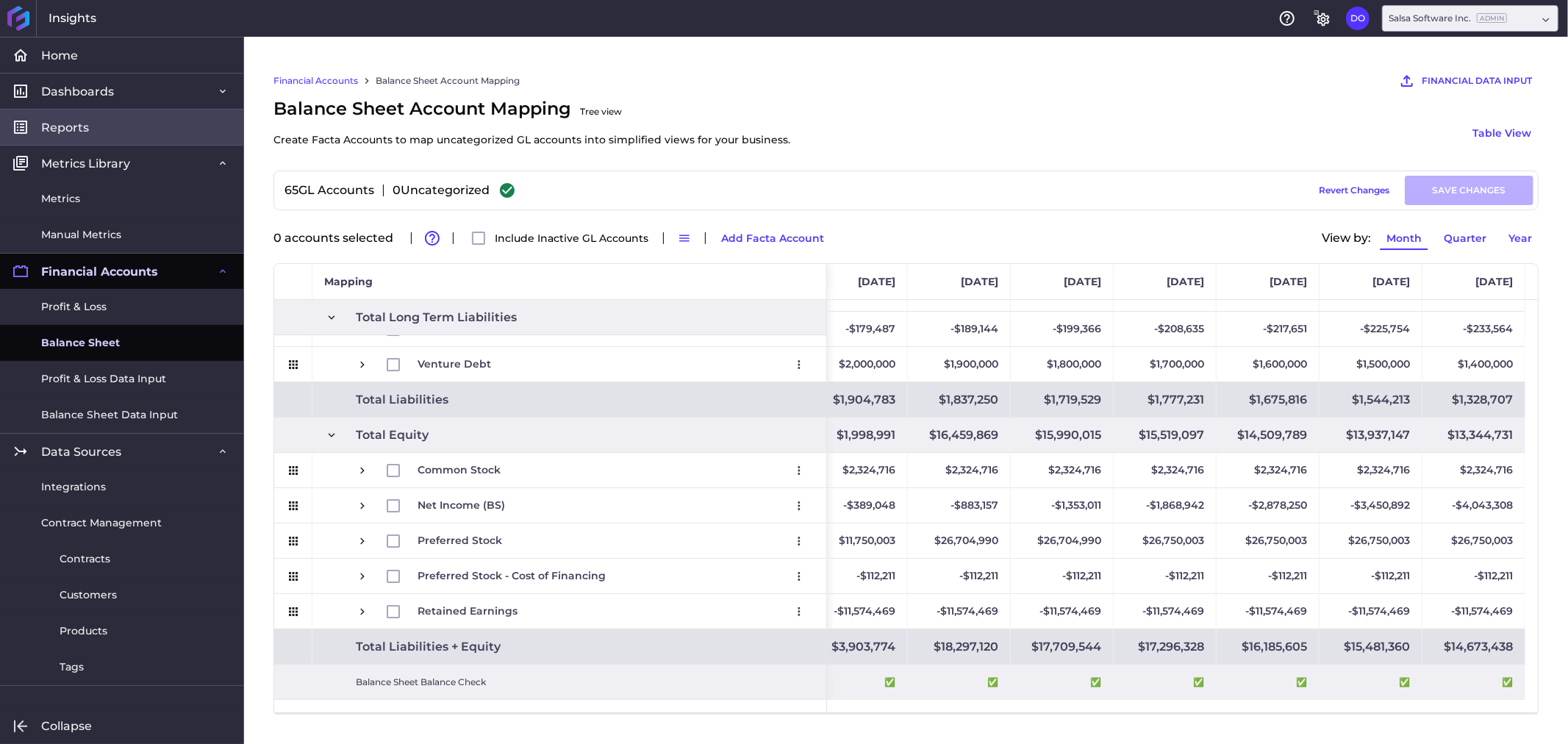
click at [116, 120] on link "Reports" at bounding box center [122, 127] width 244 height 36
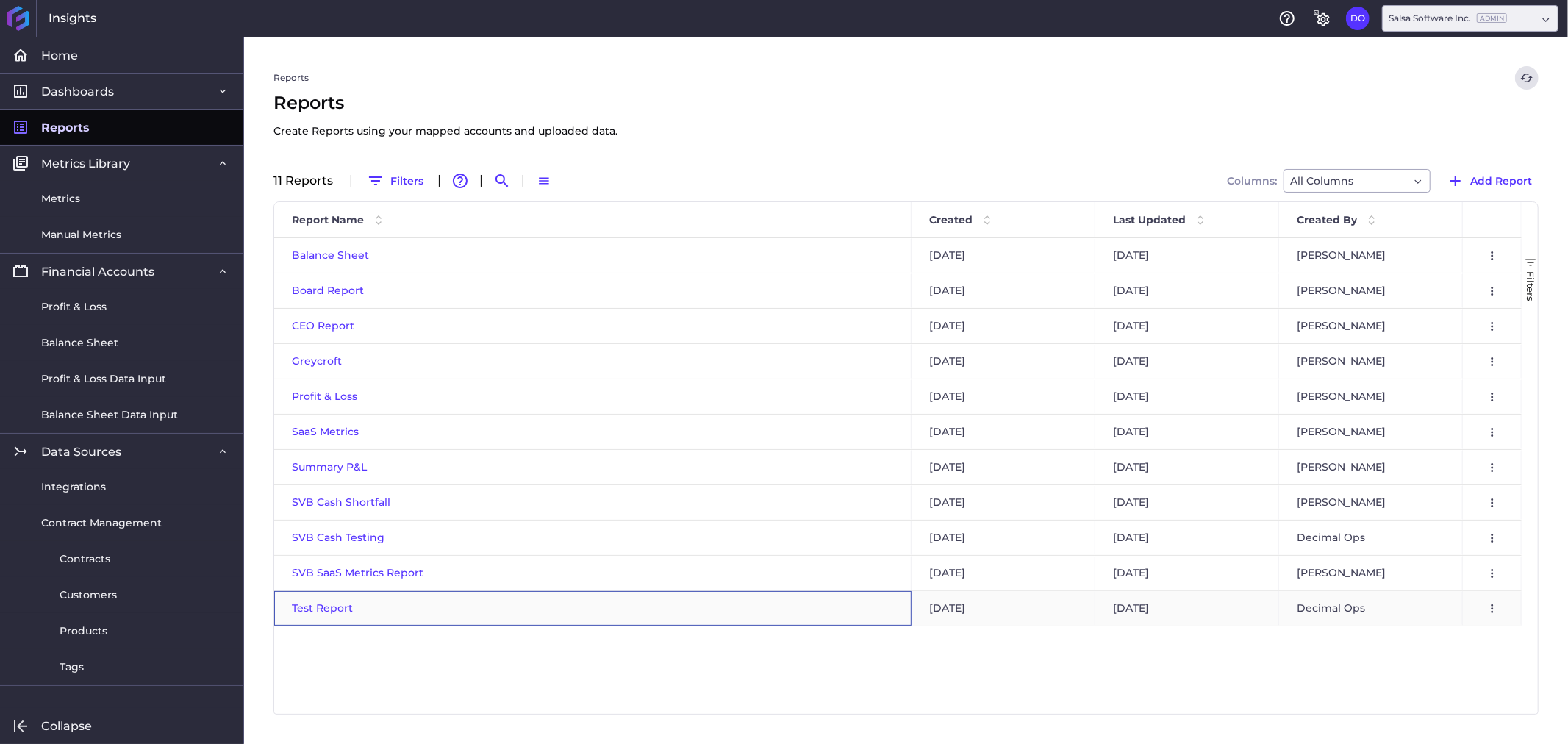
click at [338, 609] on span "Test Report" at bounding box center [322, 607] width 61 height 14
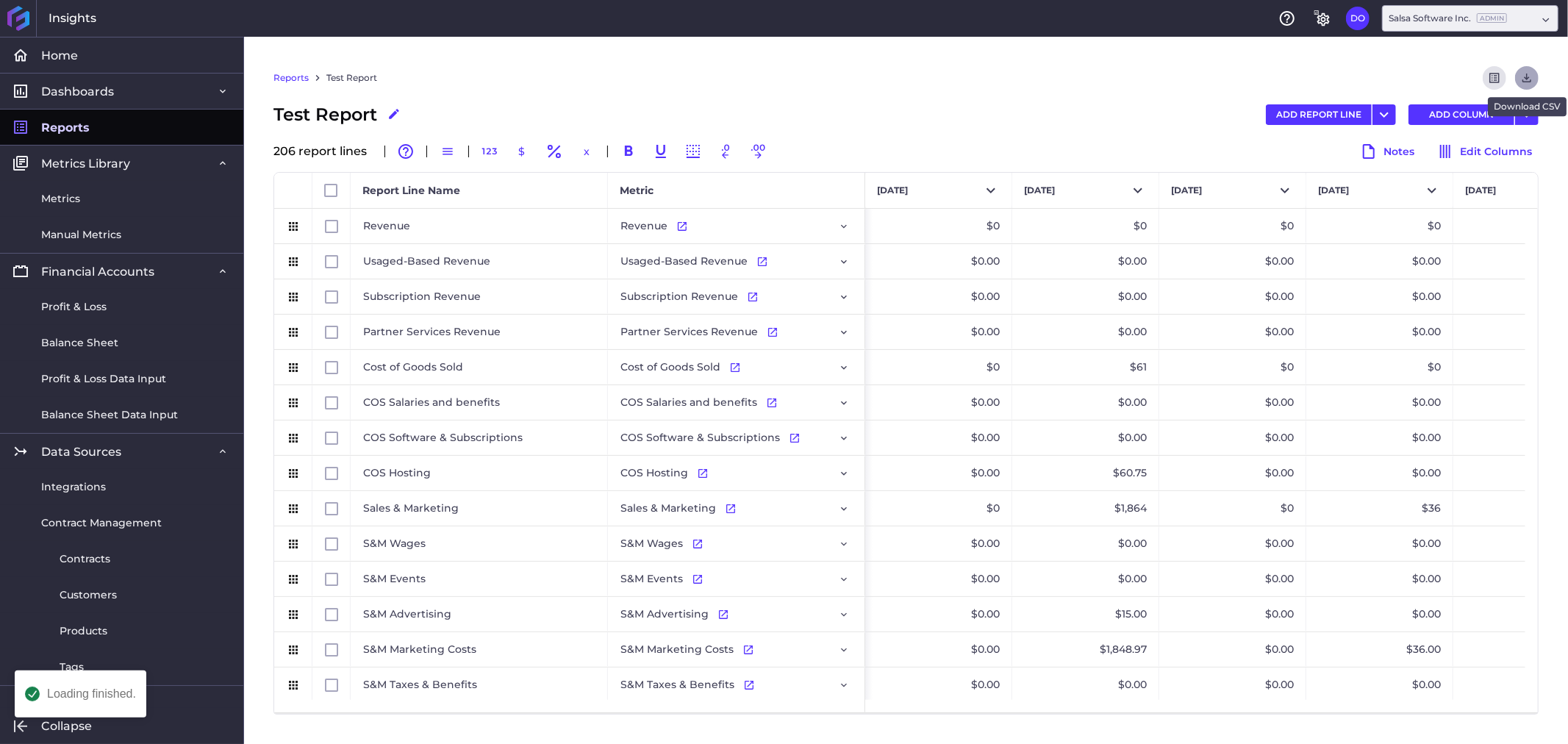
click at [1534, 76] on button "Download" at bounding box center [1527, 78] width 24 height 24
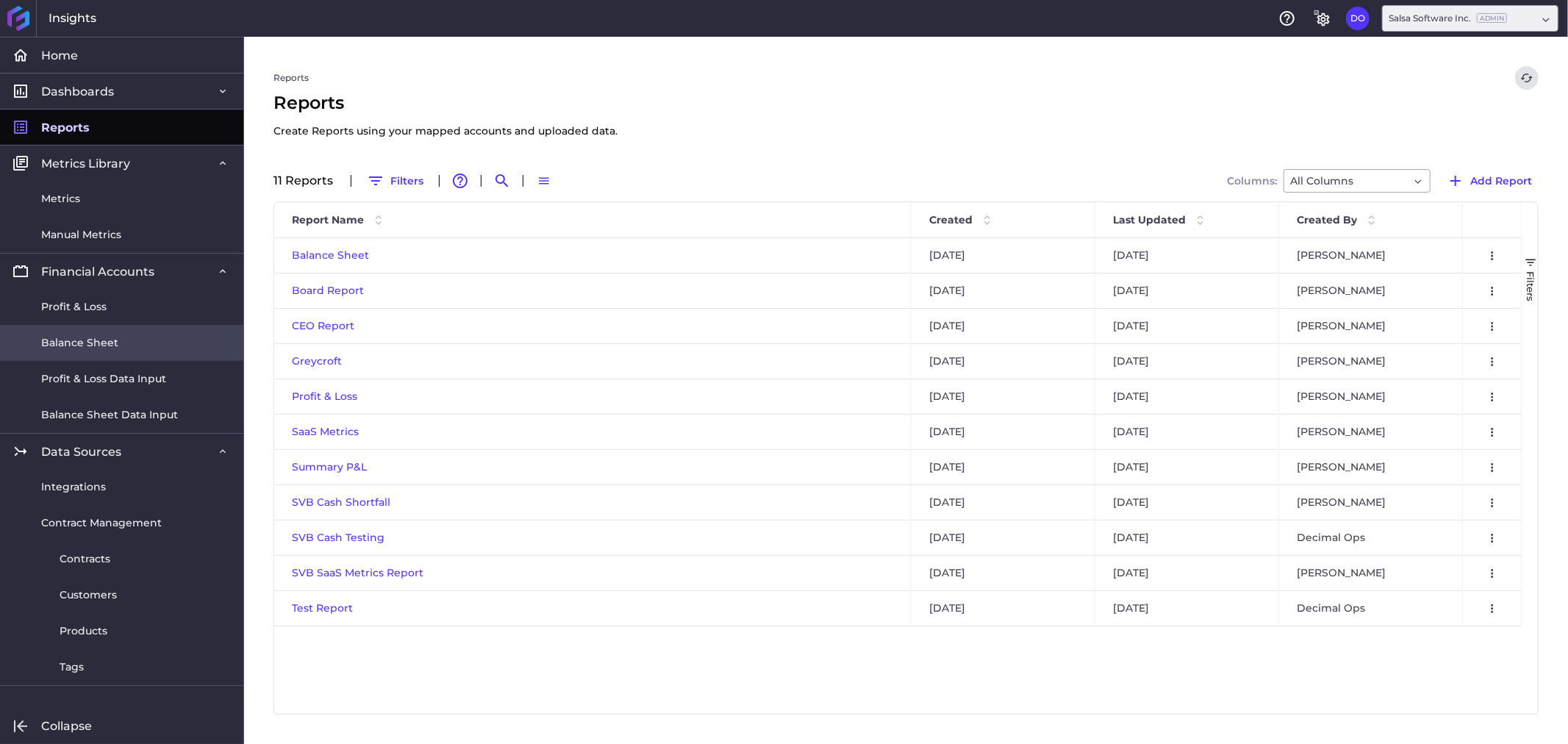
click at [96, 337] on span "Balance Sheet" at bounding box center [80, 342] width 77 height 15
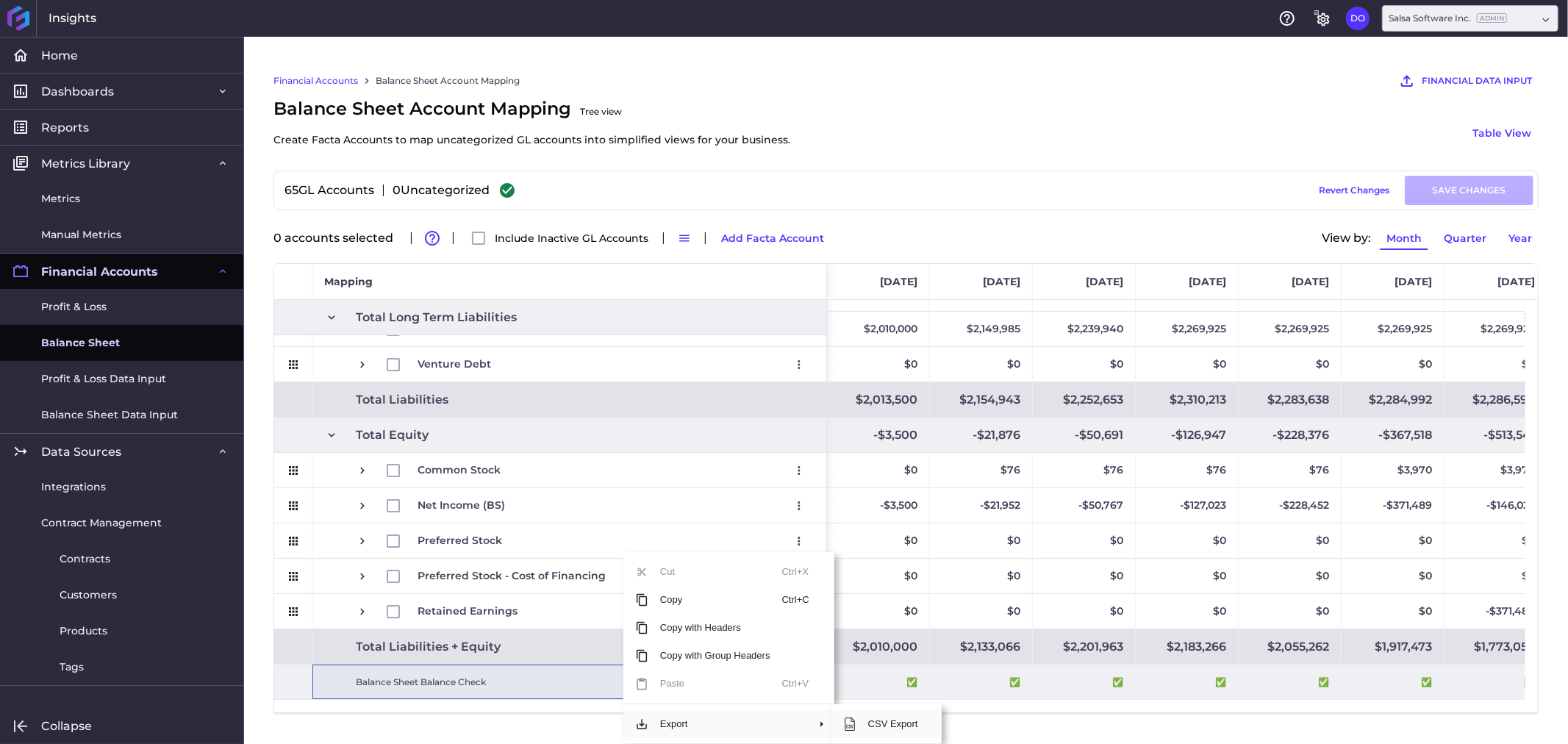
click at [894, 723] on span "CSV Export" at bounding box center [893, 723] width 73 height 28
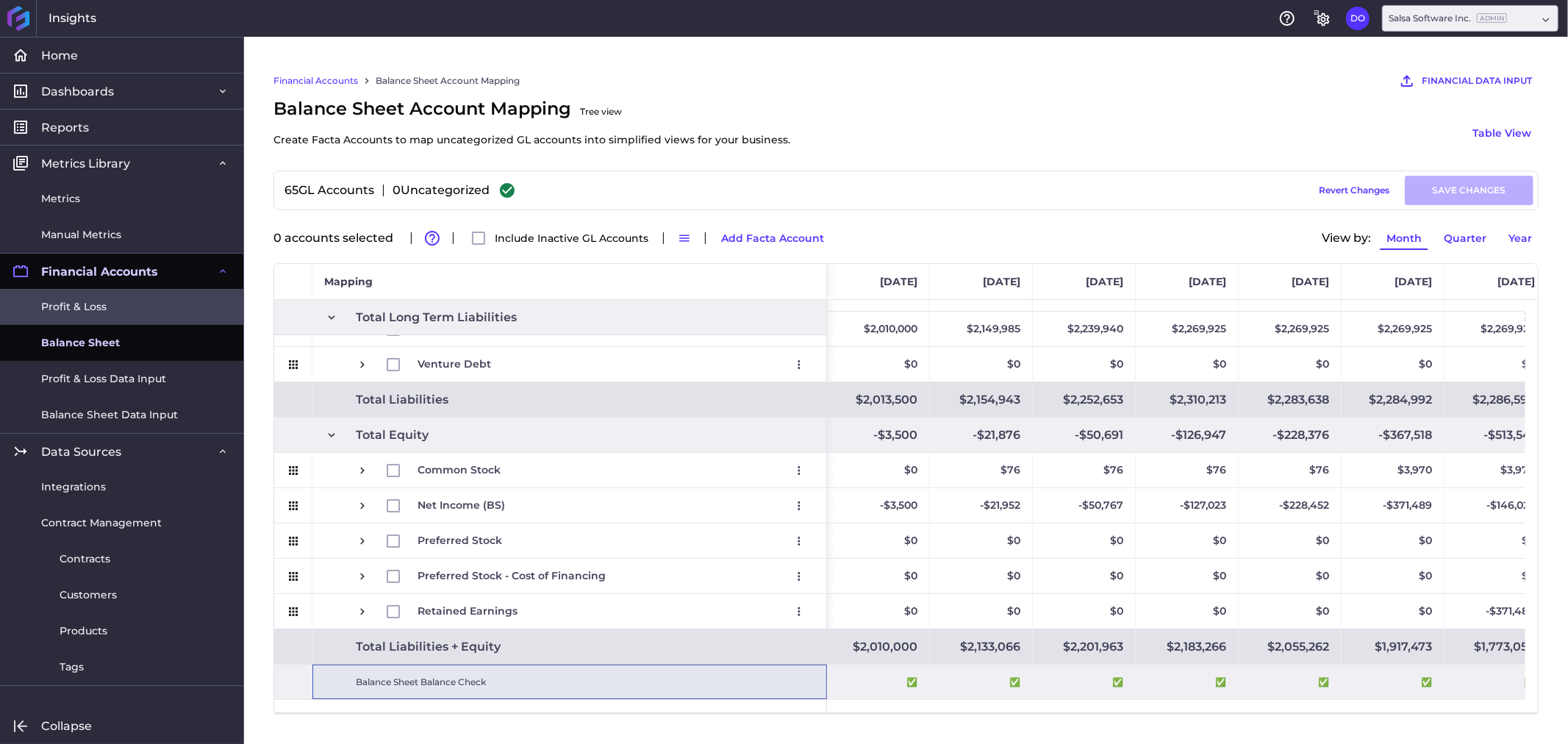
click at [92, 300] on span "Profit & Loss" at bounding box center [74, 306] width 65 height 15
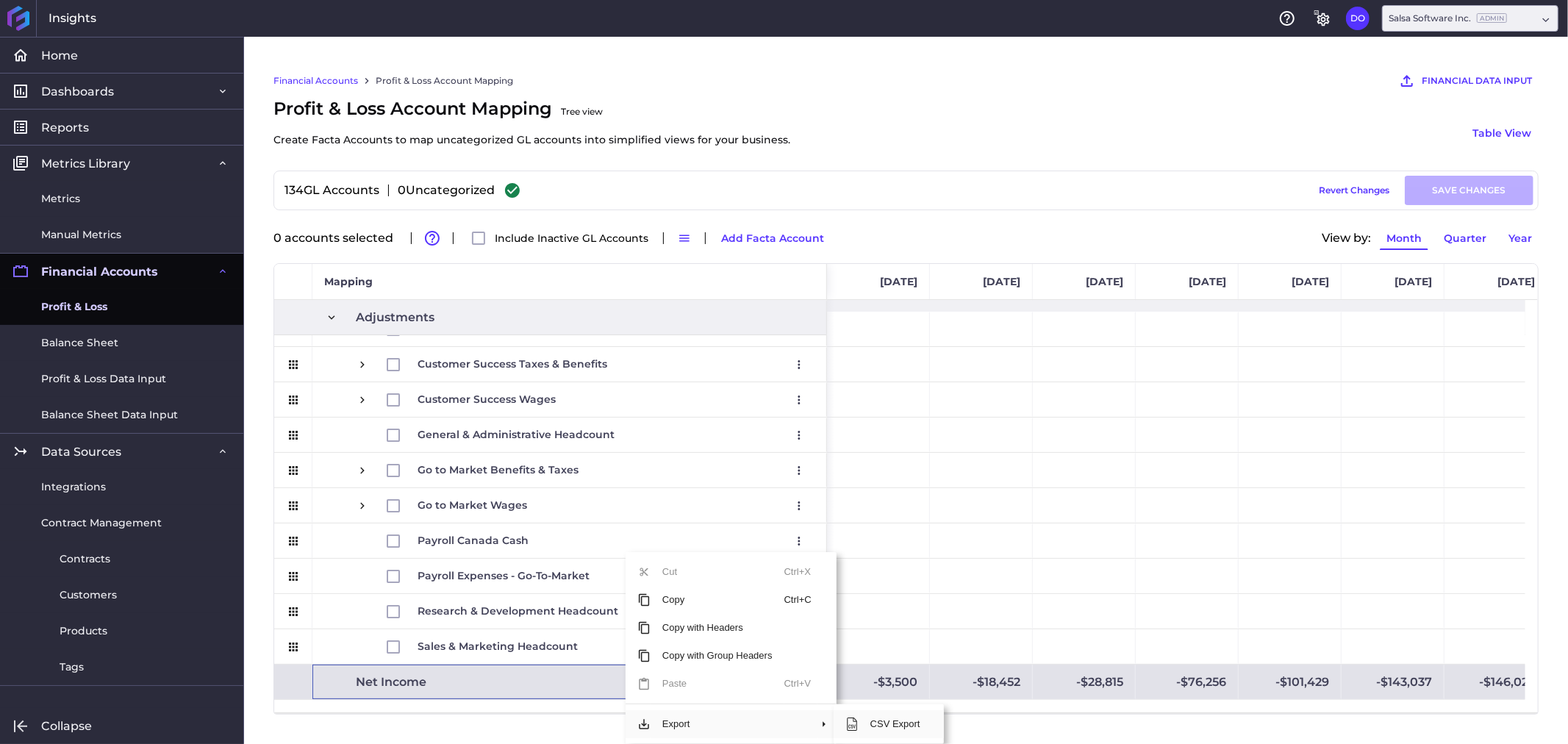
click at [883, 724] on span "CSV Export" at bounding box center [895, 723] width 73 height 28
